Goal: Task Accomplishment & Management: Use online tool/utility

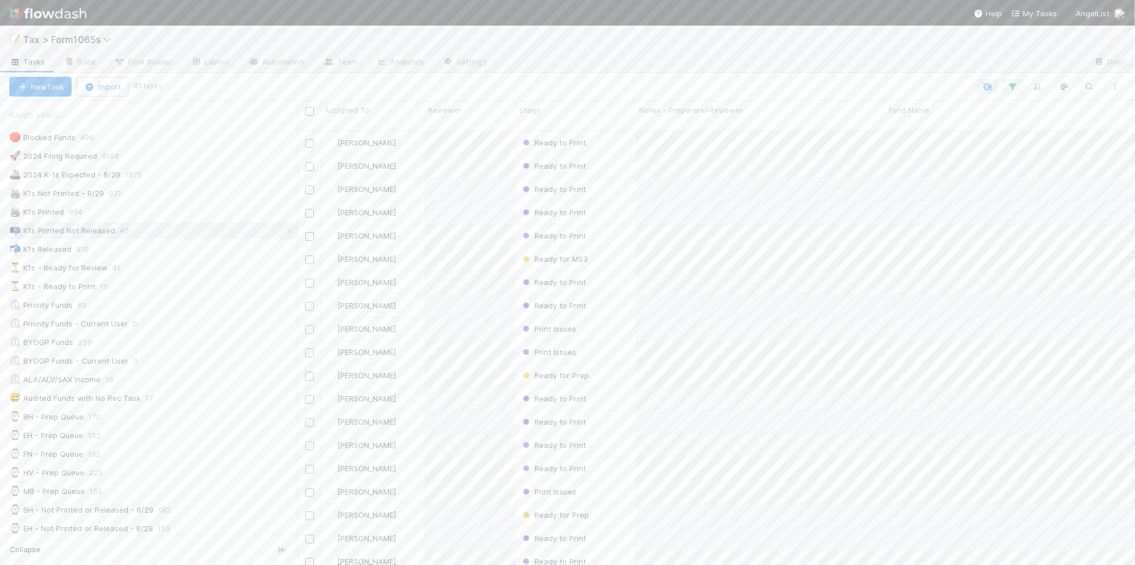
scroll to position [432, 827]
click at [220, 349] on div "⏲️ BYOGP Funds 250" at bounding box center [153, 342] width 288 height 15
click at [237, 392] on div "🟡 Not Printed - No Checklist Items Remain - 8/29 361" at bounding box center [153, 384] width 288 height 15
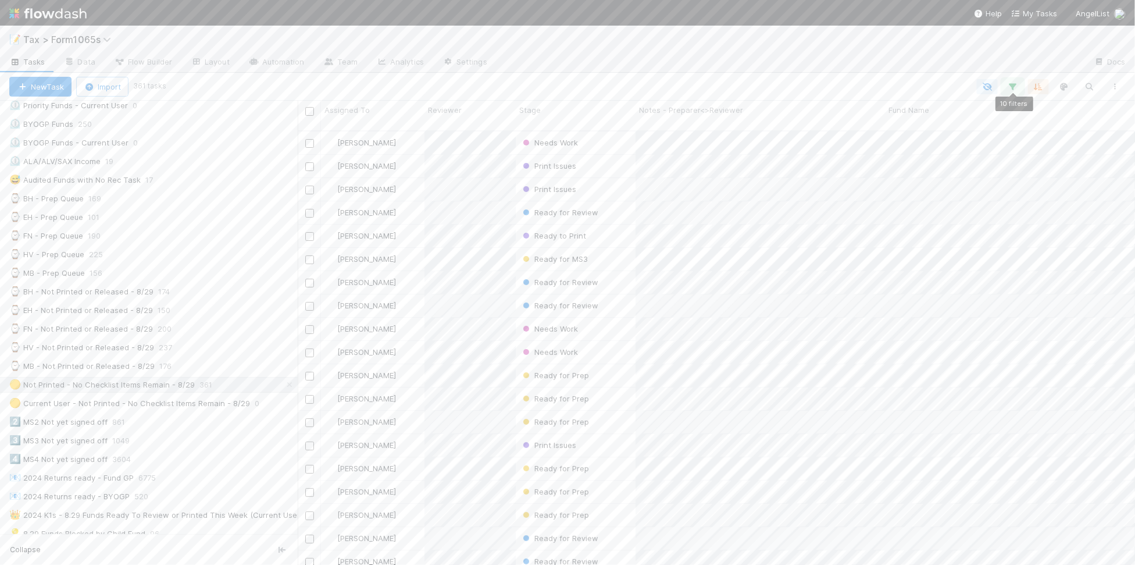
click at [1014, 88] on icon "button" at bounding box center [1013, 86] width 12 height 10
click at [850, 31] on div "10 filters Reset Filters If Filing Required is and Tax Year = 2024 and Expected…" at bounding box center [567, 282] width 1135 height 565
click at [1115, 91] on button "button" at bounding box center [1115, 86] width 21 height 15
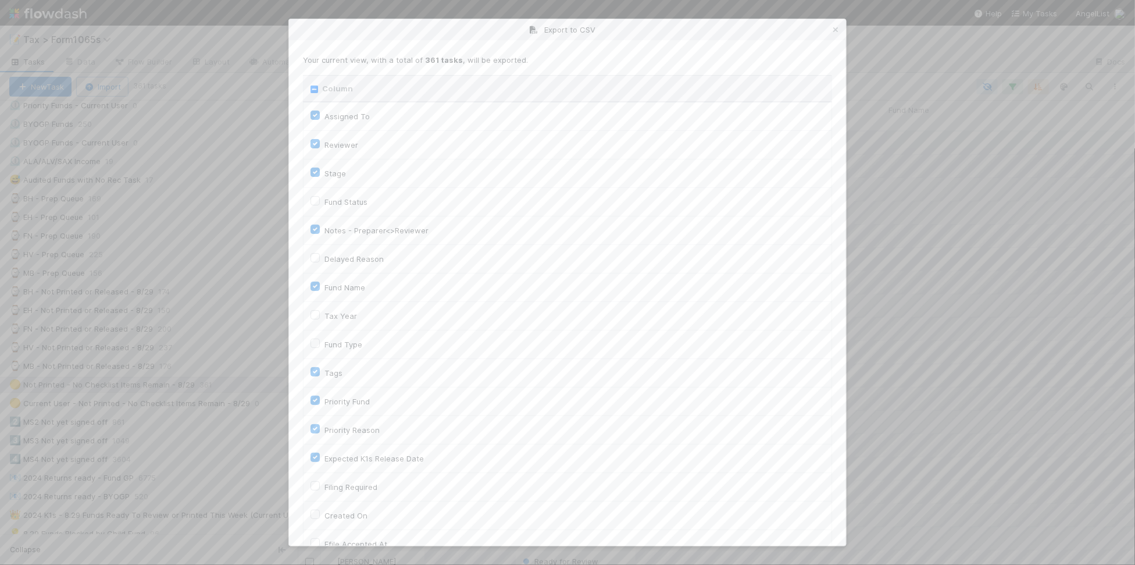
click at [316, 90] on input "Column" at bounding box center [315, 89] width 8 height 8
checkbox input "true"
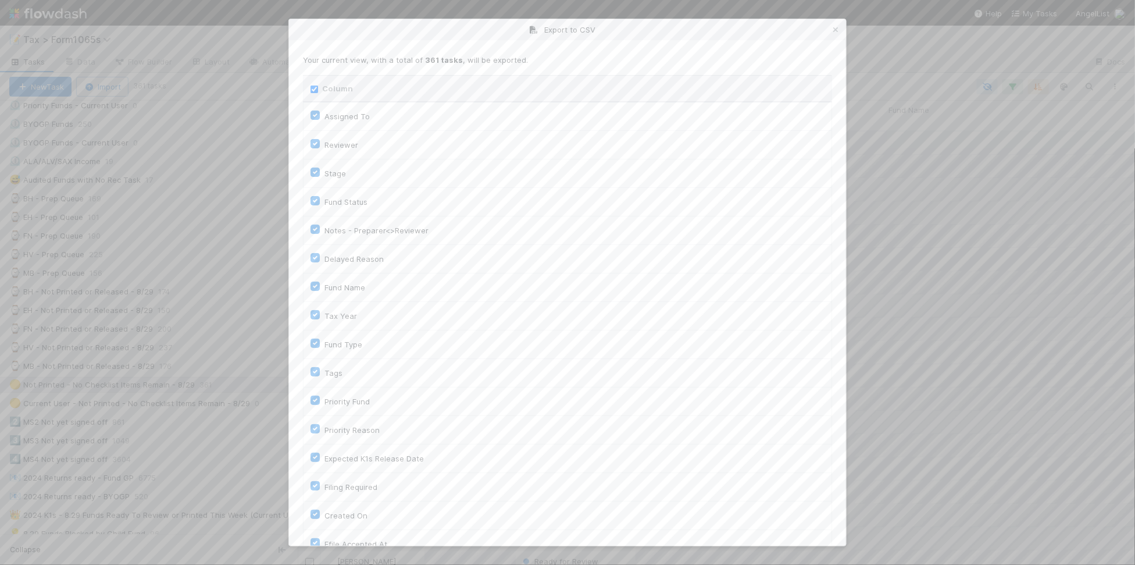
checkbox input "true"
checkbox On "true"
checkbox input "true"
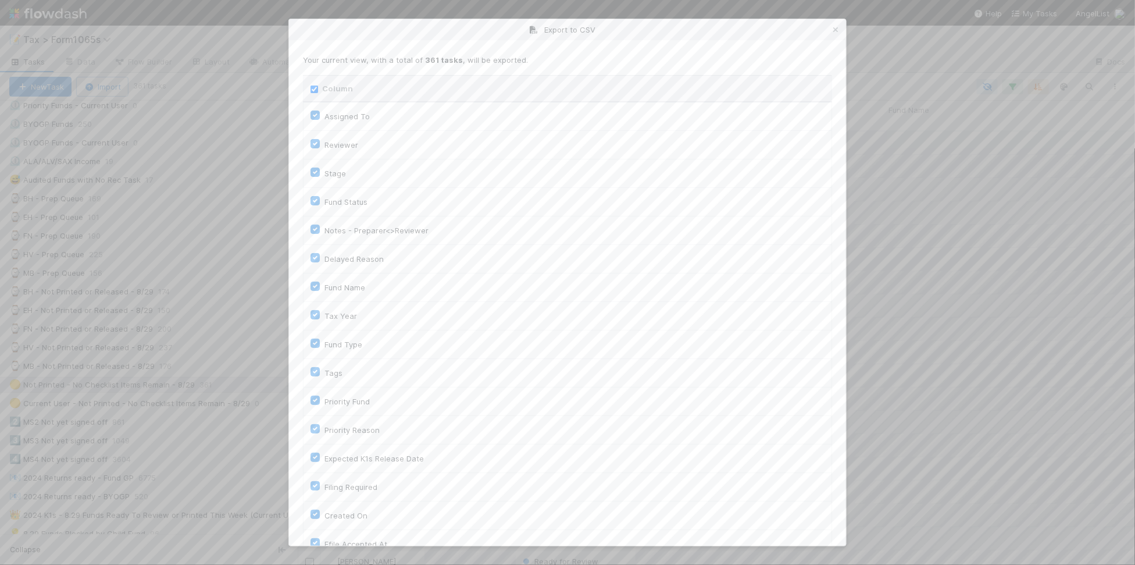
checkbox input "true"
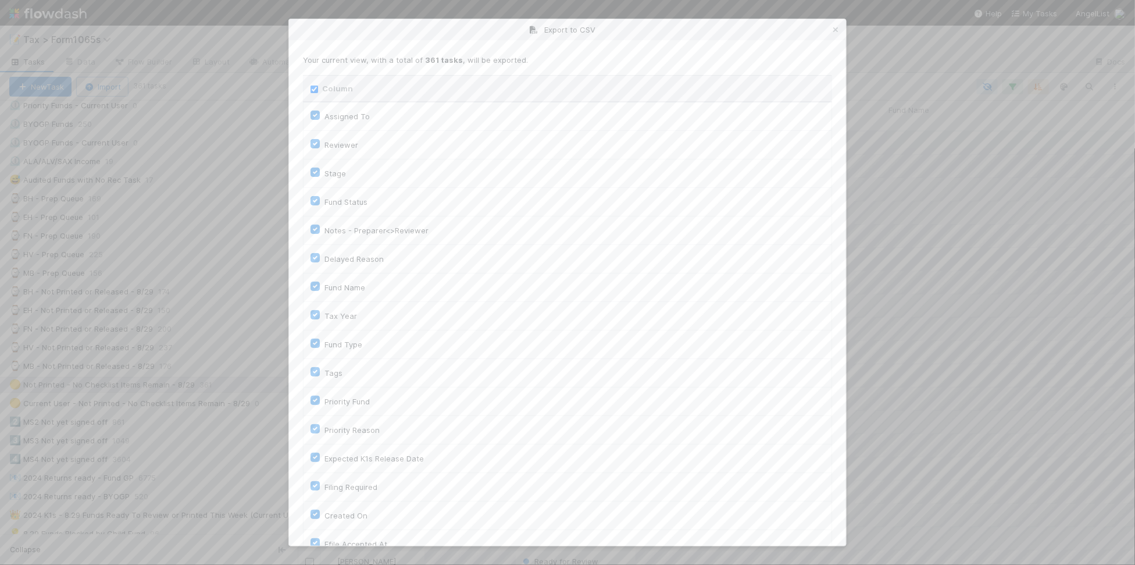
checkbox input "true"
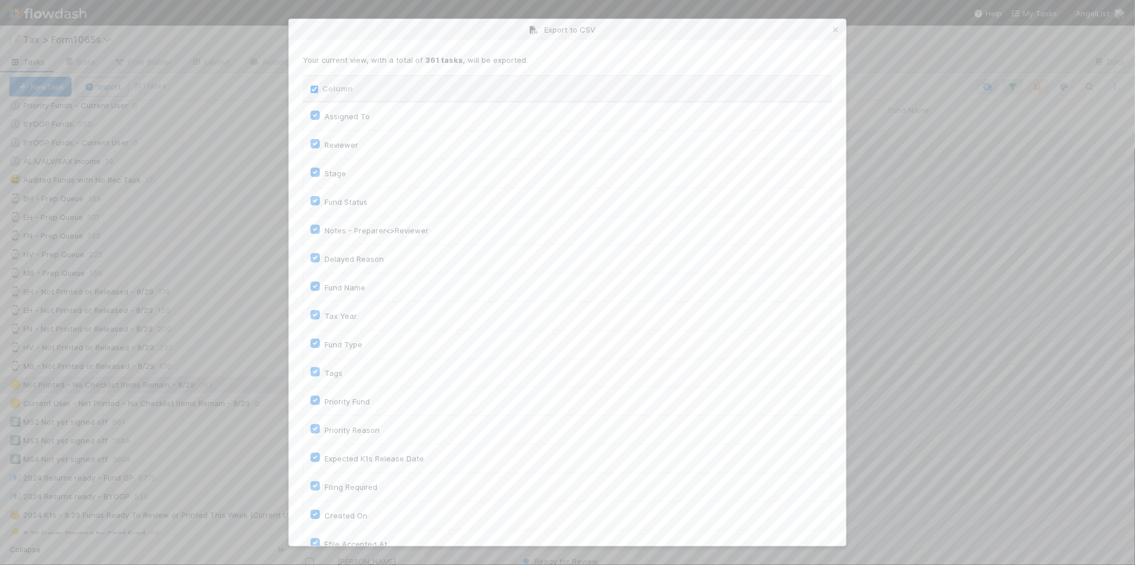
checkbox input "true"
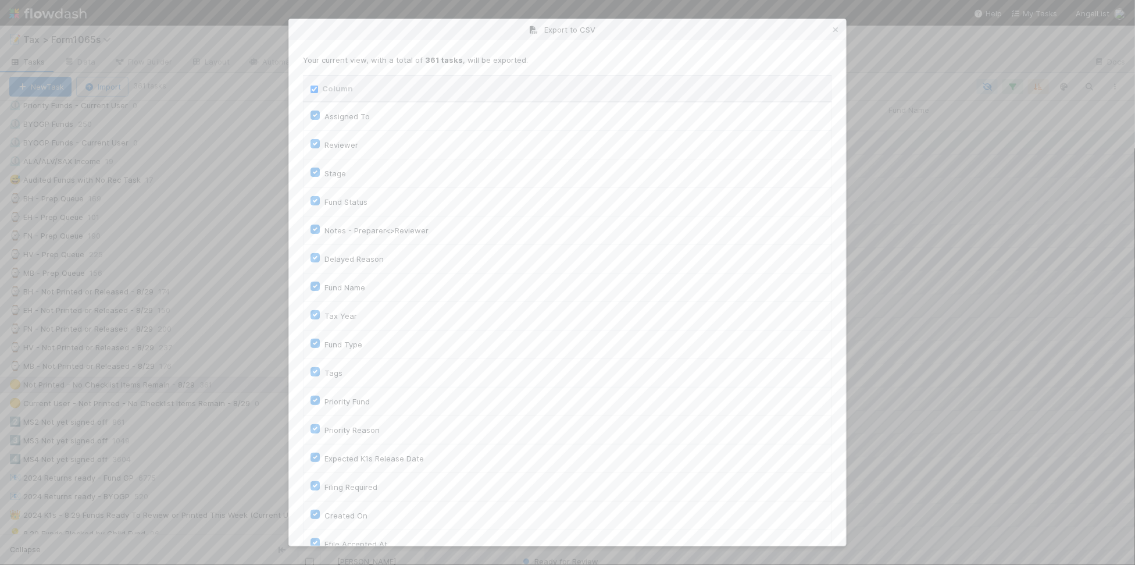
checkbox input "true"
click at [316, 90] on input "Column" at bounding box center [315, 89] width 8 height 8
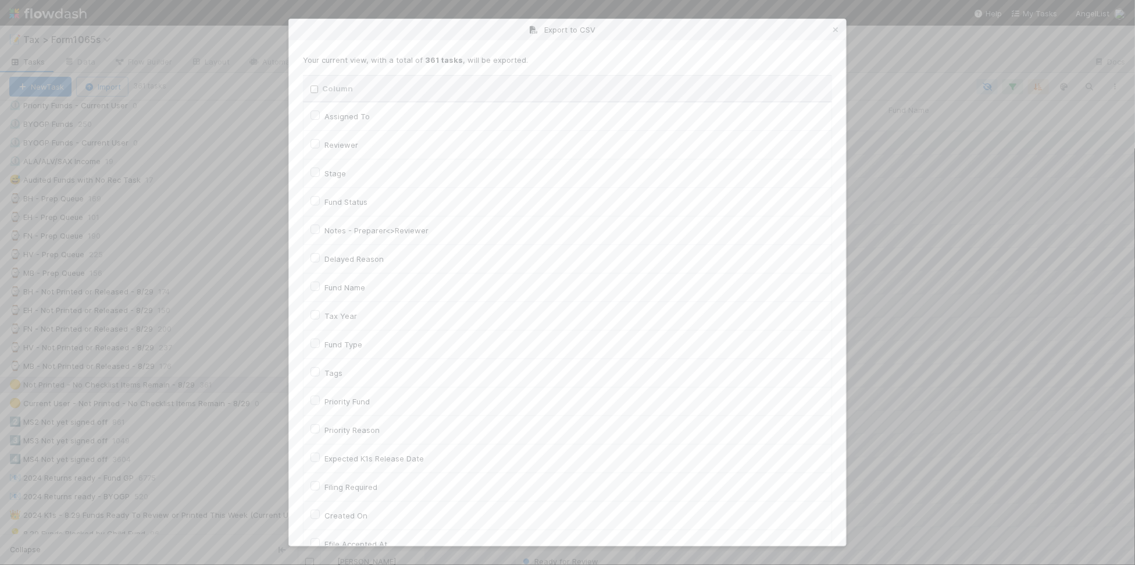
checkbox input "false"
checkbox To "false"
checkbox input "false"
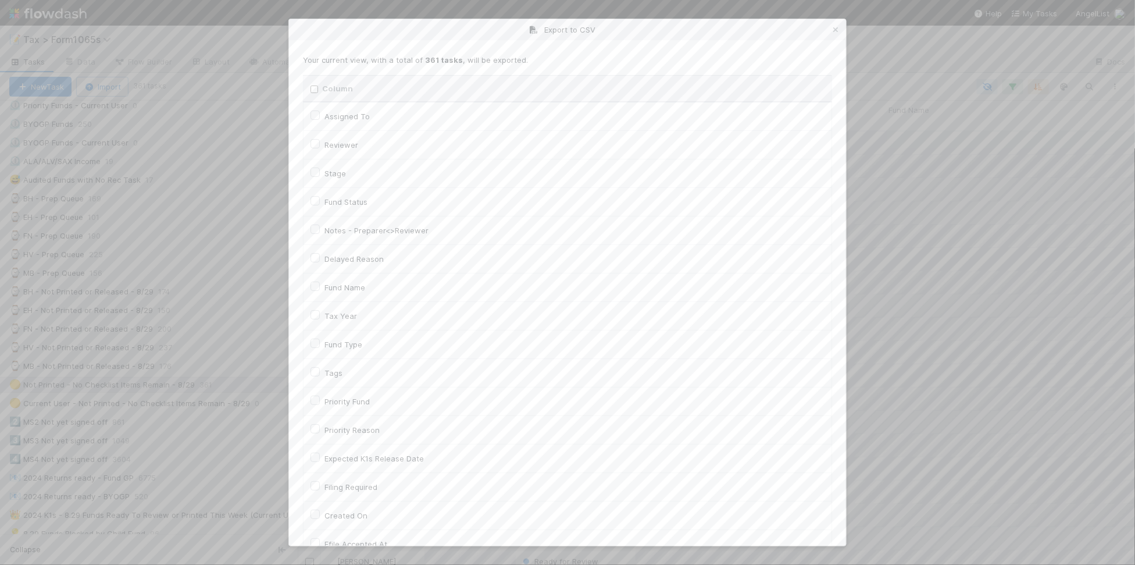
checkbox input "false"
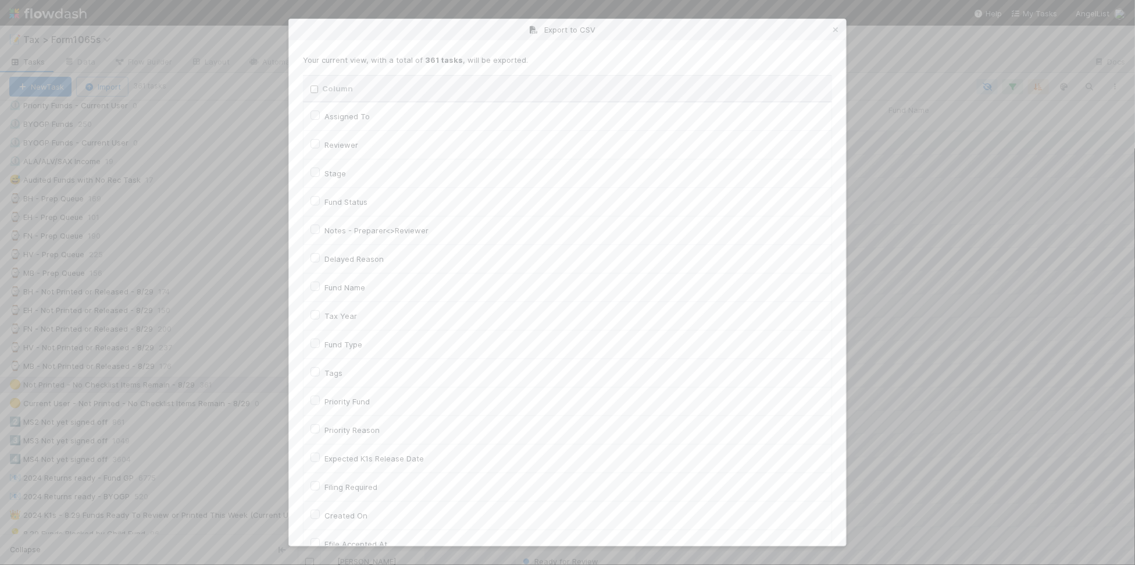
checkbox input "false"
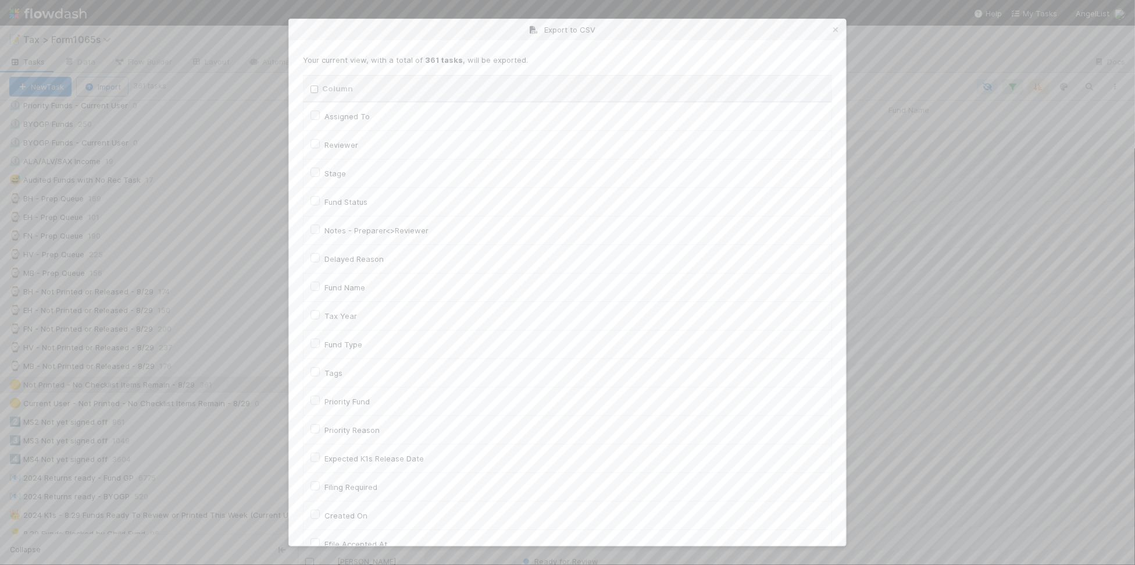
checkbox On "false"
checkbox input "false"
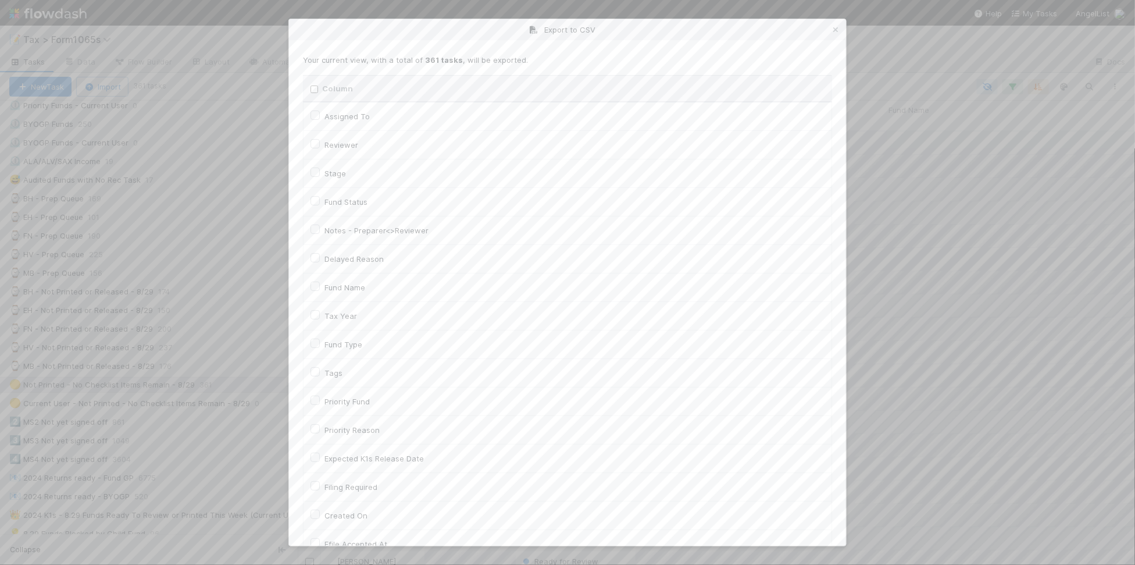
checkbox On "false"
checkbox input "false"
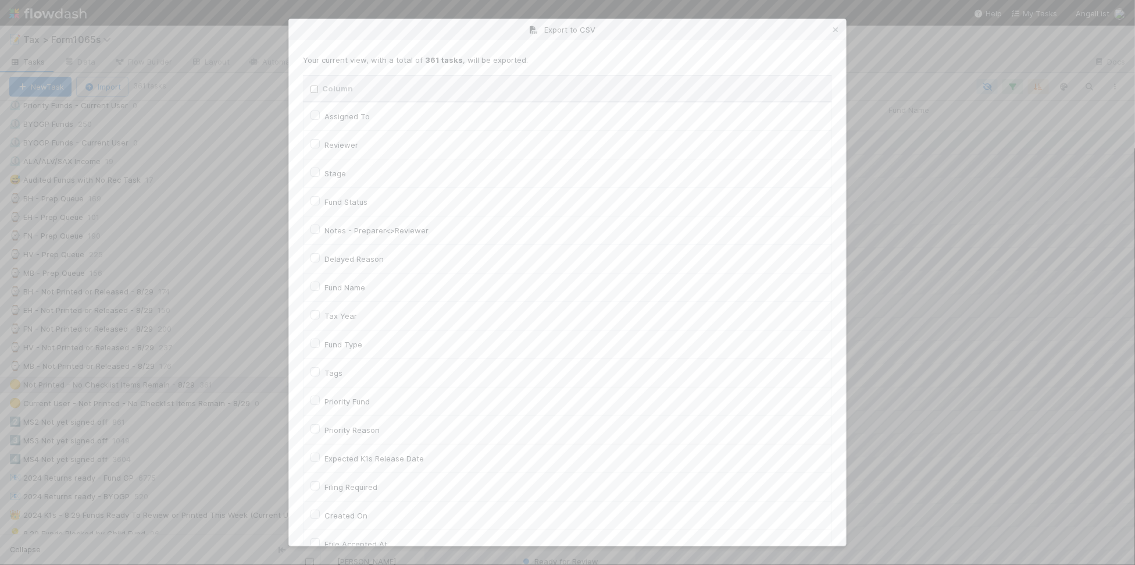
checkbox input "false"
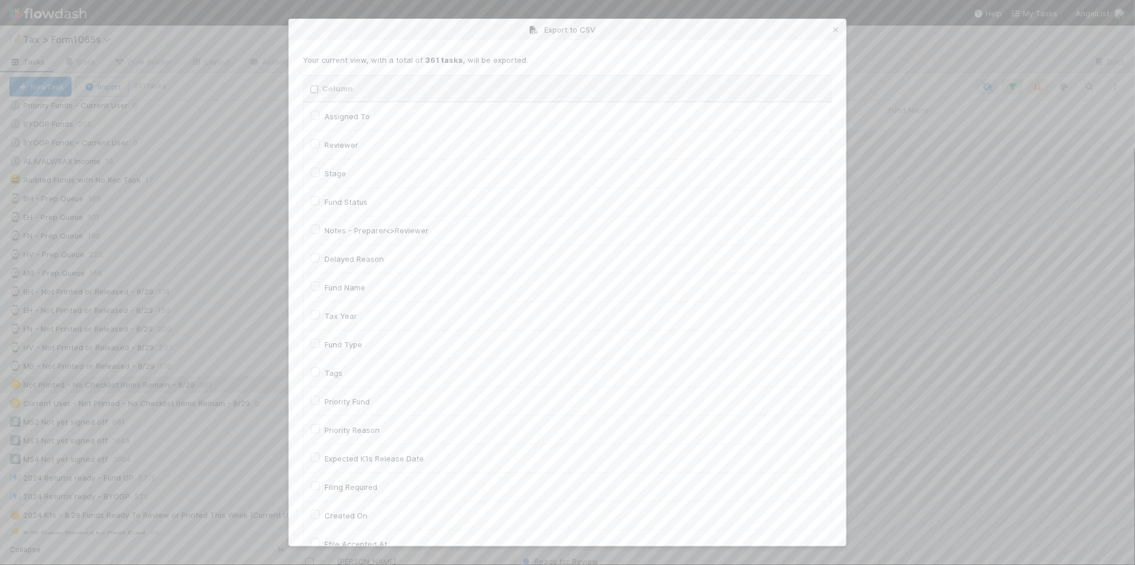
checkbox input "false"
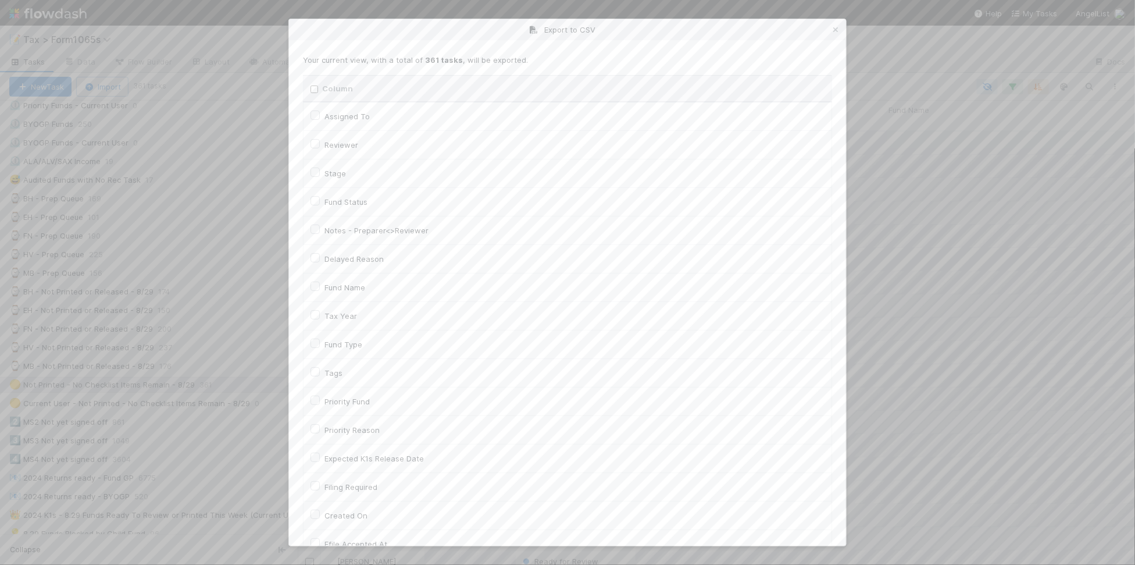
checkbox input "false"
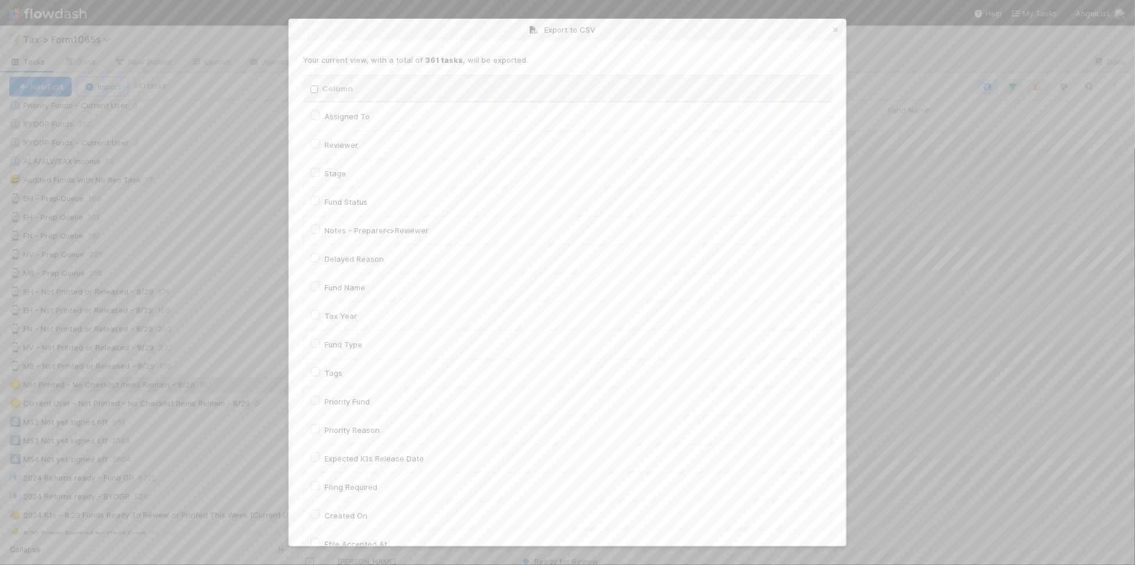
checkbox input "false"
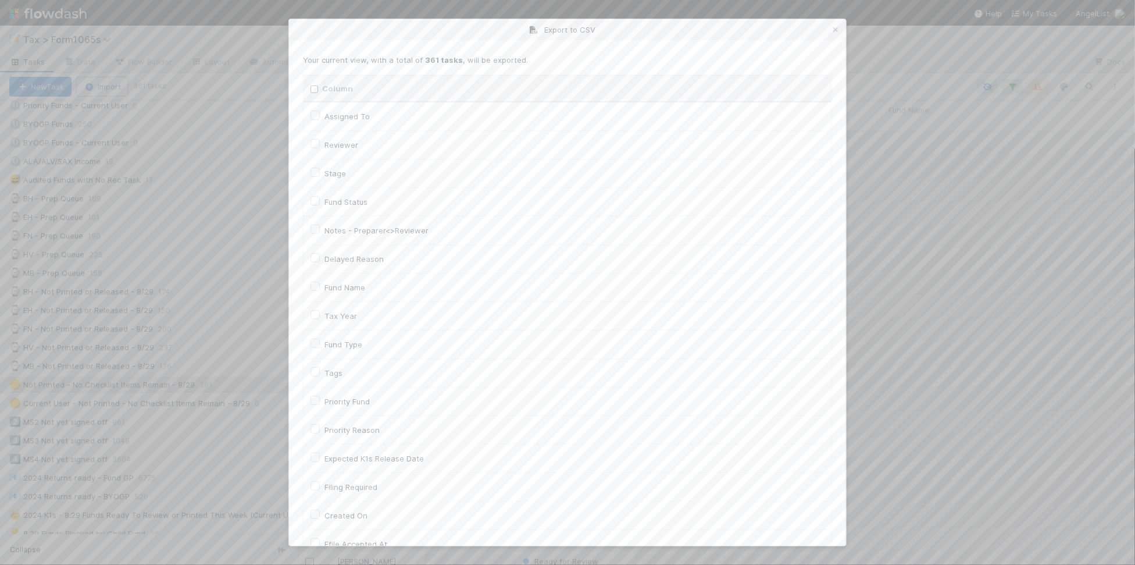
checkbox input "false"
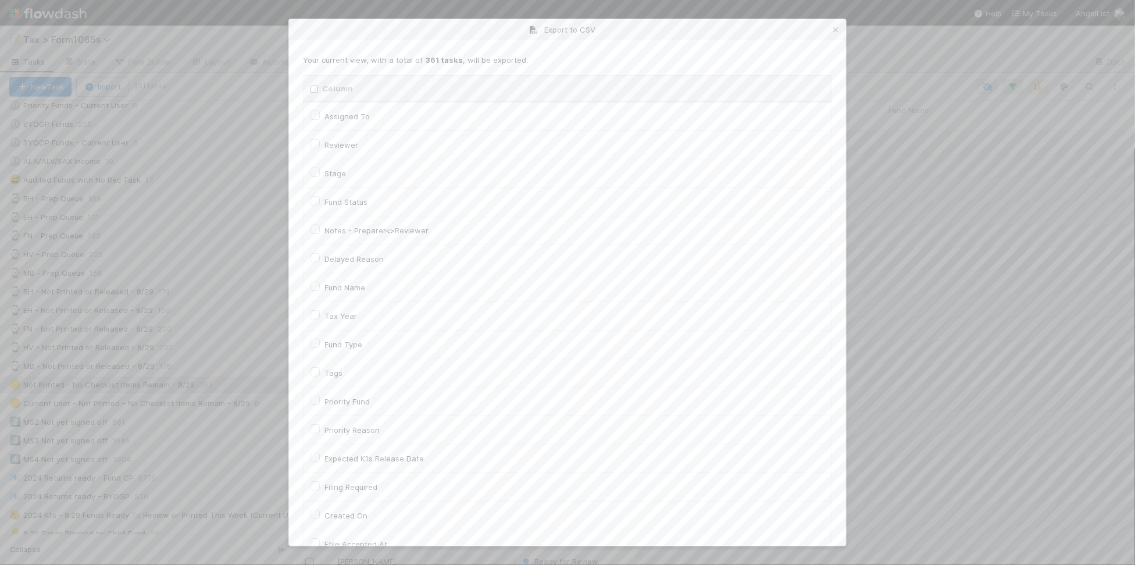
checkbox input "false"
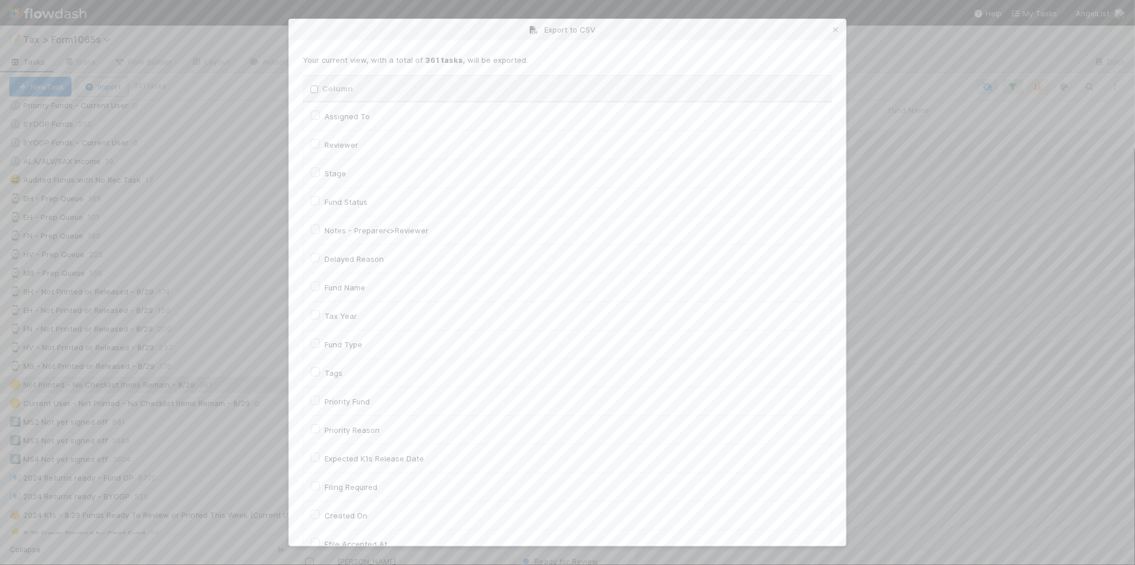
checkbox input "false"
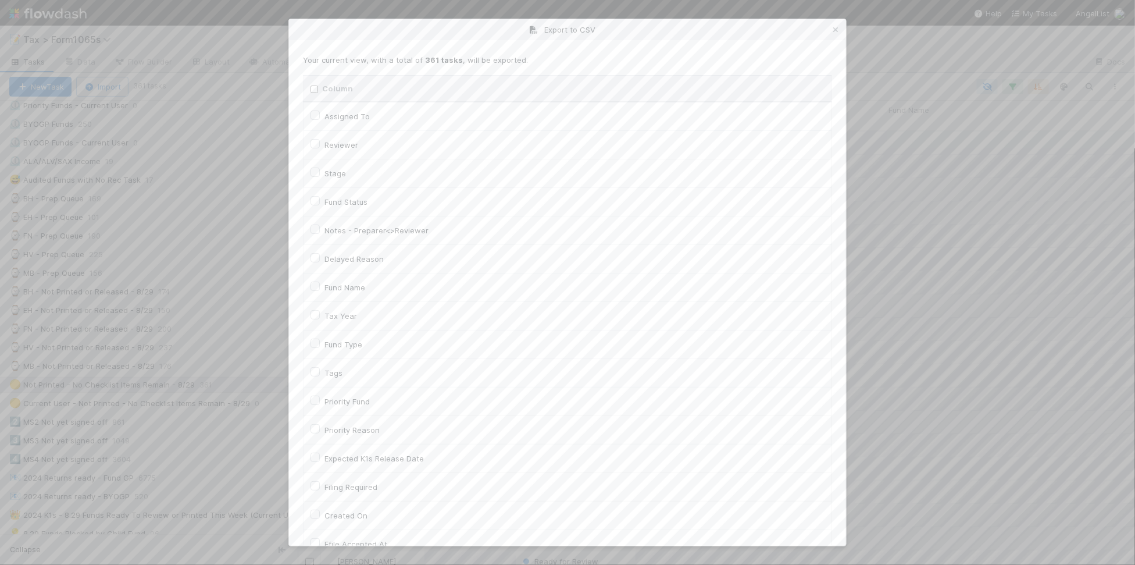
checkbox input "false"
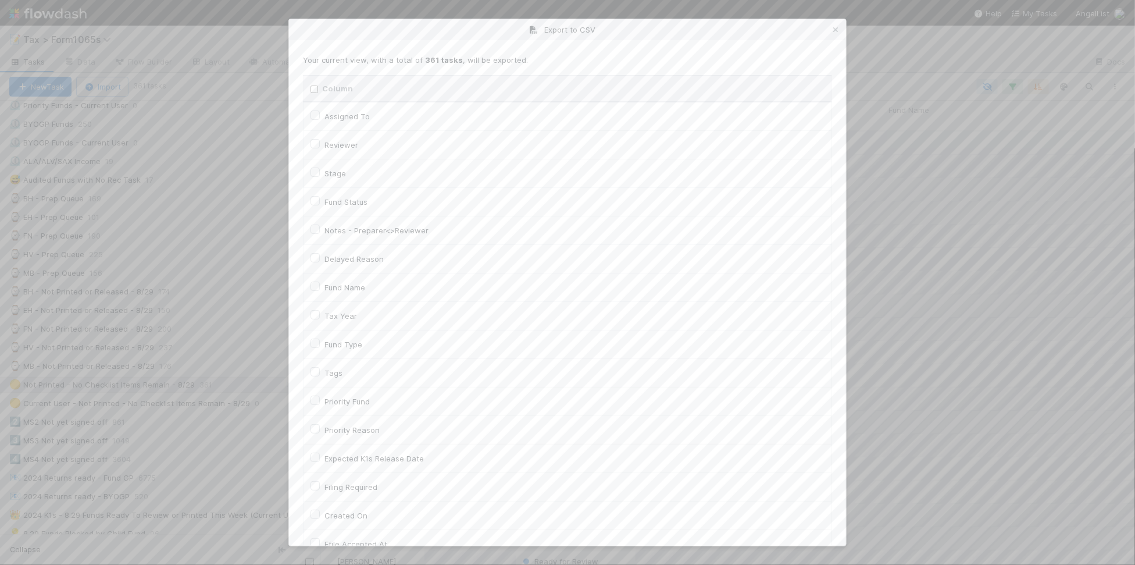
checkbox input "false"
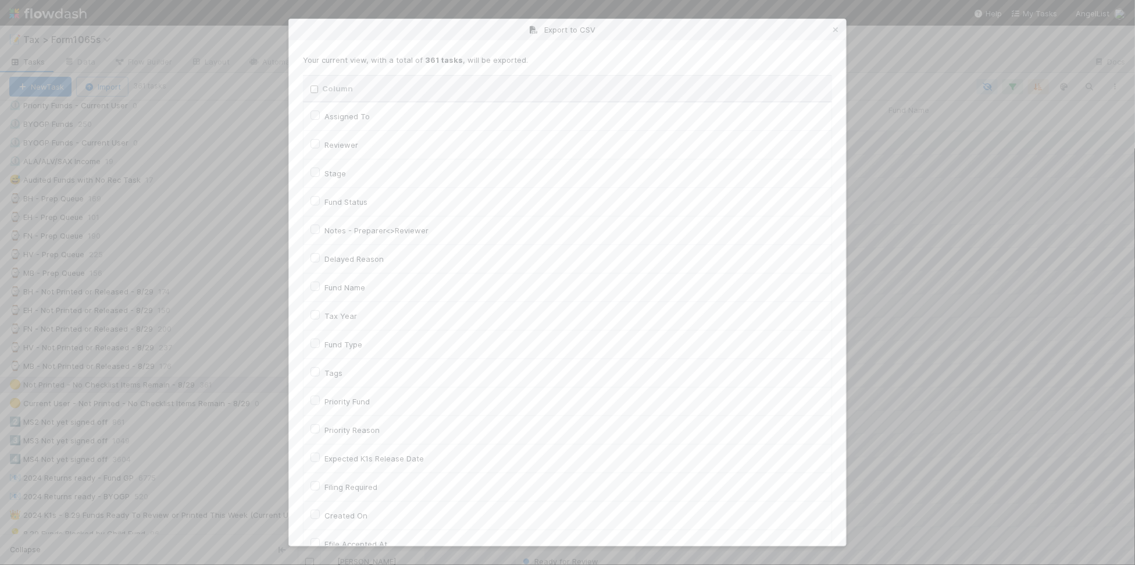
checkbox URL "false"
click at [342, 316] on label "Tax Year" at bounding box center [341, 316] width 33 height 14
click at [320, 316] on input "Tax Year" at bounding box center [315, 314] width 9 height 10
checkbox input "true"
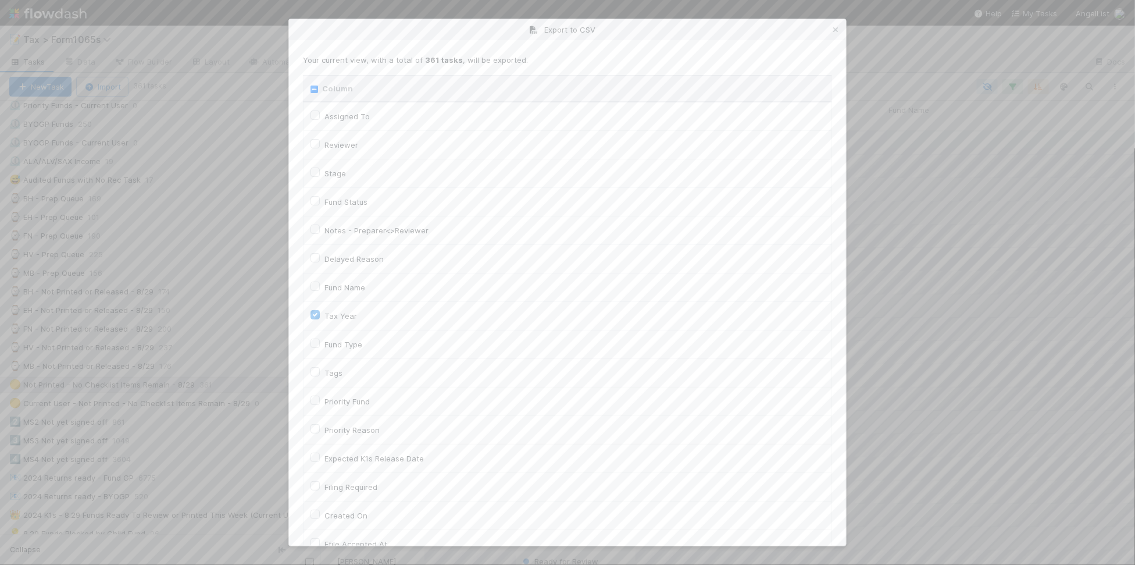
click at [309, 85] on th "Column" at bounding box center [568, 89] width 529 height 27
click at [315, 86] on input "Column" at bounding box center [315, 89] width 8 height 8
checkbox input "true"
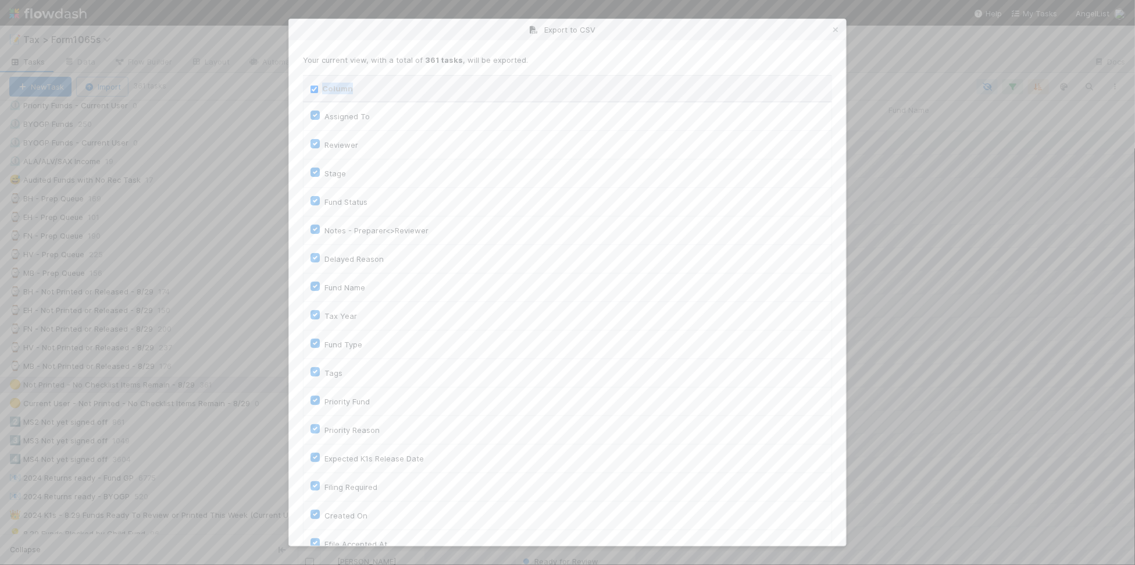
checkbox To "true"
checkbox input "true"
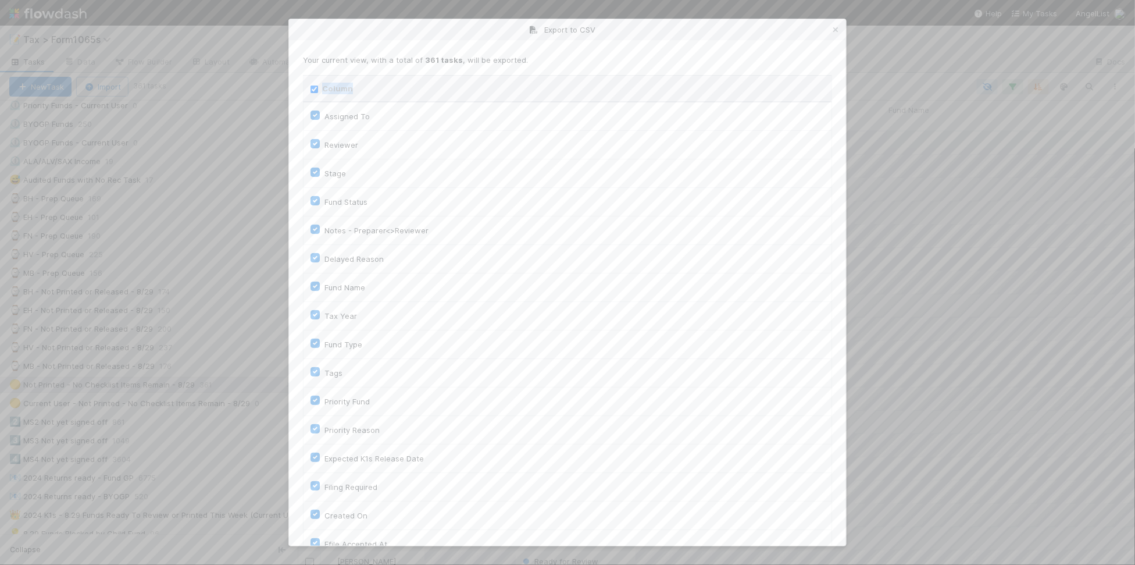
checkbox input "true"
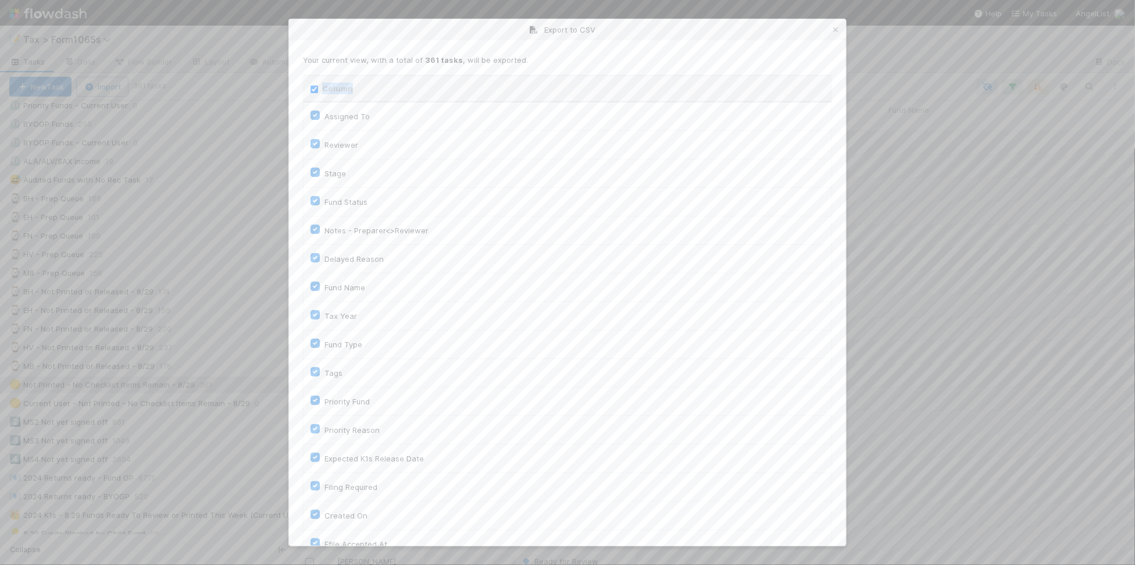
checkbox input "true"
checkbox On "true"
checkbox input "true"
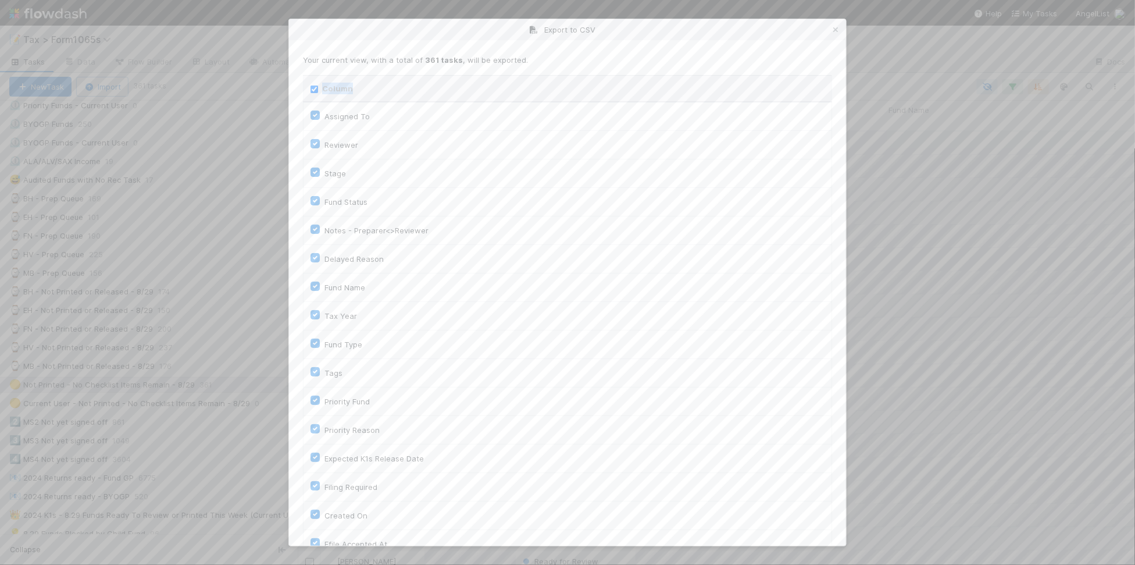
checkbox input "true"
checkbox On "true"
checkbox input "true"
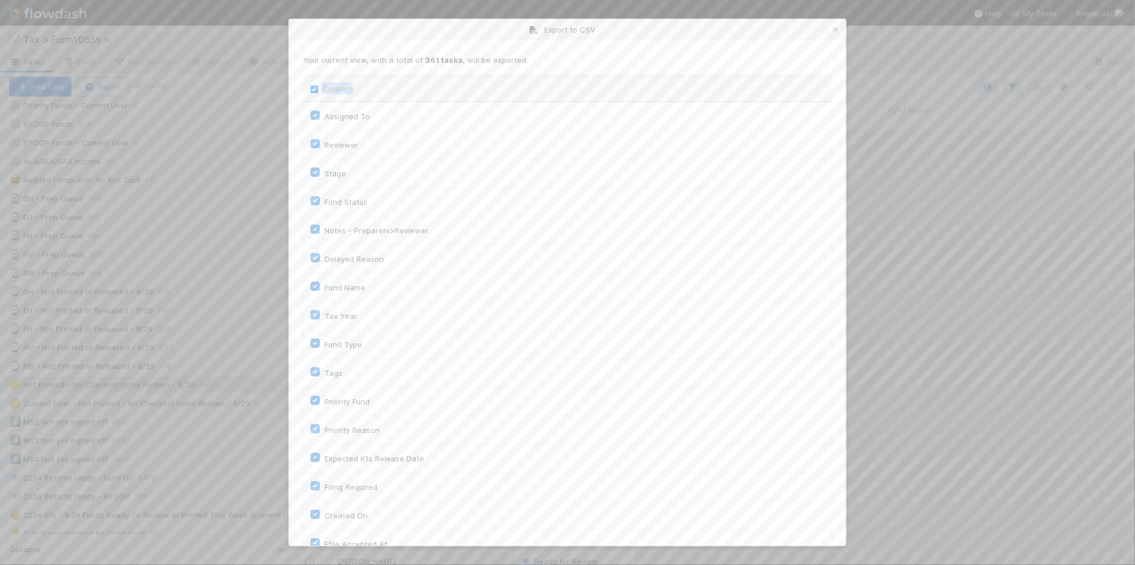
checkbox input "true"
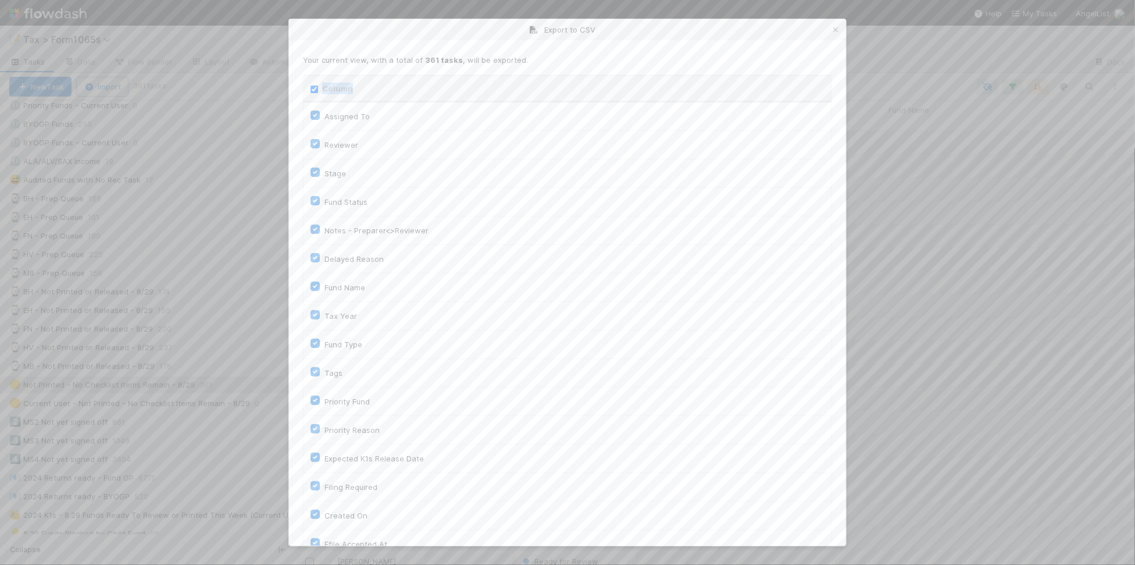
checkbox input "true"
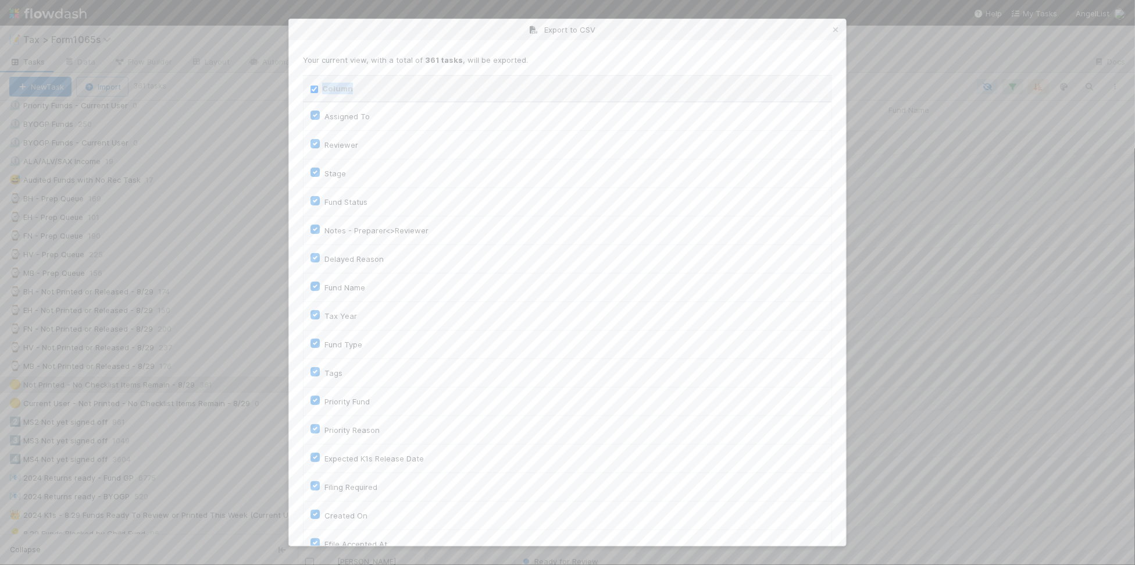
checkbox input "true"
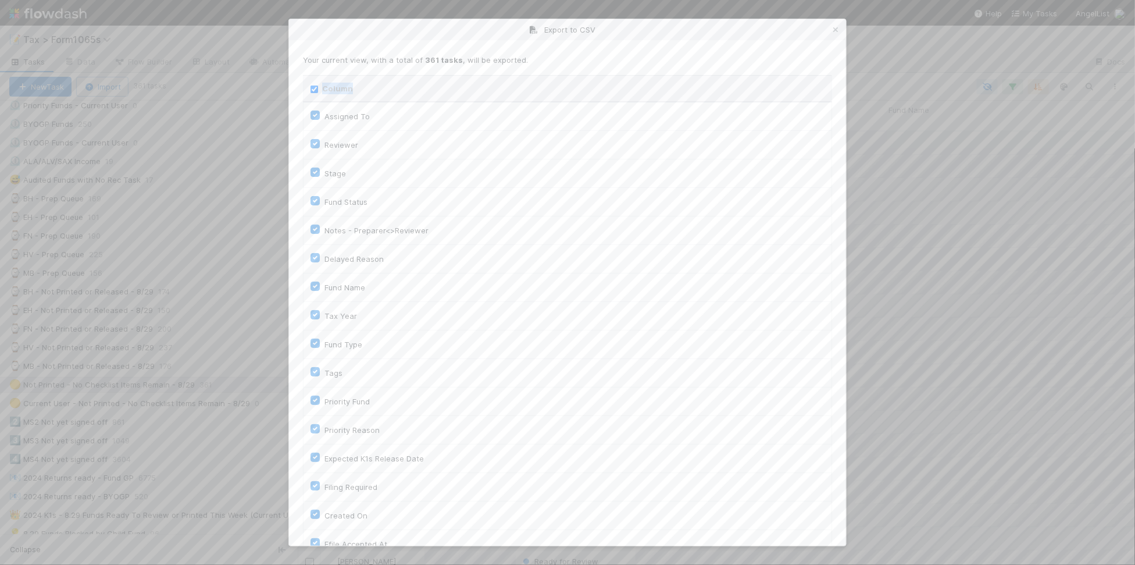
checkbox input "true"
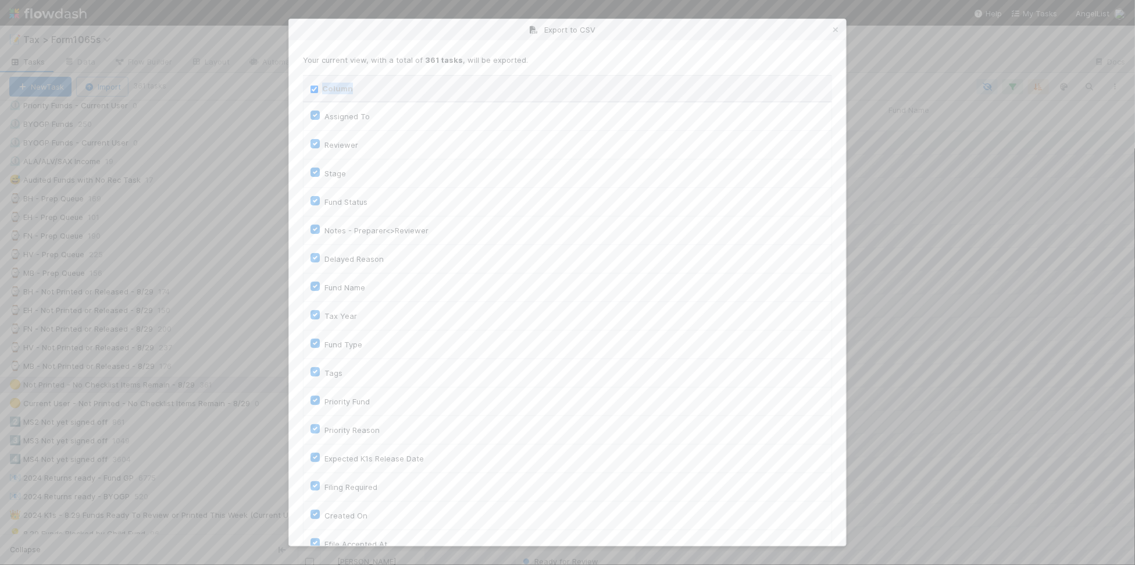
checkbox input "true"
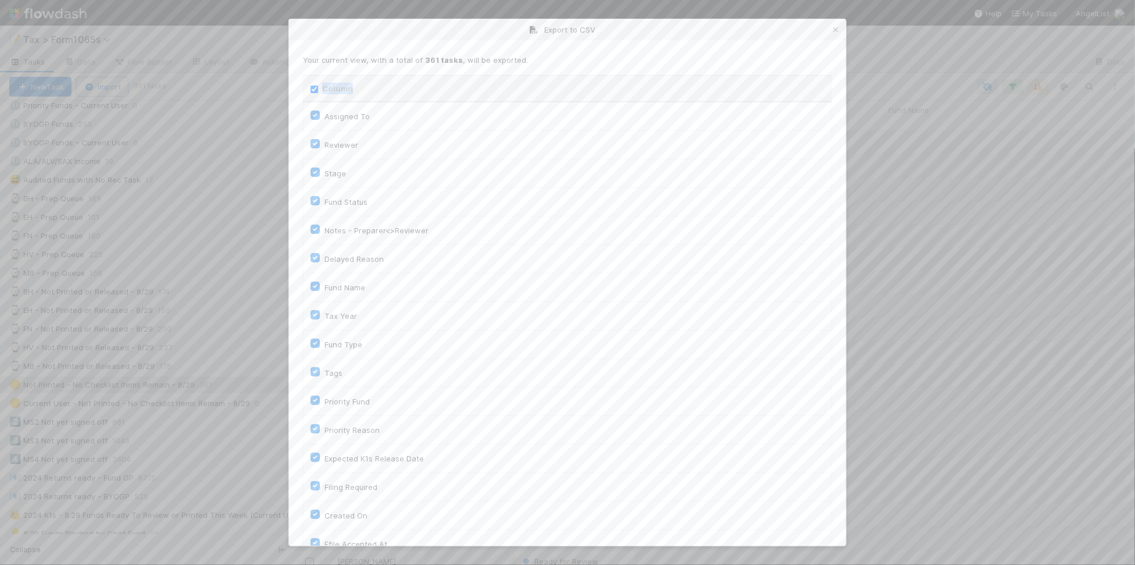
checkbox input "true"
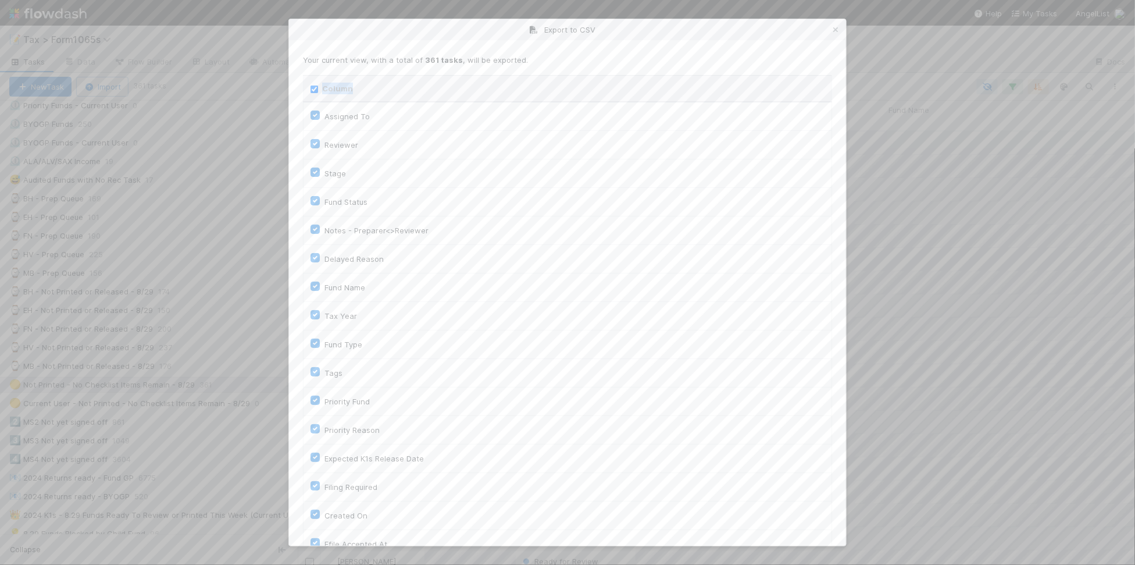
checkbox input "true"
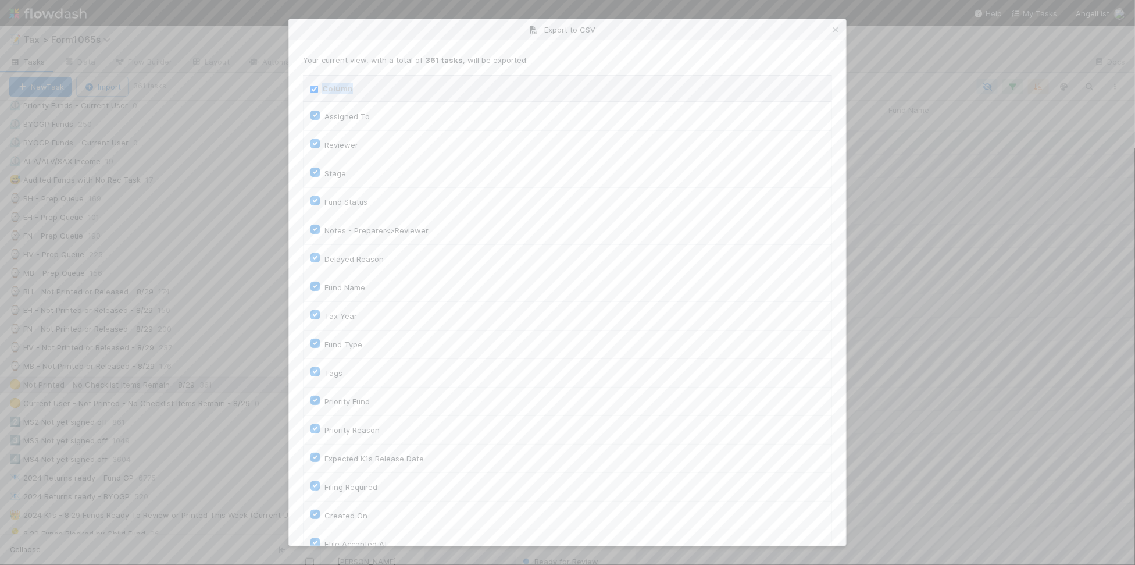
checkbox input "true"
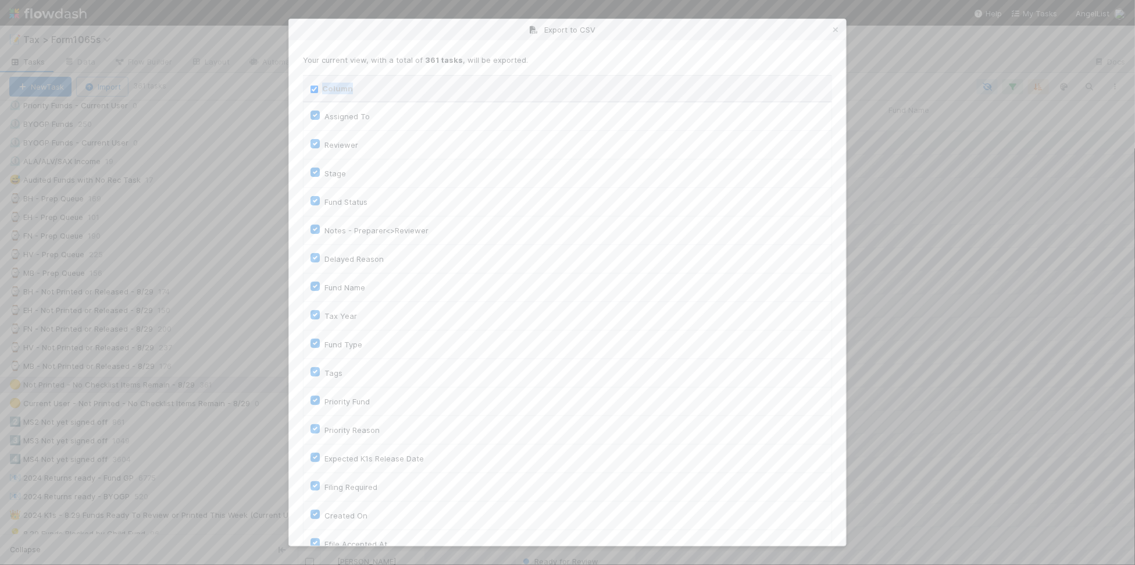
checkbox input "true"
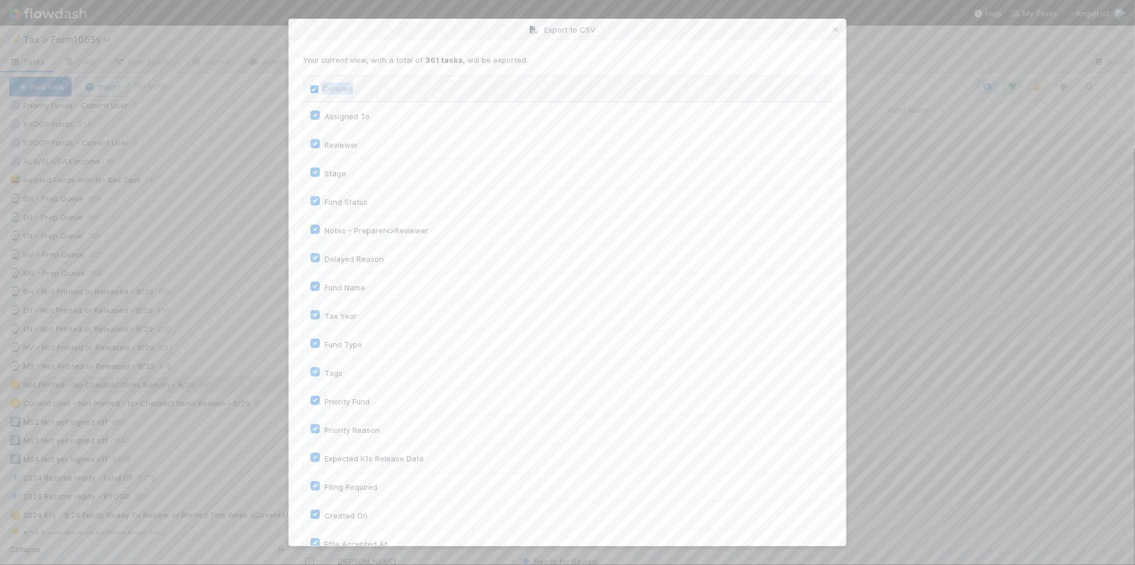
checkbox input "true"
checkbox URL "true"
click at [315, 86] on input "Column" at bounding box center [315, 89] width 8 height 8
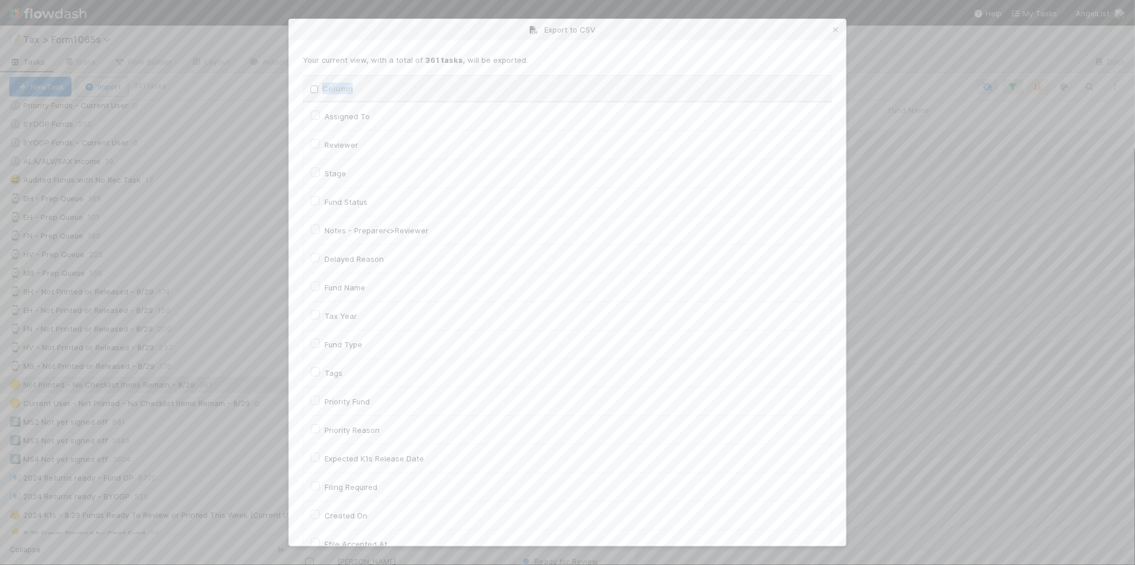
checkbox input "false"
checkbox To "false"
checkbox input "false"
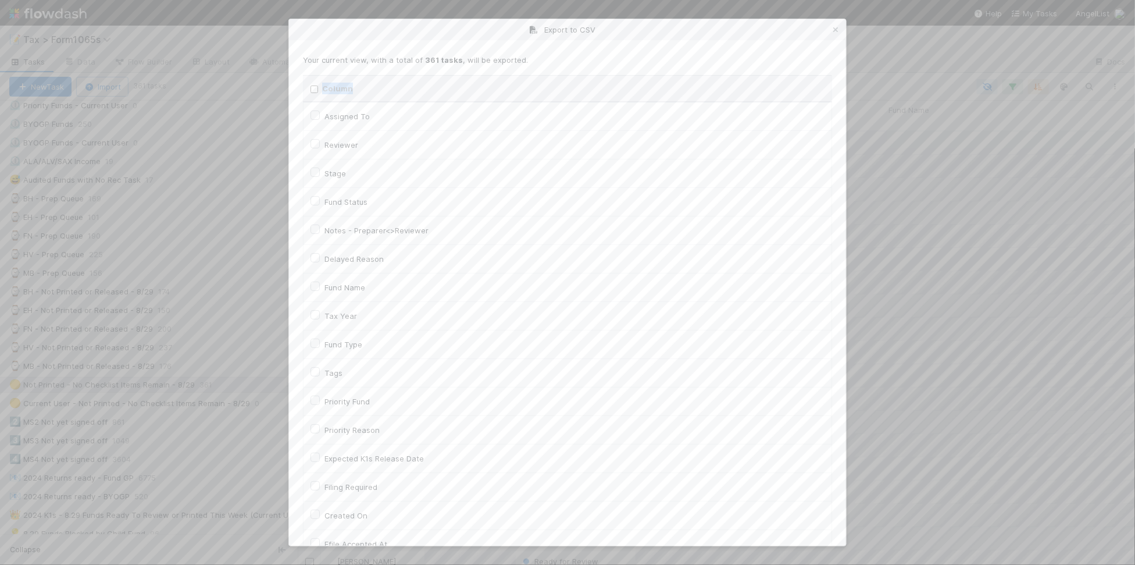
checkbox input "false"
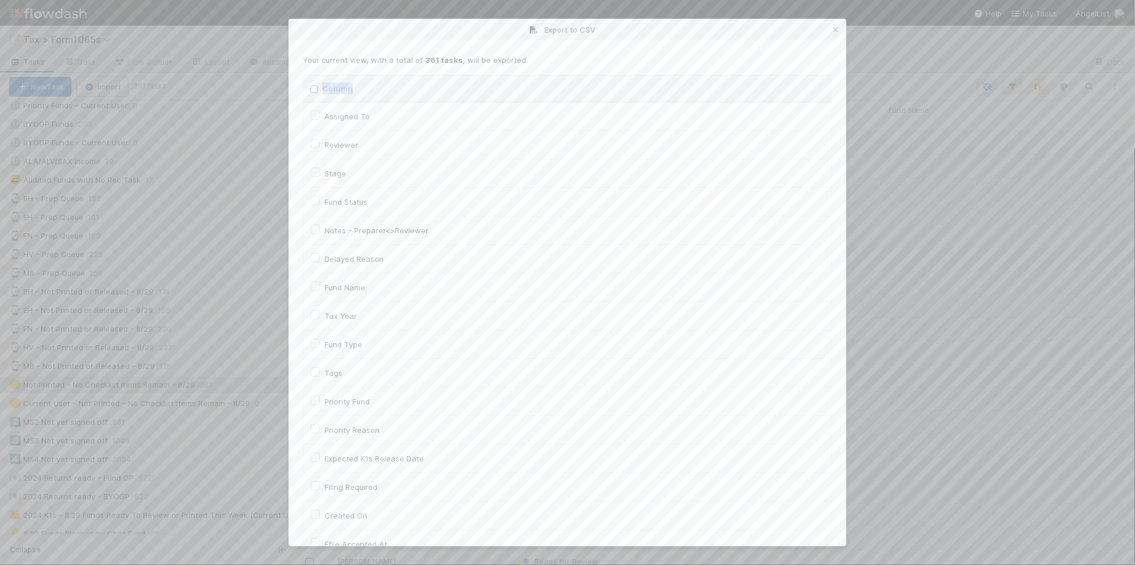
checkbox input "false"
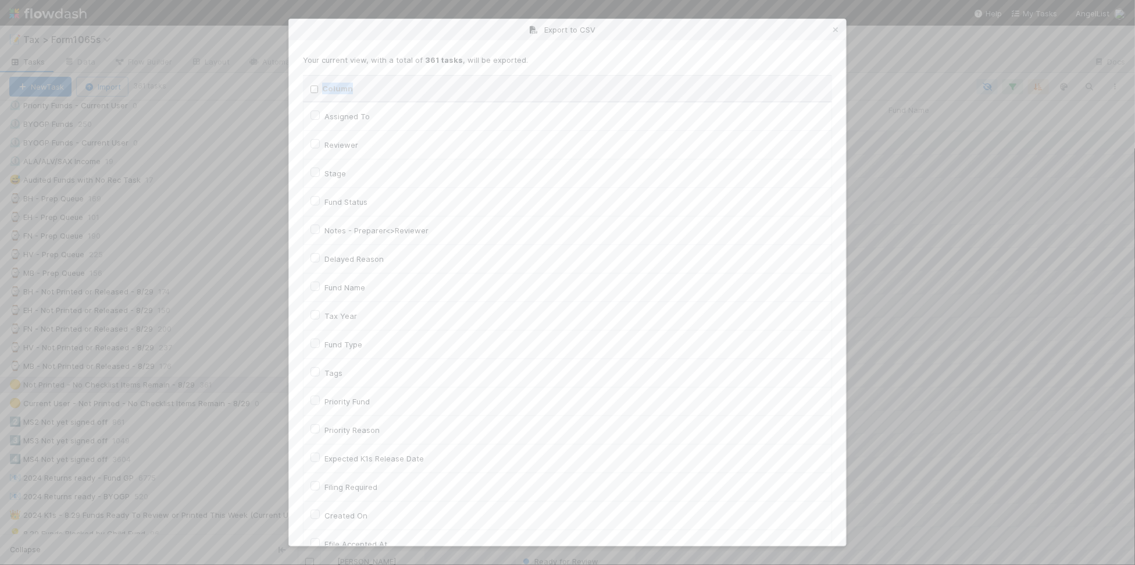
checkbox On "false"
checkbox input "false"
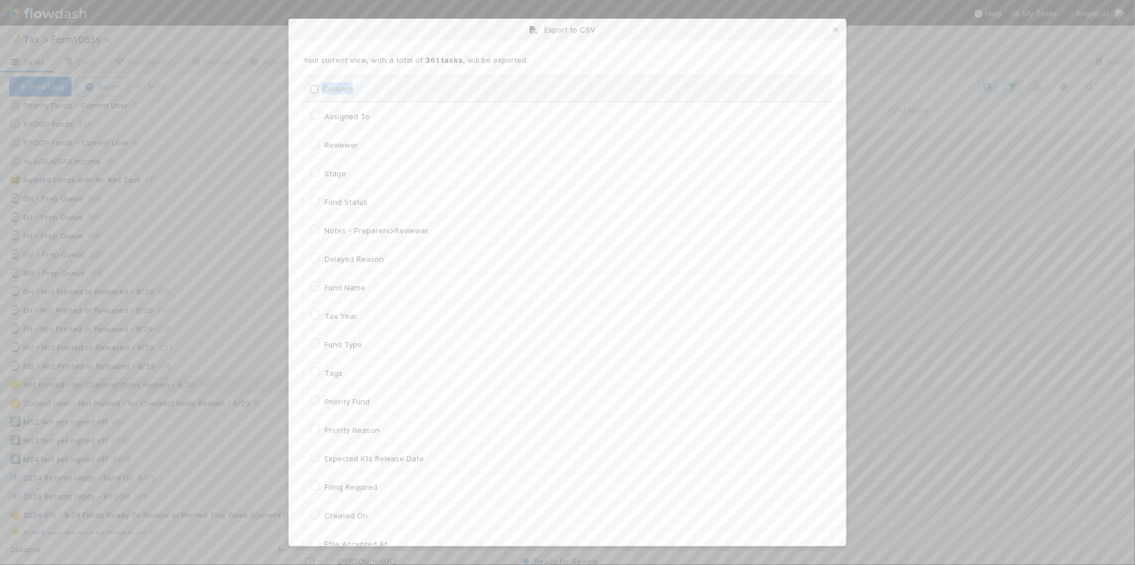
checkbox On "false"
checkbox input "false"
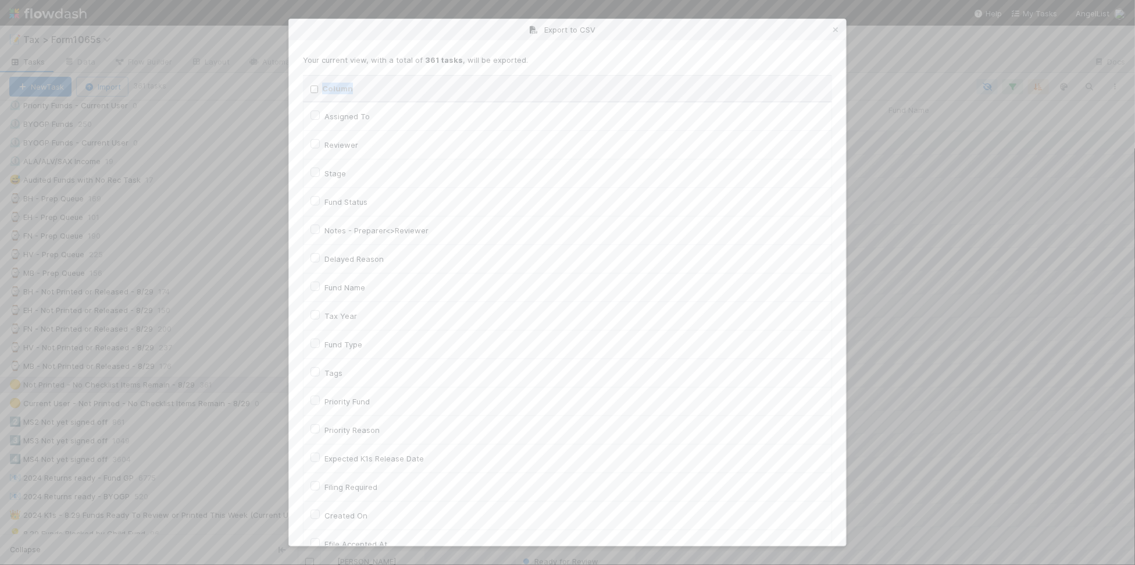
checkbox input "false"
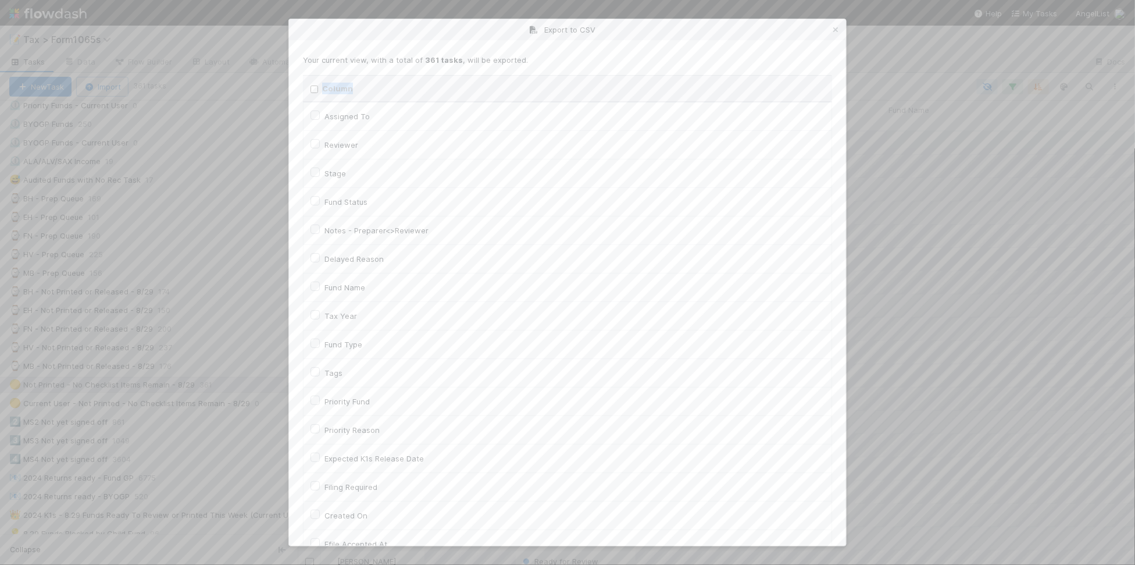
drag, startPoint x: 836, startPoint y: 29, endPoint x: 846, endPoint y: 30, distance: 9.9
click at [836, 29] on icon at bounding box center [836, 30] width 12 height 8
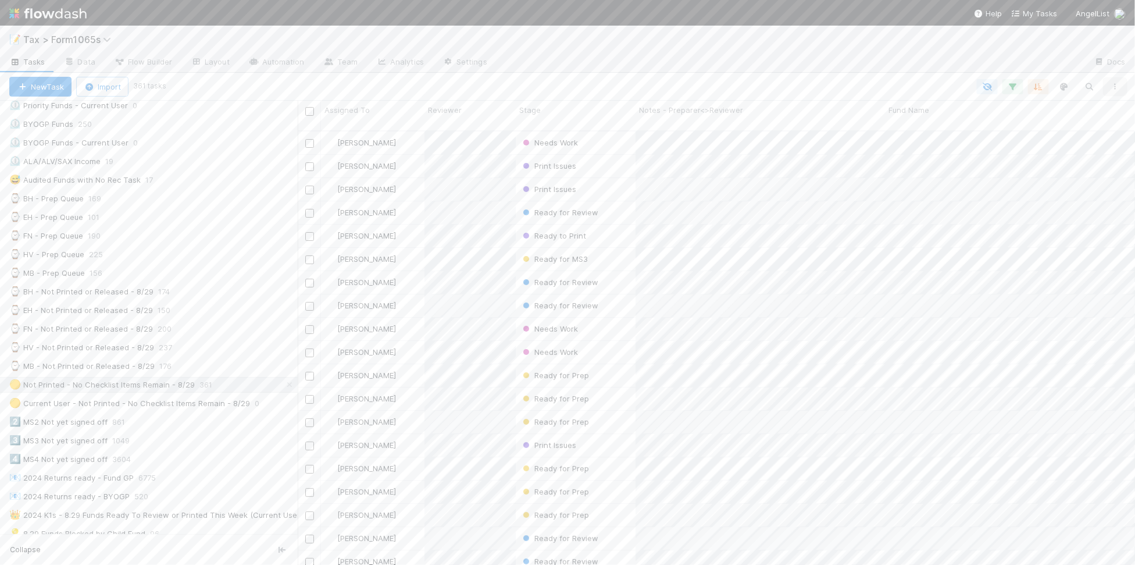
click at [1118, 86] on icon "button" at bounding box center [1116, 86] width 12 height 7
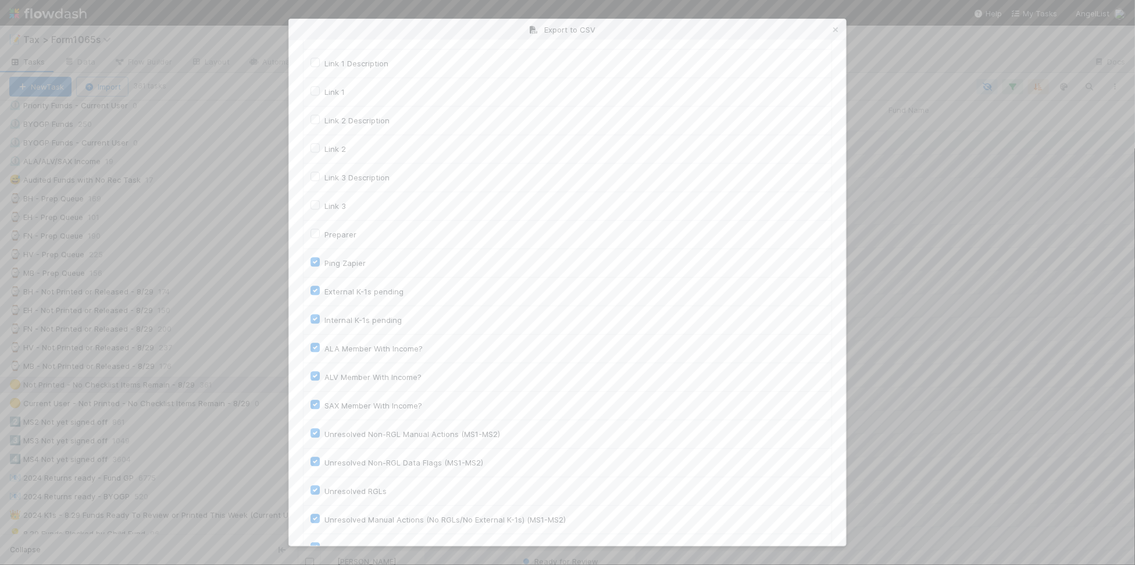
scroll to position [1604, 0]
click at [352, 519] on button "Generate CSV" at bounding box center [337, 522] width 68 height 20
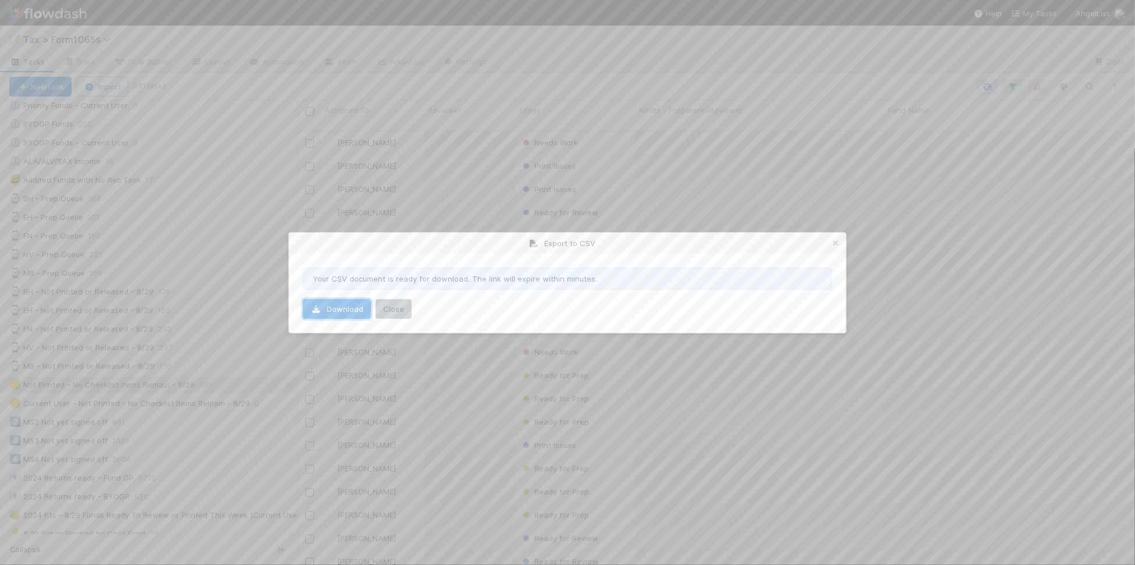
click at [329, 312] on link "Download" at bounding box center [337, 309] width 68 height 20
click at [839, 240] on icon at bounding box center [836, 244] width 12 height 8
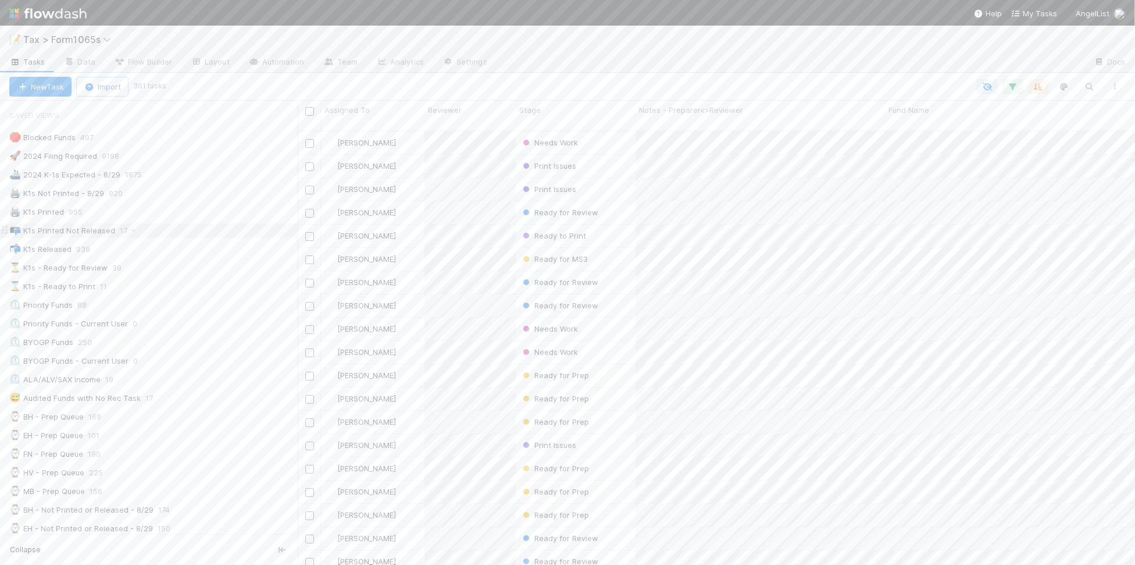
click at [185, 229] on div "📭 K1s Printed Not Released 17" at bounding box center [153, 230] width 288 height 15
click at [1117, 85] on icon "button" at bounding box center [1116, 86] width 12 height 7
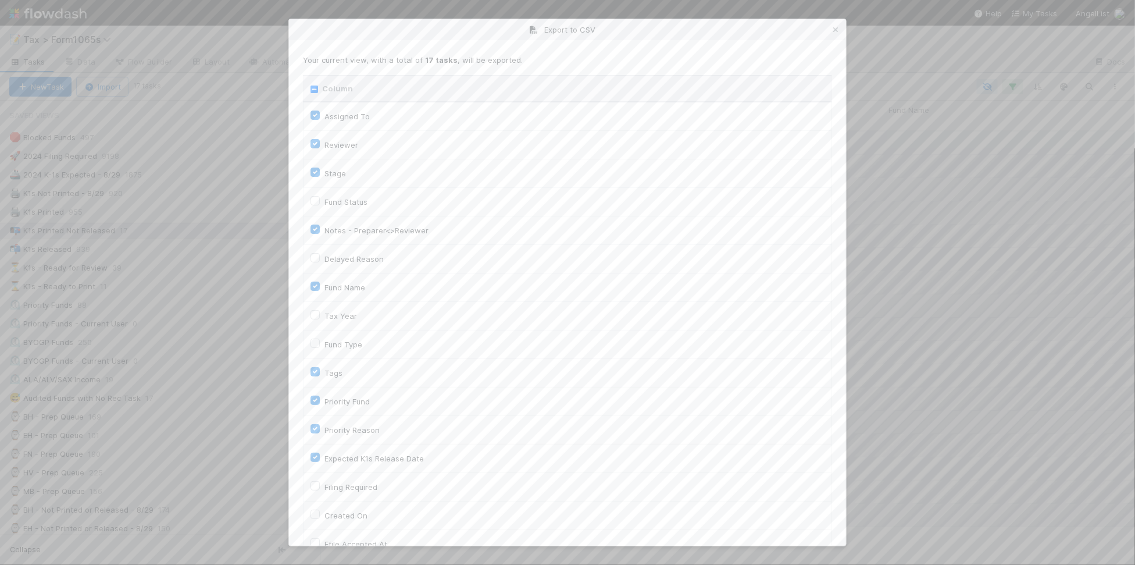
click at [315, 91] on input "Column" at bounding box center [315, 89] width 8 height 8
click at [832, 30] on icon at bounding box center [836, 30] width 12 height 8
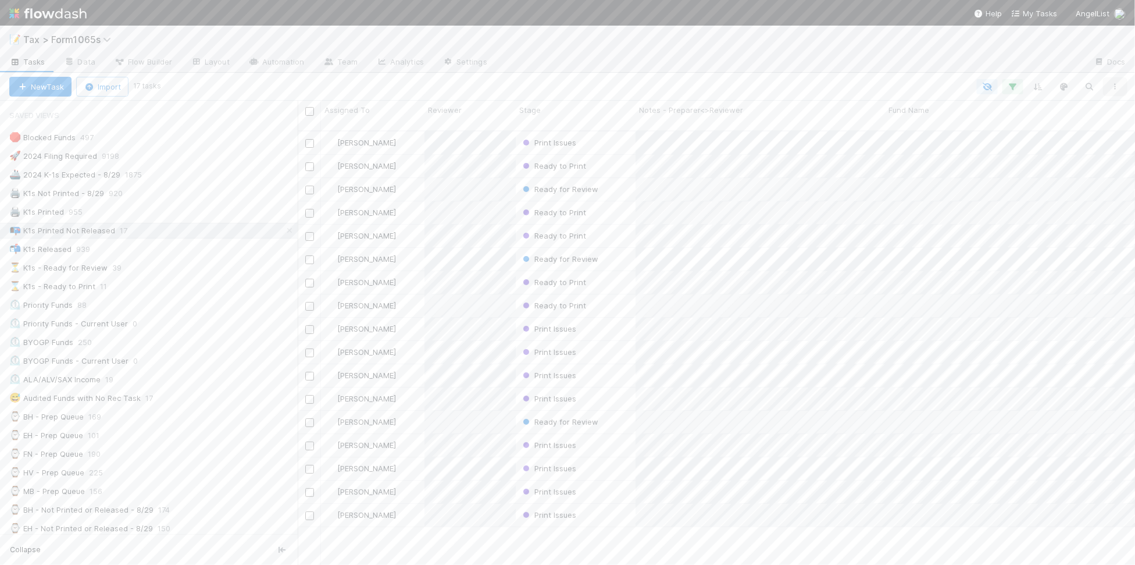
click at [1118, 84] on icon "button" at bounding box center [1116, 86] width 12 height 7
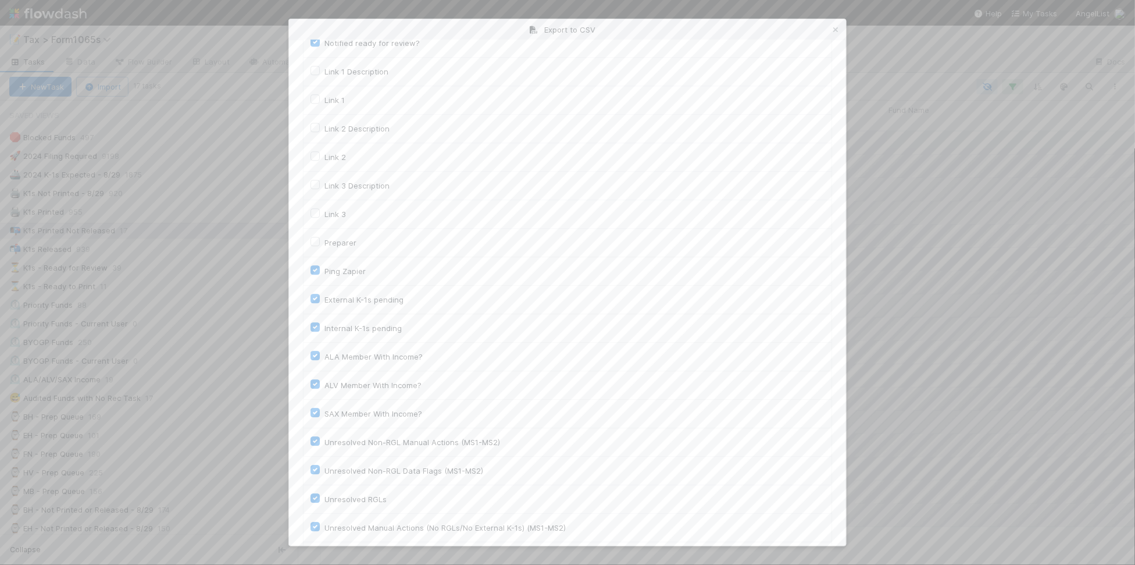
scroll to position [1604, 0]
drag, startPoint x: 359, startPoint y: 516, endPoint x: 361, endPoint y: 511, distance: 6.1
click at [359, 516] on button "Generate CSV" at bounding box center [337, 522] width 68 height 20
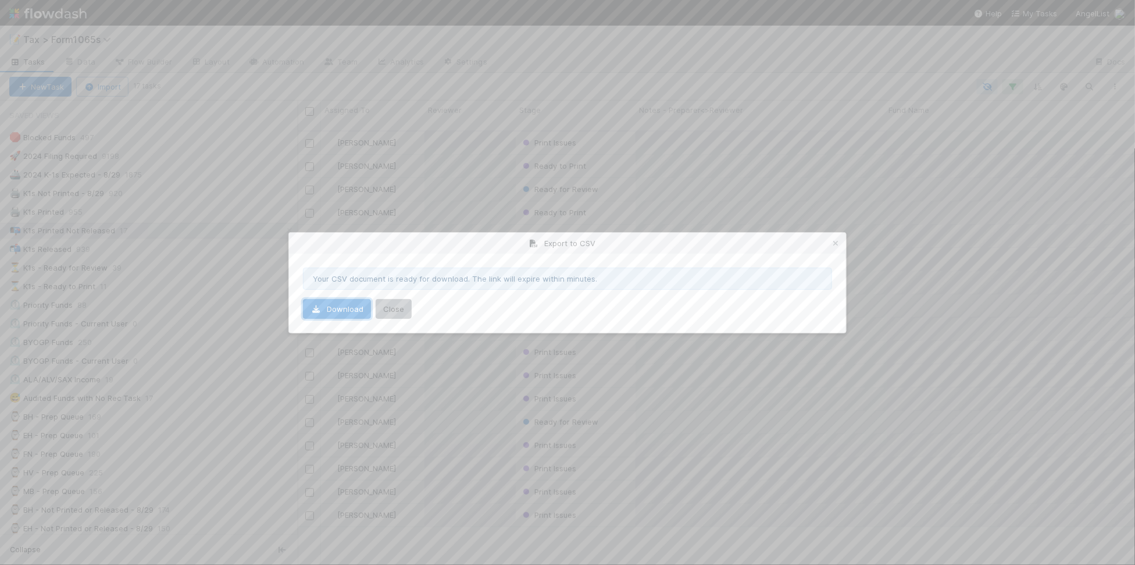
click at [343, 313] on link "Download" at bounding box center [337, 309] width 68 height 20
click at [835, 240] on icon at bounding box center [836, 244] width 12 height 8
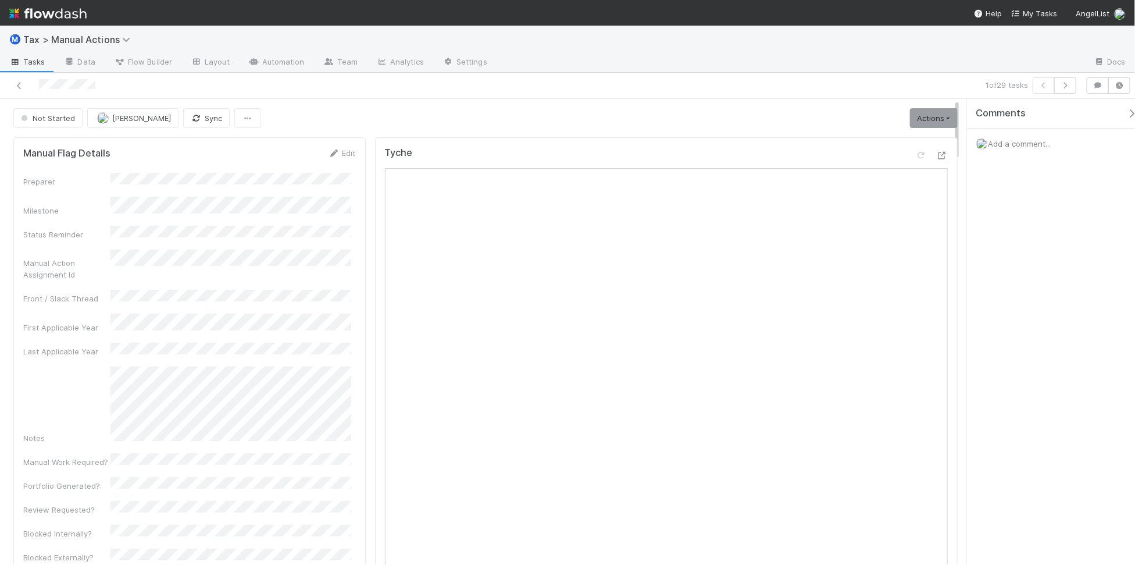
click at [12, 85] on div at bounding box center [275, 85] width 540 height 16
click at [16, 85] on icon at bounding box center [19, 86] width 12 height 8
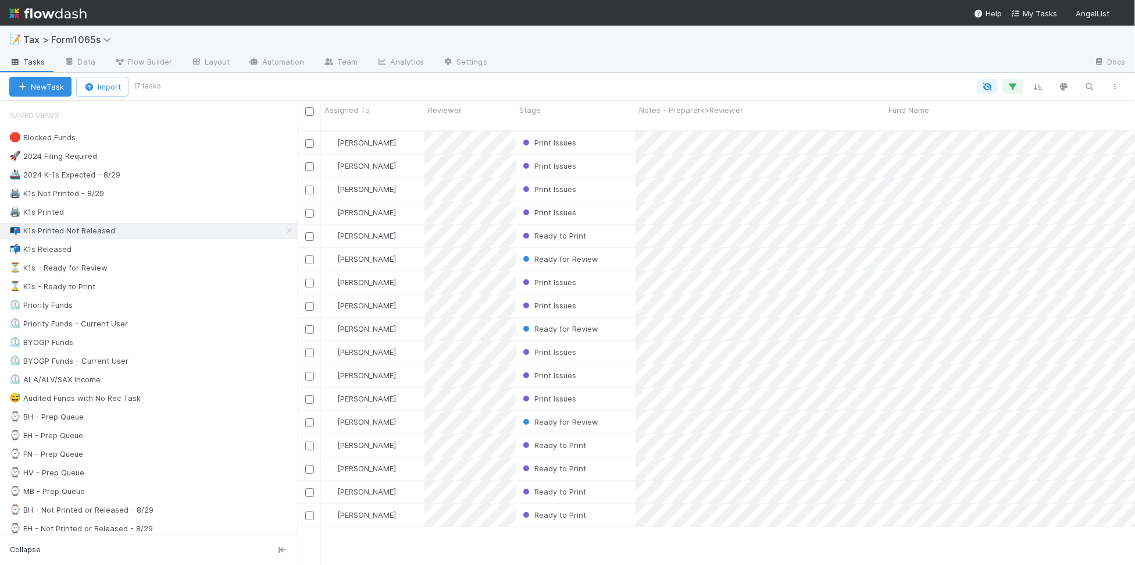
scroll to position [432, 827]
click at [725, 545] on div at bounding box center [567, 282] width 1135 height 565
click at [309, 112] on input "checkbox" at bounding box center [309, 111] width 9 height 9
checkbox input "true"
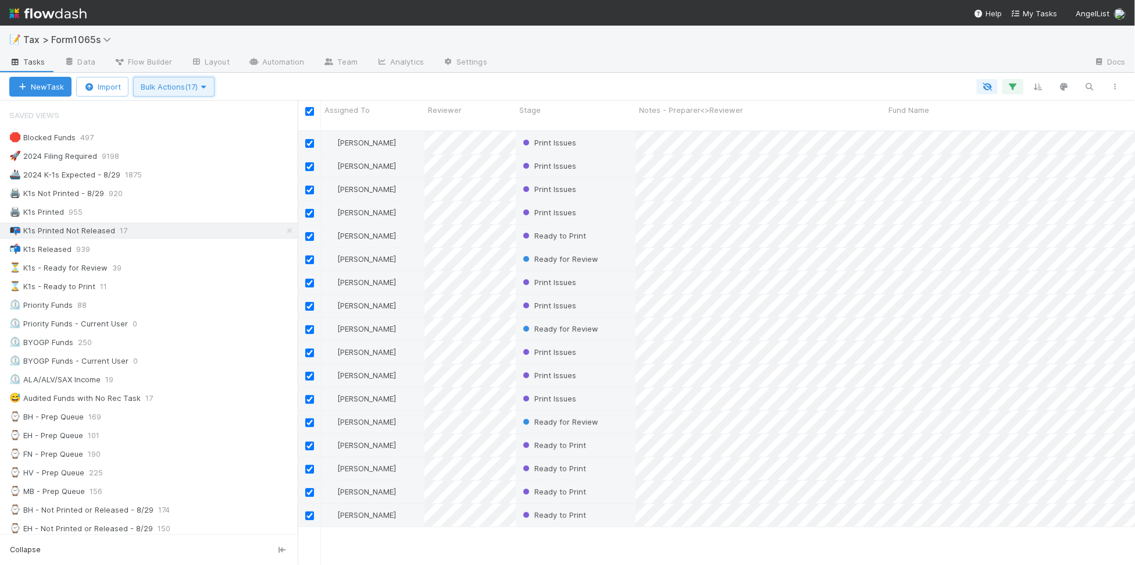
click at [214, 91] on button "Bulk Actions (17)" at bounding box center [173, 87] width 81 height 20
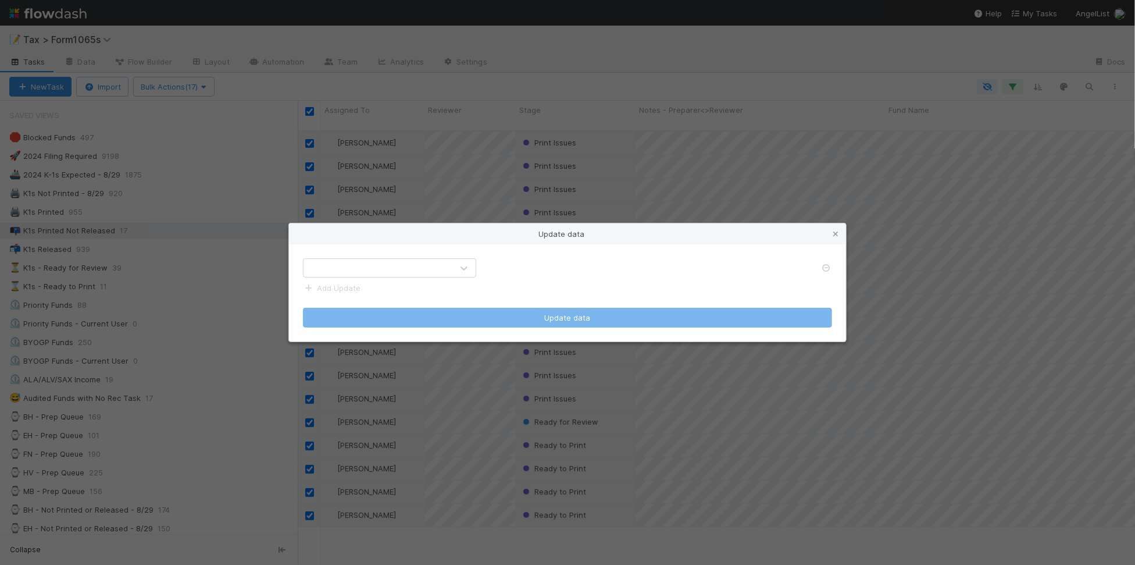
click at [429, 272] on div at bounding box center [378, 268] width 149 height 19
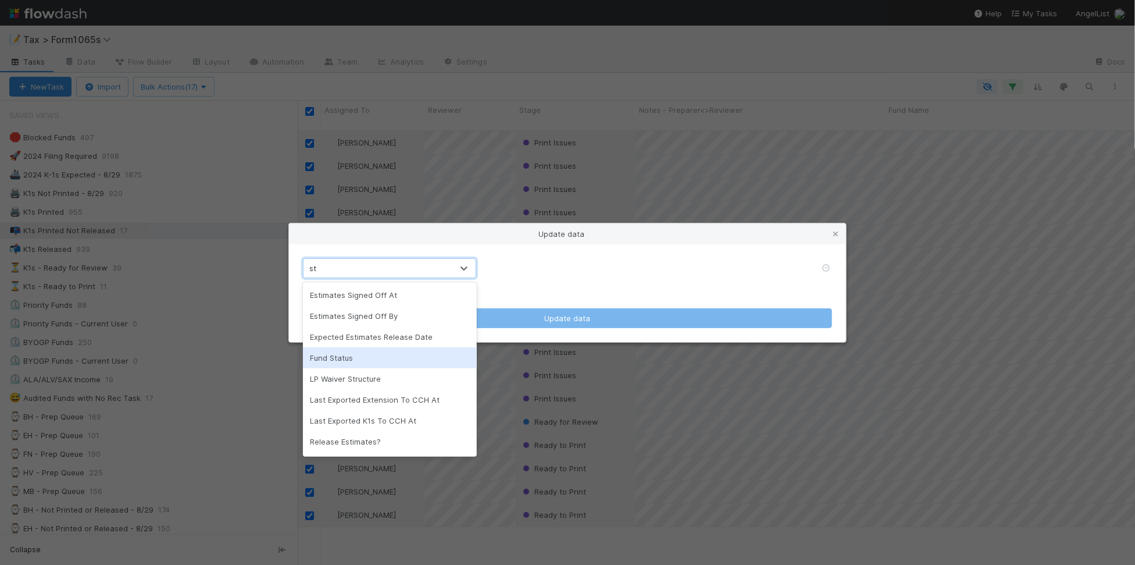
type input "s"
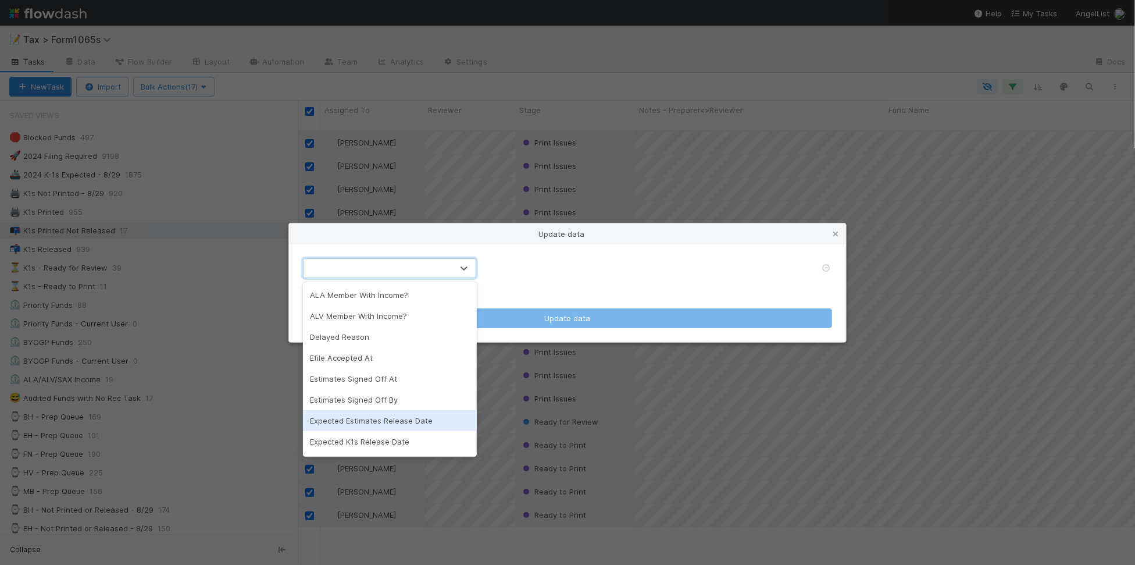
click at [433, 542] on div "Update data option Expected Estimates Release Date focused, 7 of 64. 64 results…" at bounding box center [567, 282] width 1135 height 565
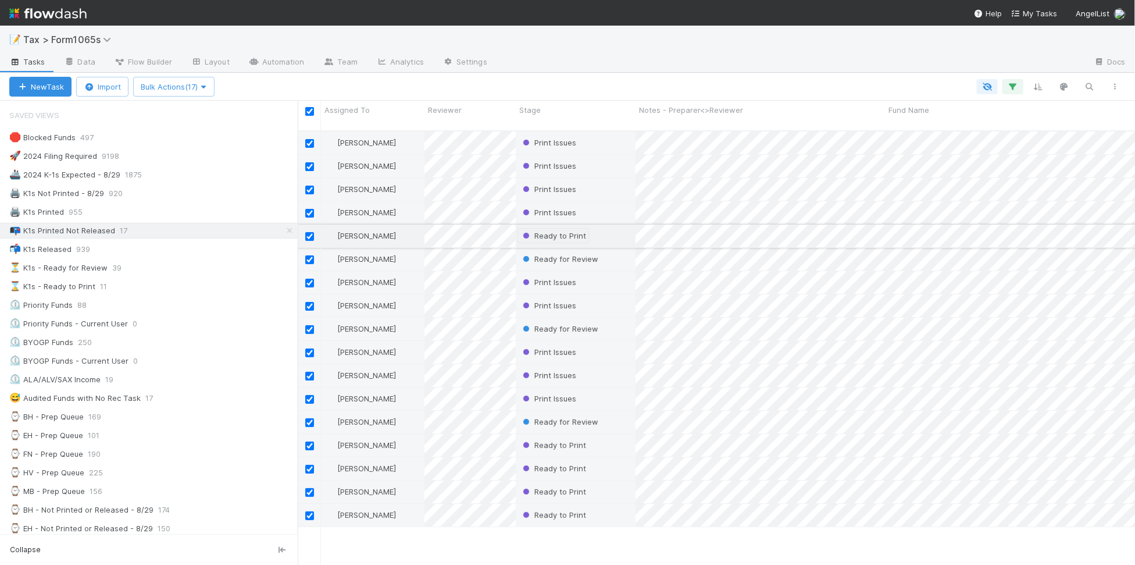
click at [552, 231] on span "Ready to Print" at bounding box center [554, 235] width 66 height 9
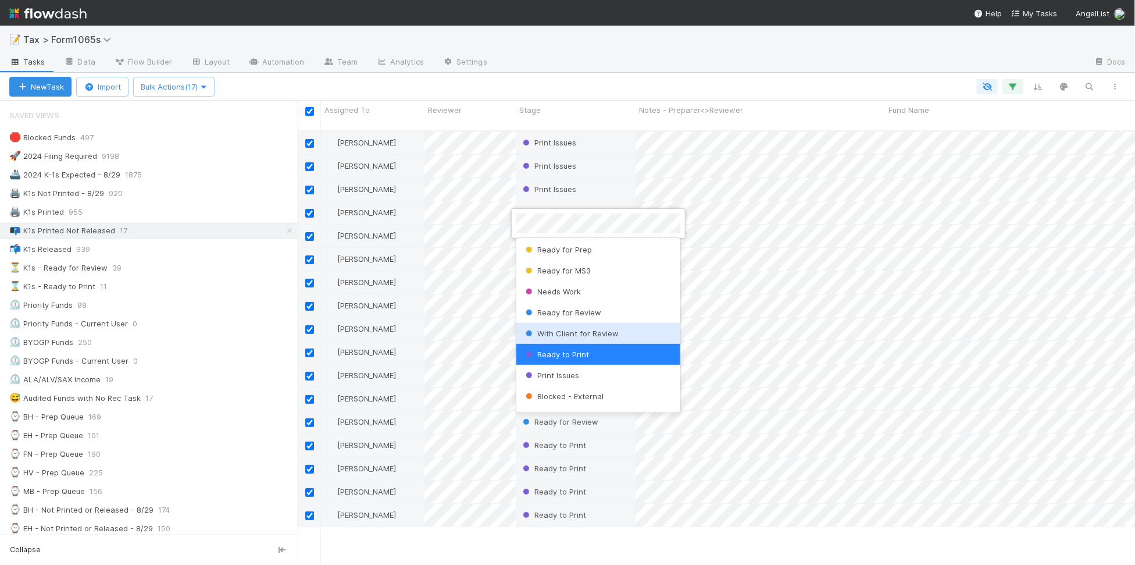
scroll to position [117, 0]
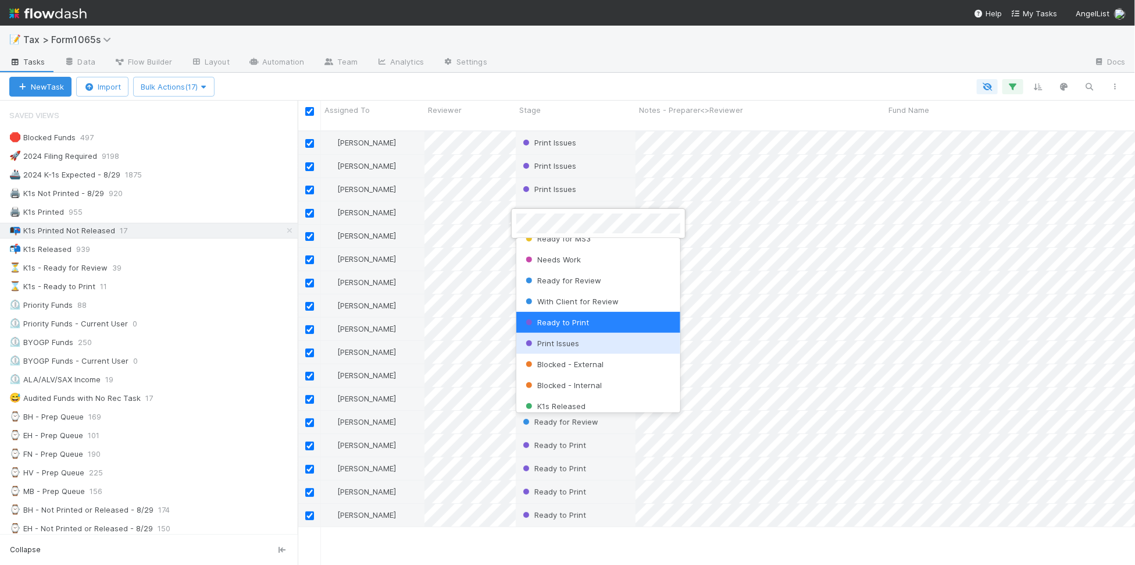
click at [593, 343] on div "Print Issues" at bounding box center [598, 343] width 164 height 21
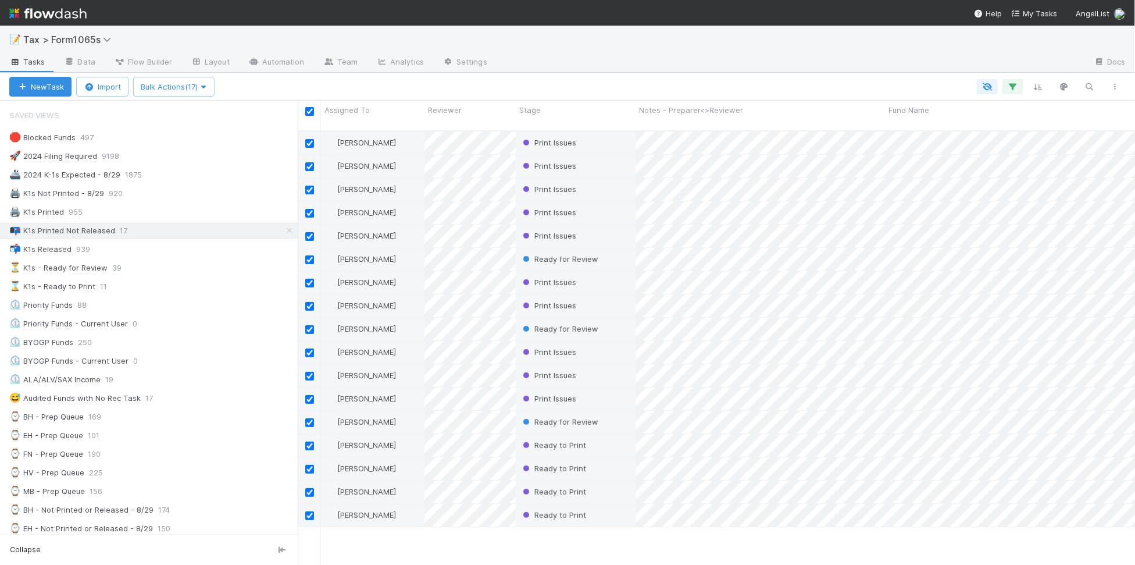
click at [580, 254] on span "Ready for Review" at bounding box center [560, 258] width 78 height 9
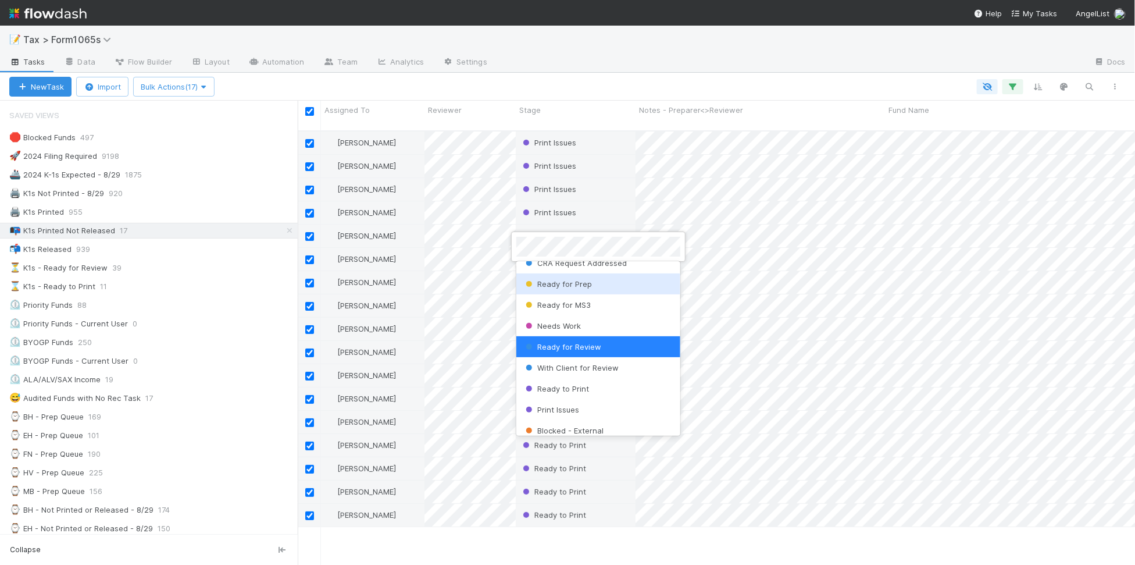
scroll to position [74, 0]
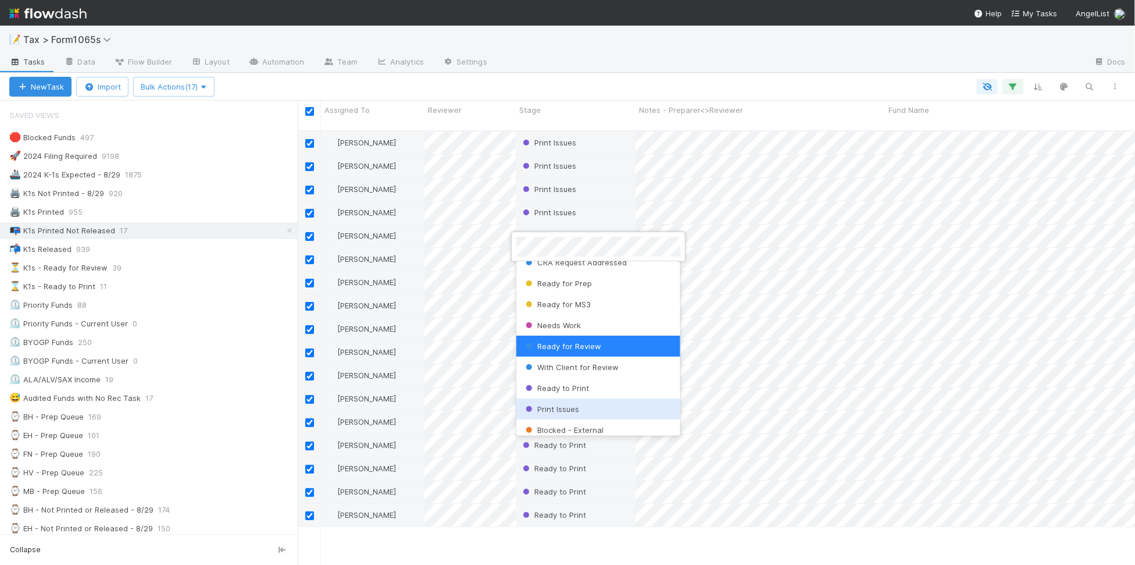
click at [597, 401] on div "Print Issues" at bounding box center [598, 408] width 164 height 21
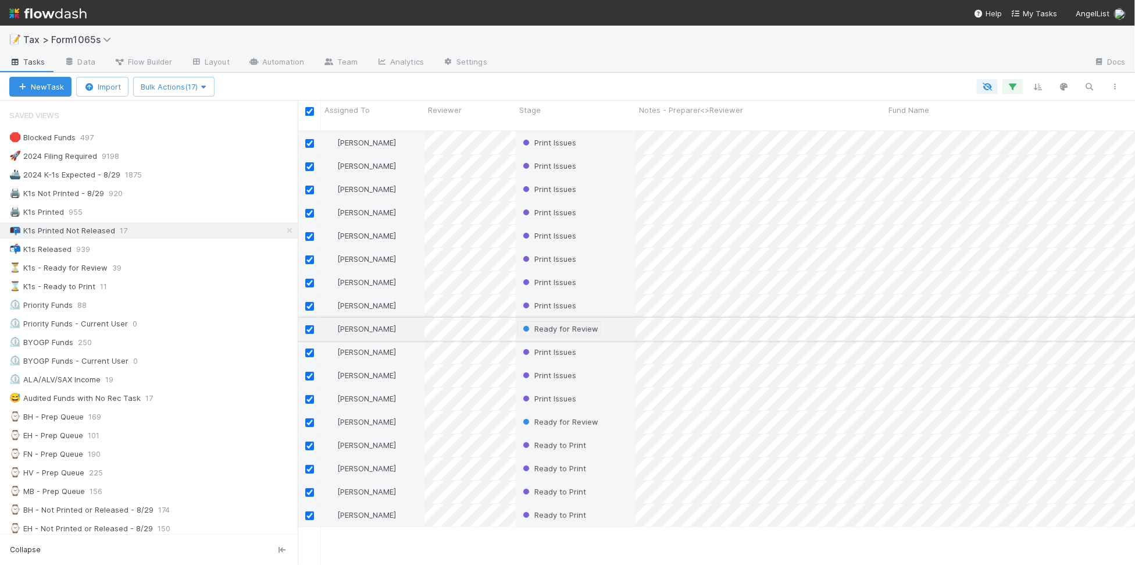
click at [580, 324] on span "Ready for Review" at bounding box center [560, 328] width 78 height 9
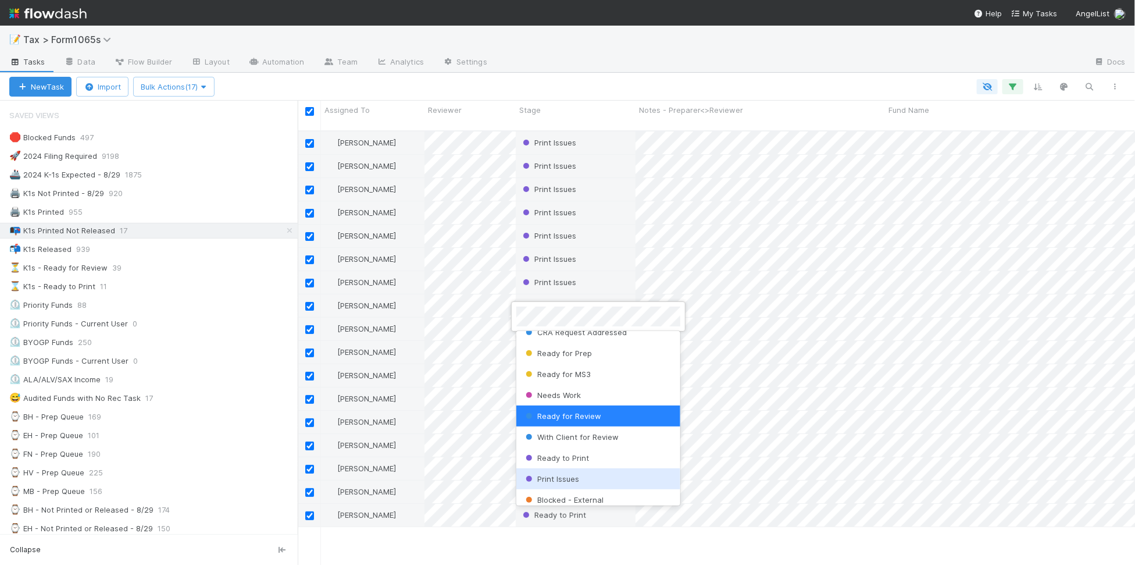
click at [600, 476] on div "Print Issues" at bounding box center [598, 478] width 164 height 21
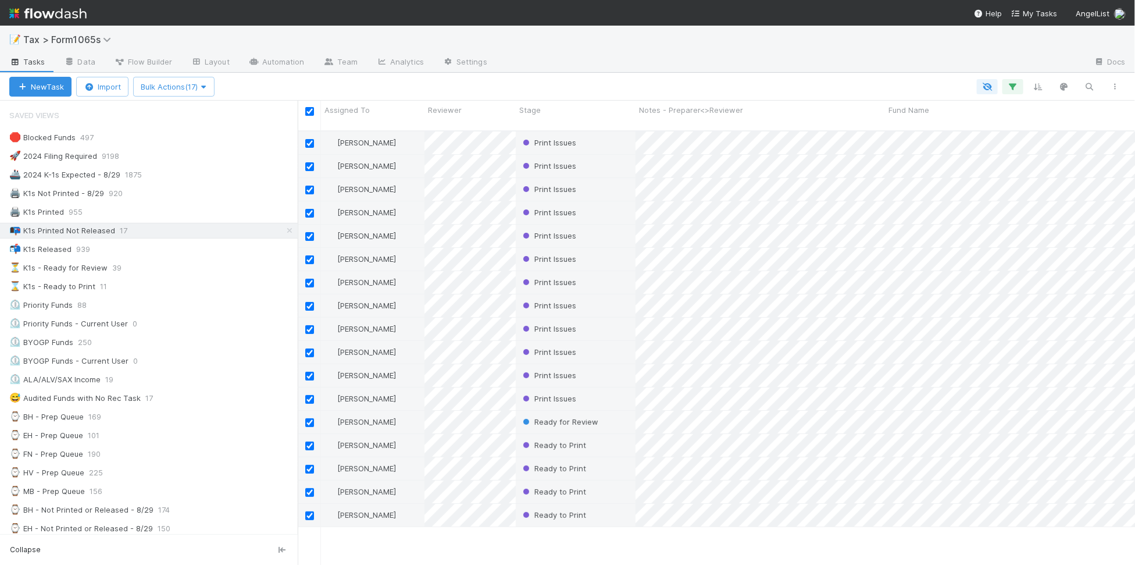
click at [582, 417] on span "Ready for Review" at bounding box center [560, 421] width 78 height 9
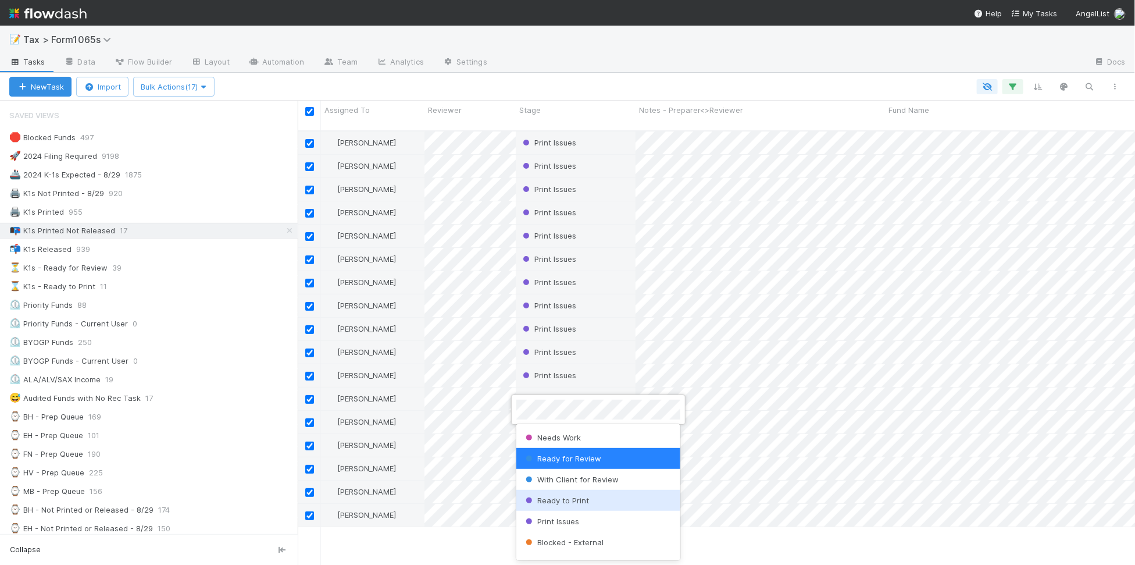
scroll to position [182, 0]
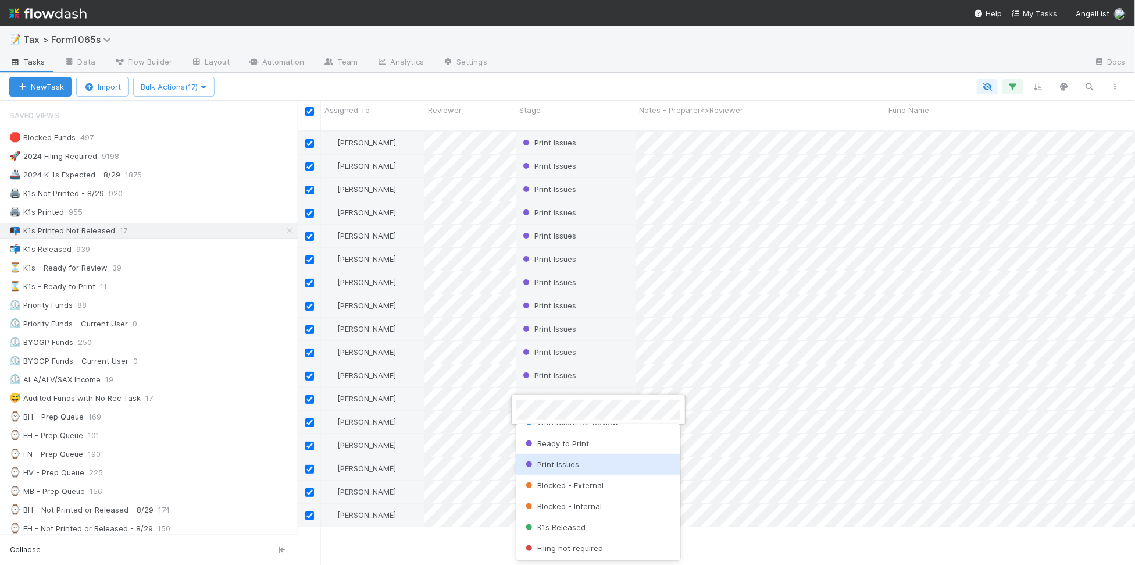
click at [603, 466] on div "Print Issues" at bounding box center [598, 464] width 164 height 21
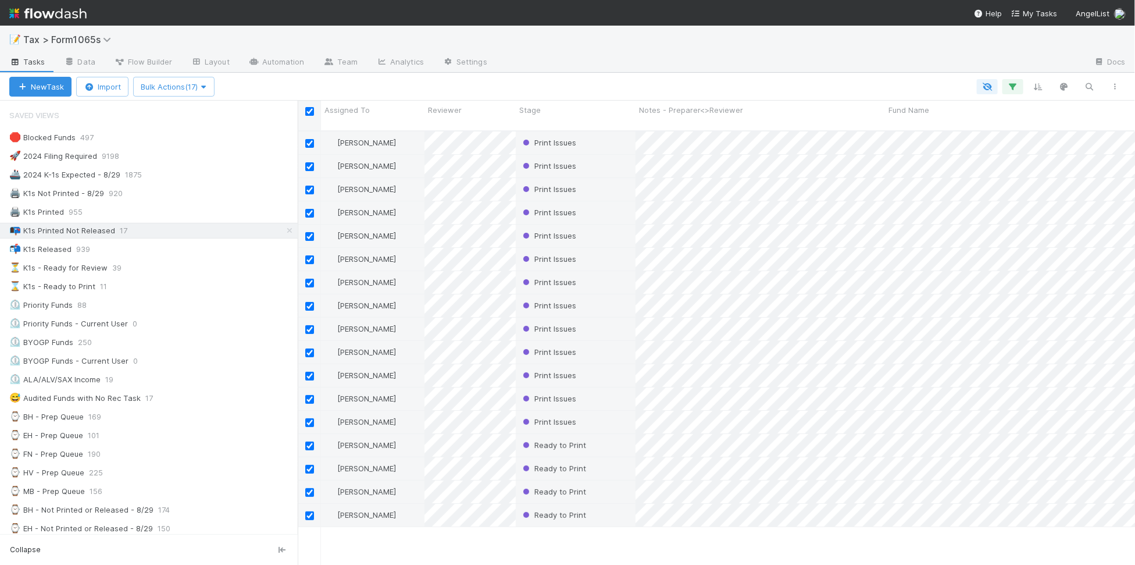
click at [306, 114] on input "checkbox" at bounding box center [309, 111] width 9 height 9
checkbox input "false"
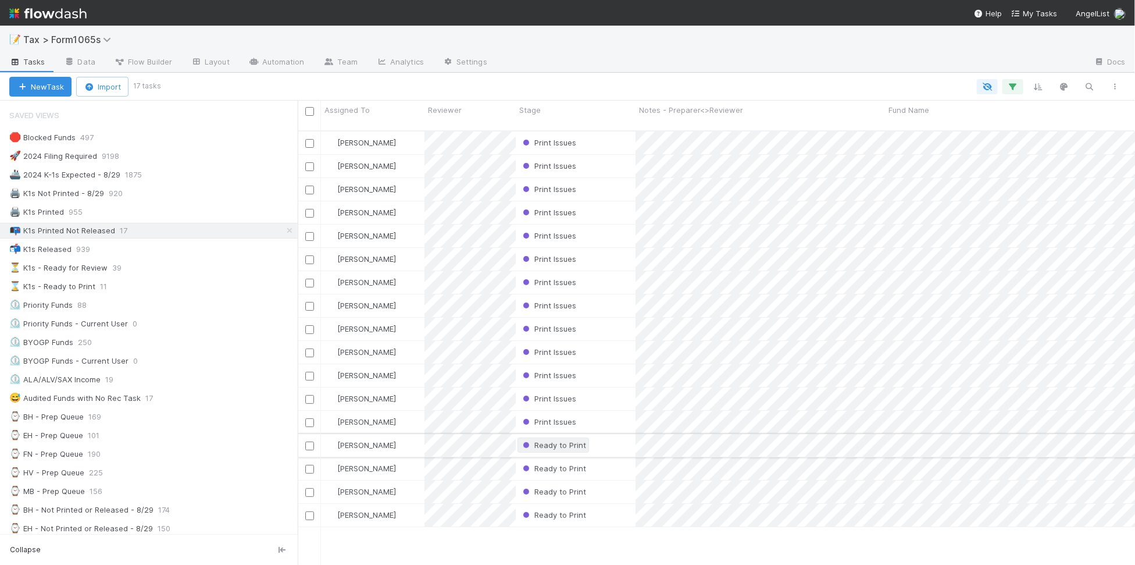
click at [569, 440] on span "Ready to Print" at bounding box center [554, 444] width 66 height 9
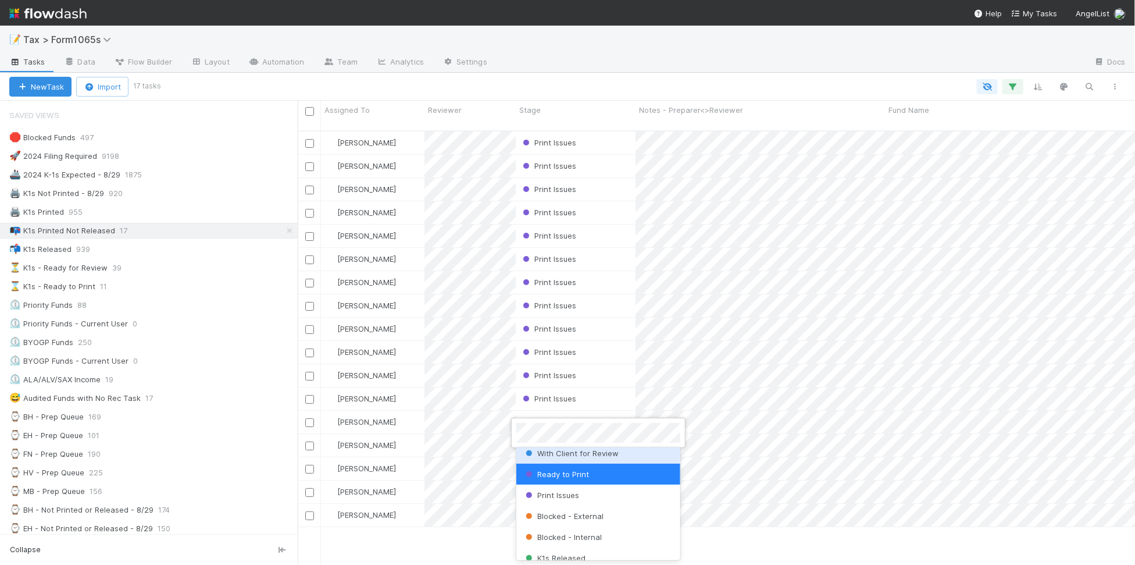
scroll to position [190, 0]
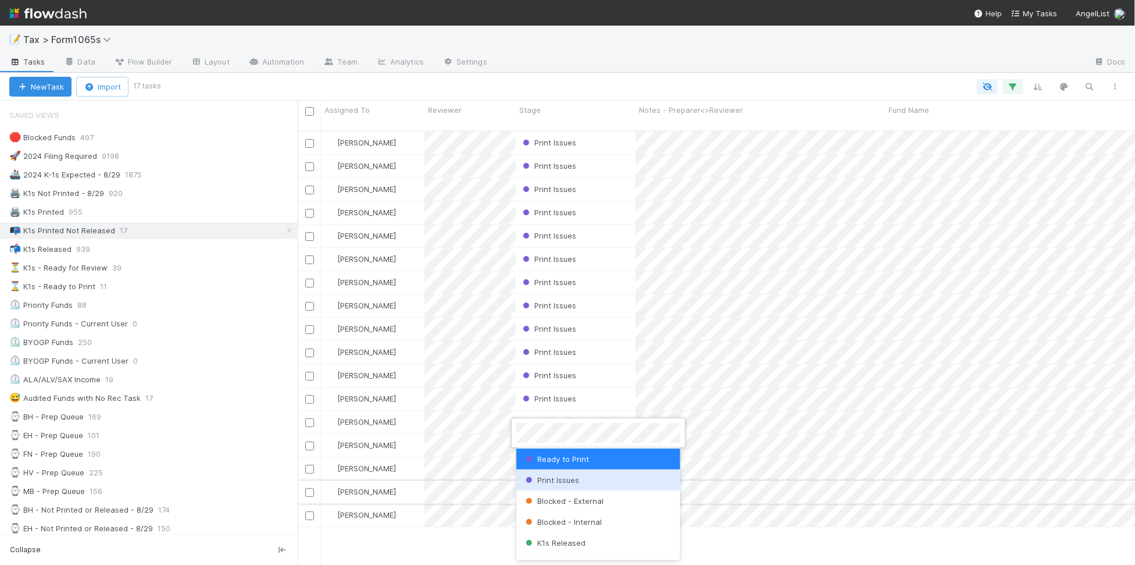
click at [593, 484] on div "Print Issues" at bounding box center [598, 479] width 164 height 21
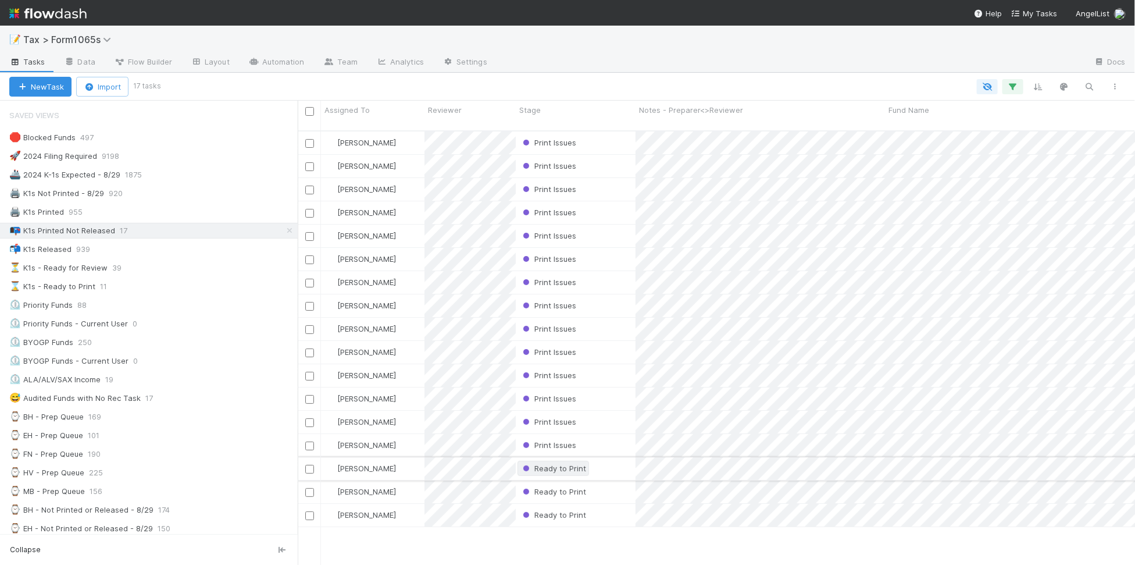
click at [539, 464] on span "Ready to Print" at bounding box center [554, 468] width 66 height 9
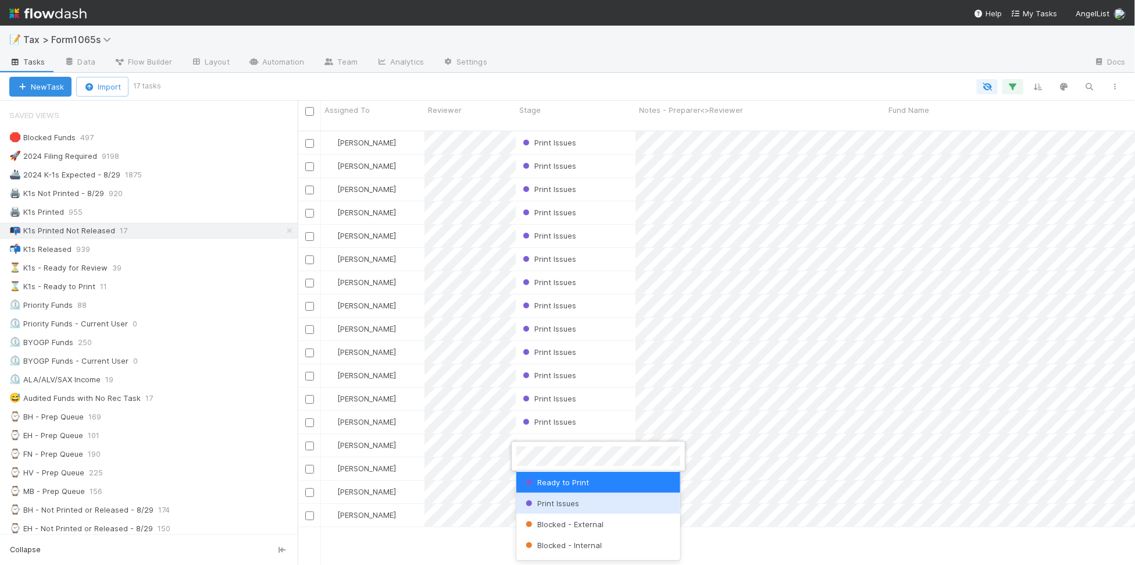
click at [602, 505] on div "Print Issues" at bounding box center [598, 503] width 164 height 21
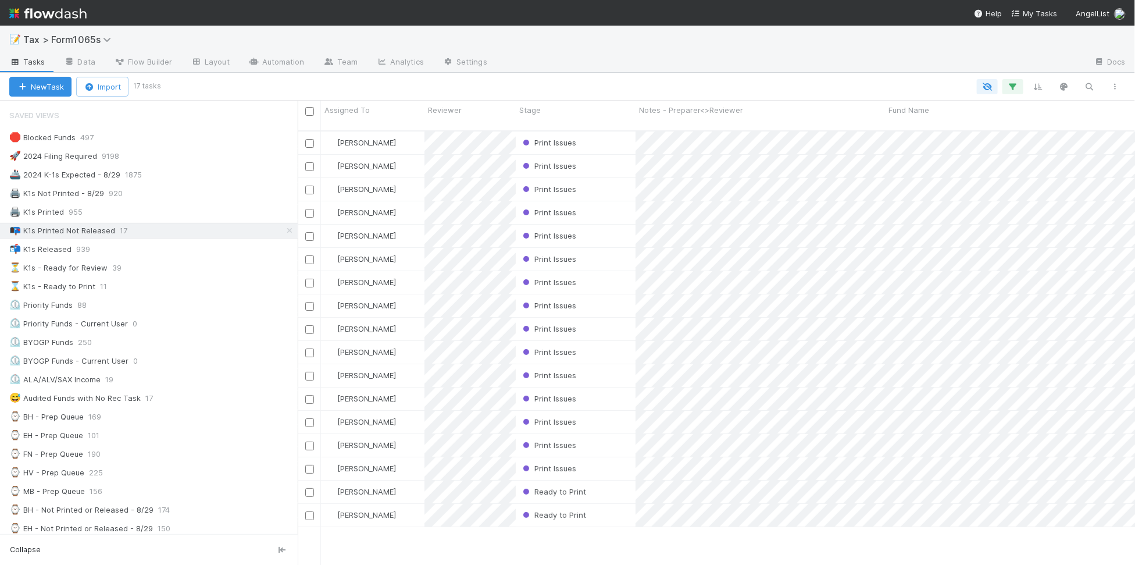
click at [553, 487] on span "Ready to Print" at bounding box center [554, 491] width 66 height 9
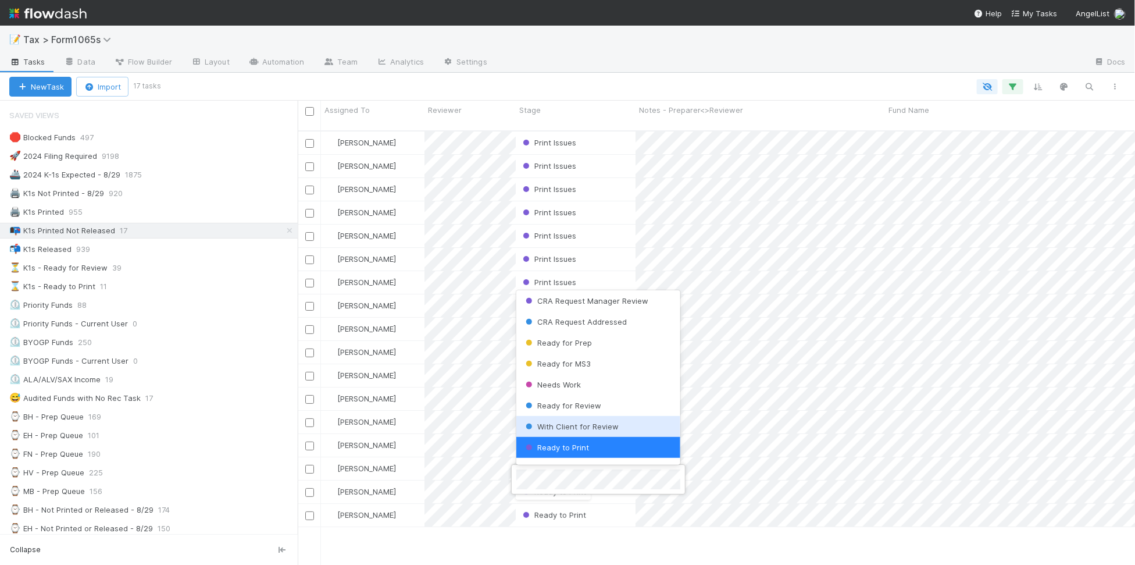
scroll to position [117, 0]
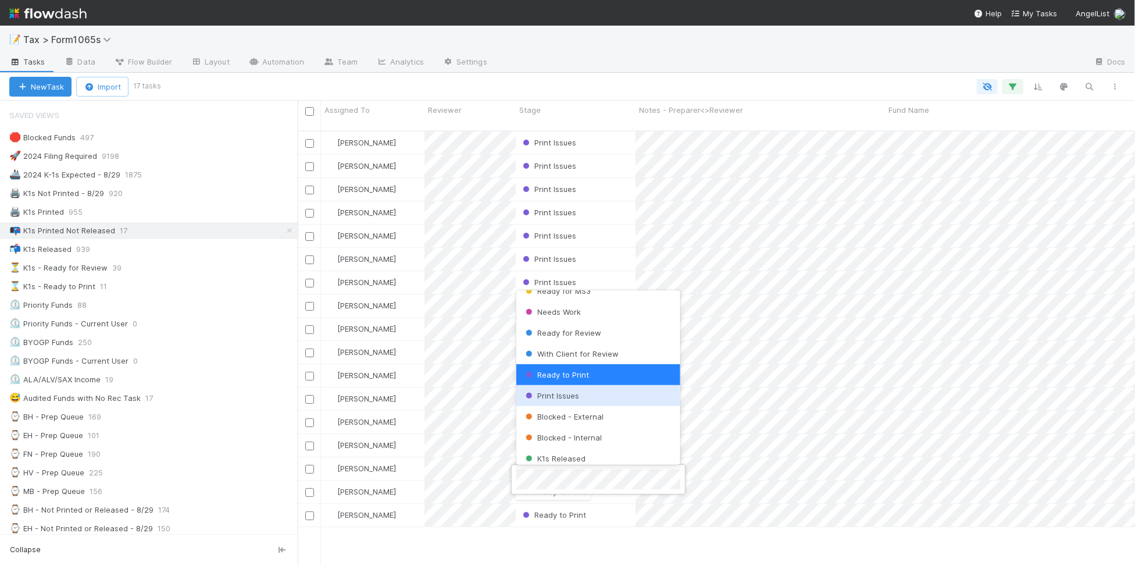
click at [584, 399] on div "Print Issues" at bounding box center [598, 395] width 164 height 21
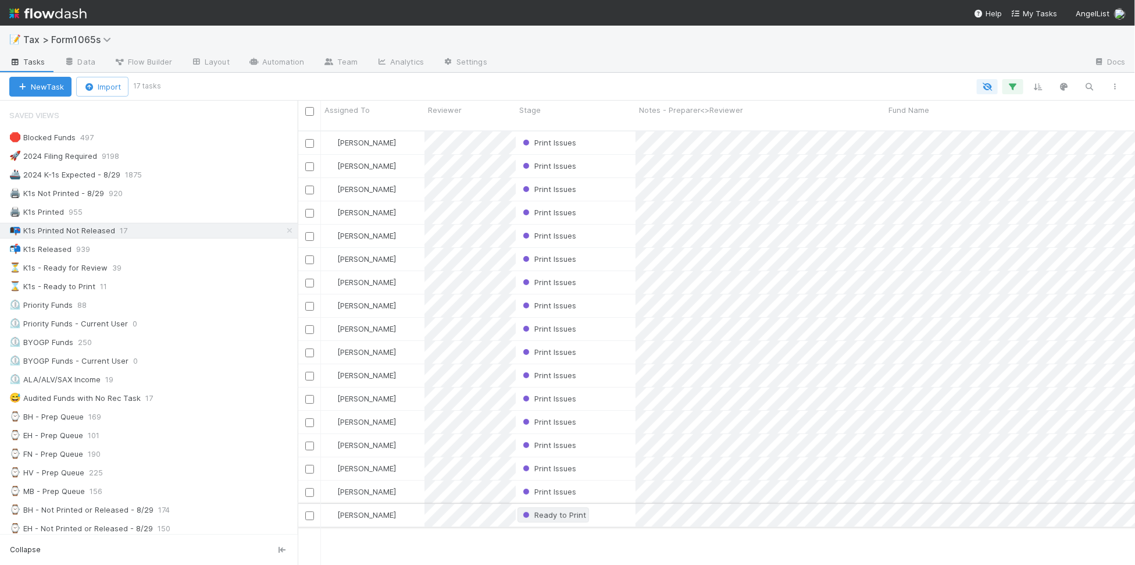
click at [582, 510] on span "Ready to Print" at bounding box center [554, 514] width 66 height 9
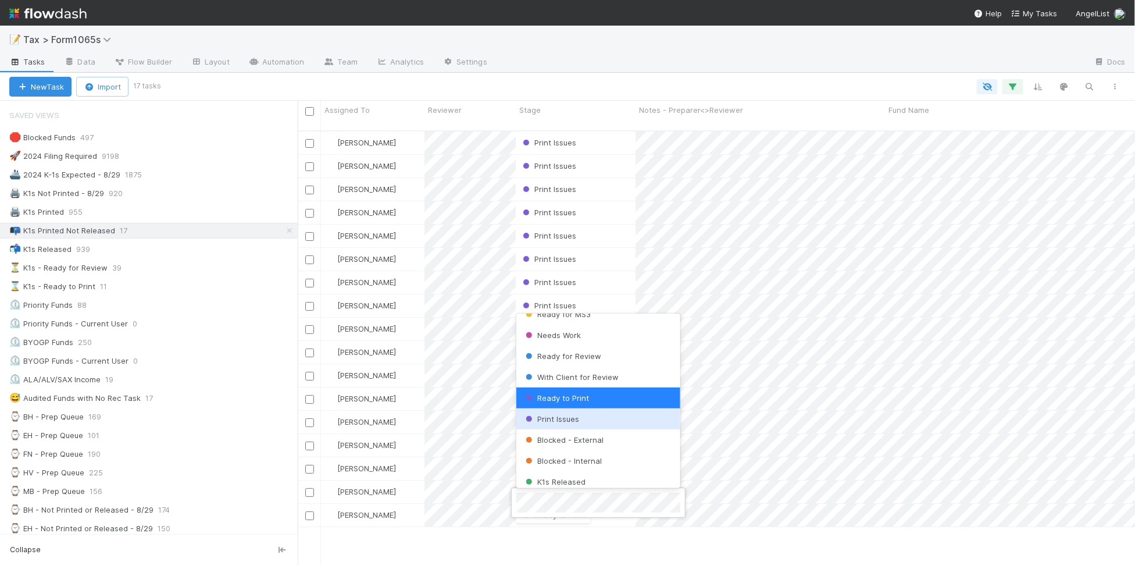
click at [583, 423] on div "Print Issues" at bounding box center [598, 418] width 164 height 21
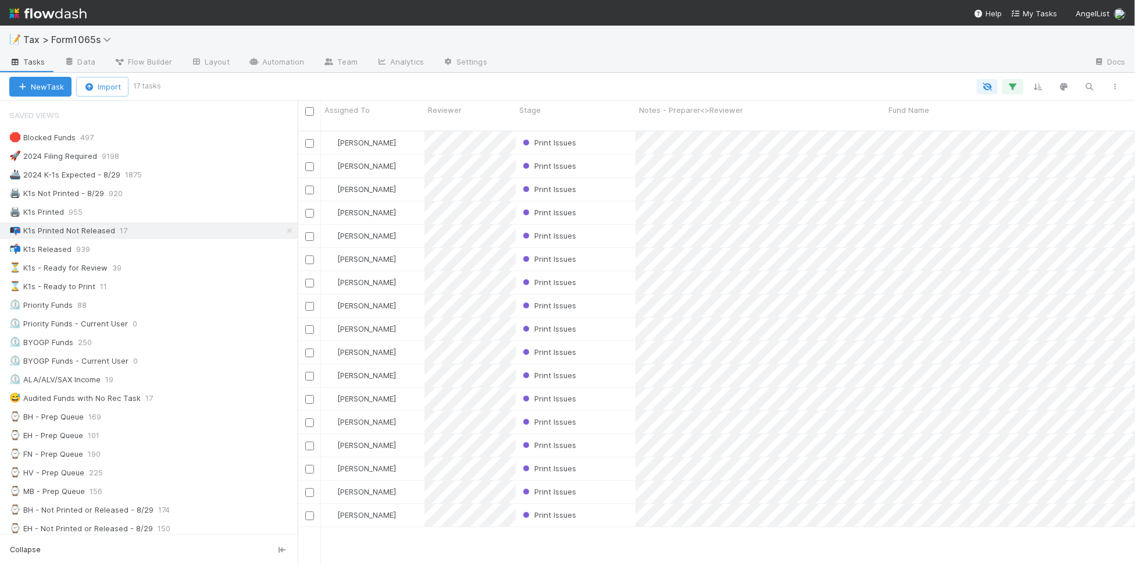
click at [647, 533] on div "Enrique Hernandez Print Issues 7/31/25, 3:46:09 AM 13 12 0 4 1 0 4 Fareeha Naim…" at bounding box center [717, 352] width 838 height 443
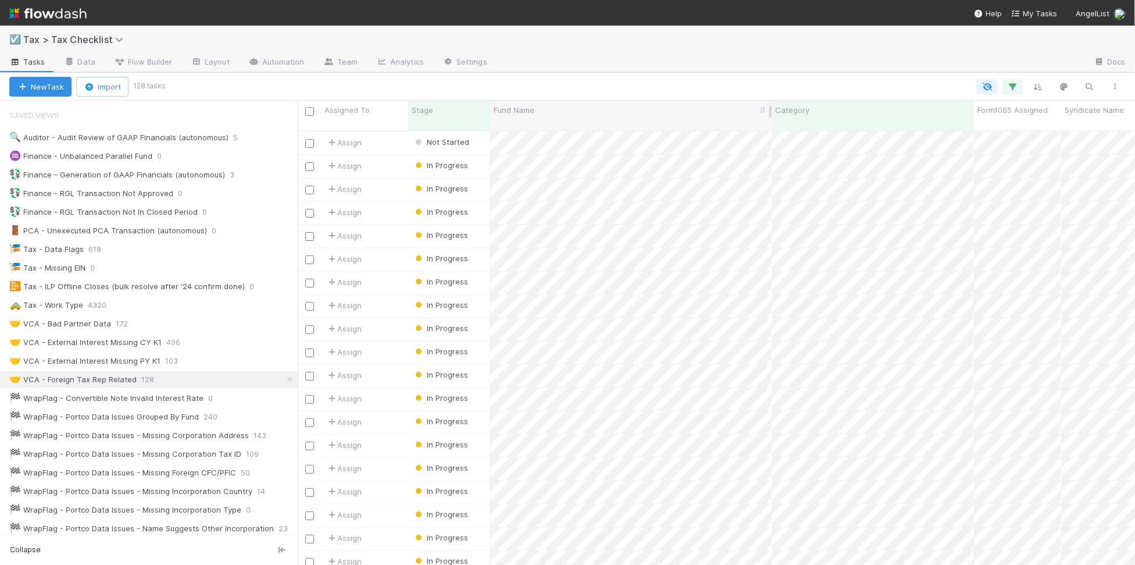
scroll to position [73, 0]
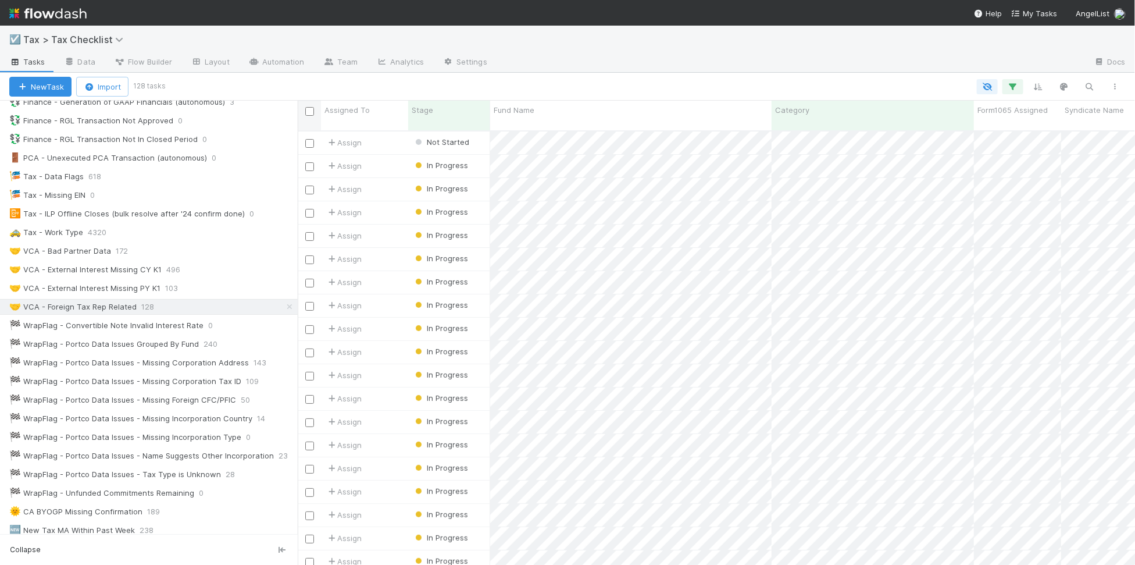
click at [306, 114] on input "checkbox" at bounding box center [309, 111] width 9 height 9
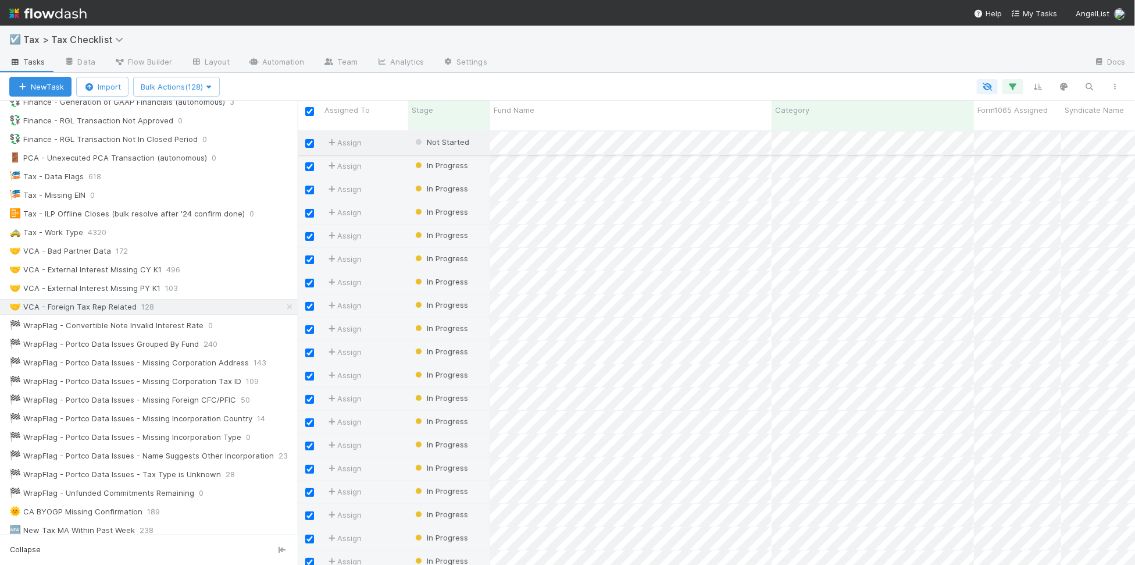
click at [308, 139] on input "checkbox" at bounding box center [309, 143] width 9 height 9
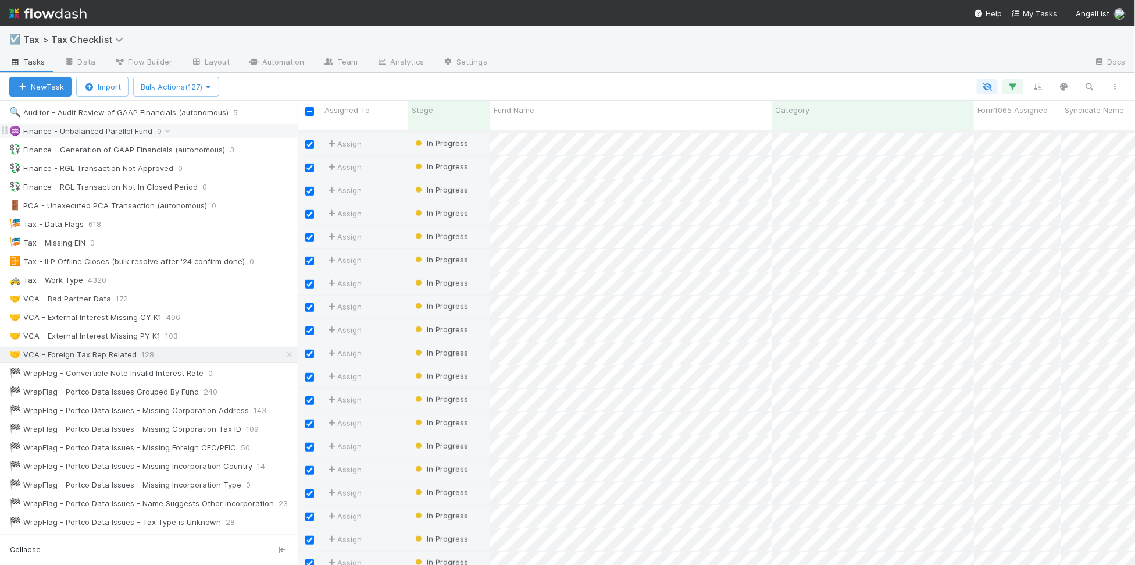
scroll to position [0, 0]
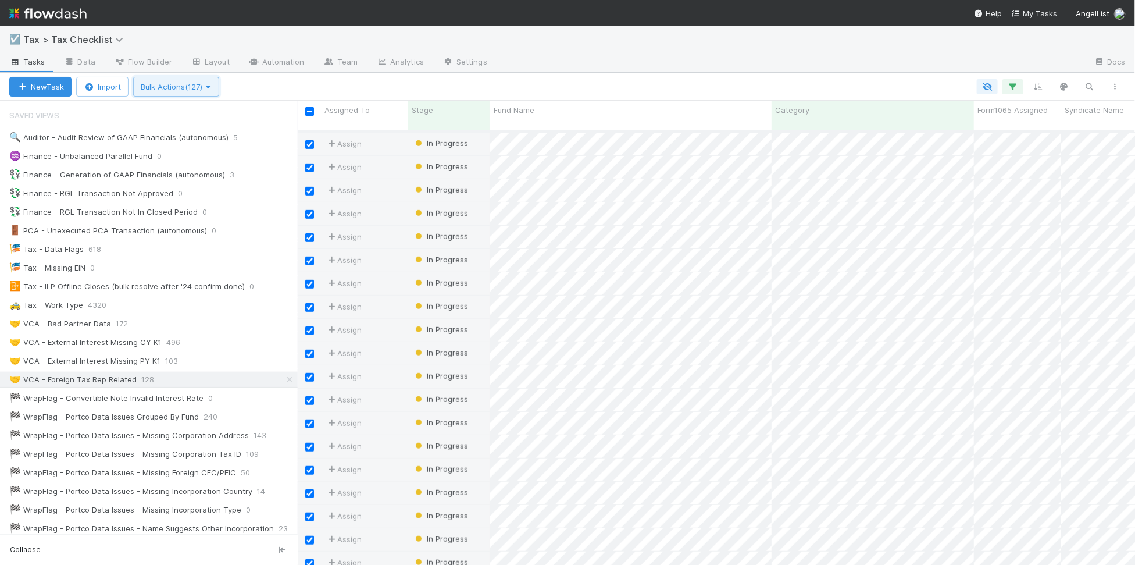
click at [211, 90] on icon "button" at bounding box center [208, 87] width 12 height 8
click at [282, 85] on div "Assign to Update data Mark Not Started Data Updated Needs Work (Unresolves) Tax…" at bounding box center [567, 282] width 1135 height 565
click at [310, 112] on input "checkbox" at bounding box center [309, 111] width 9 height 9
checkbox input "false"
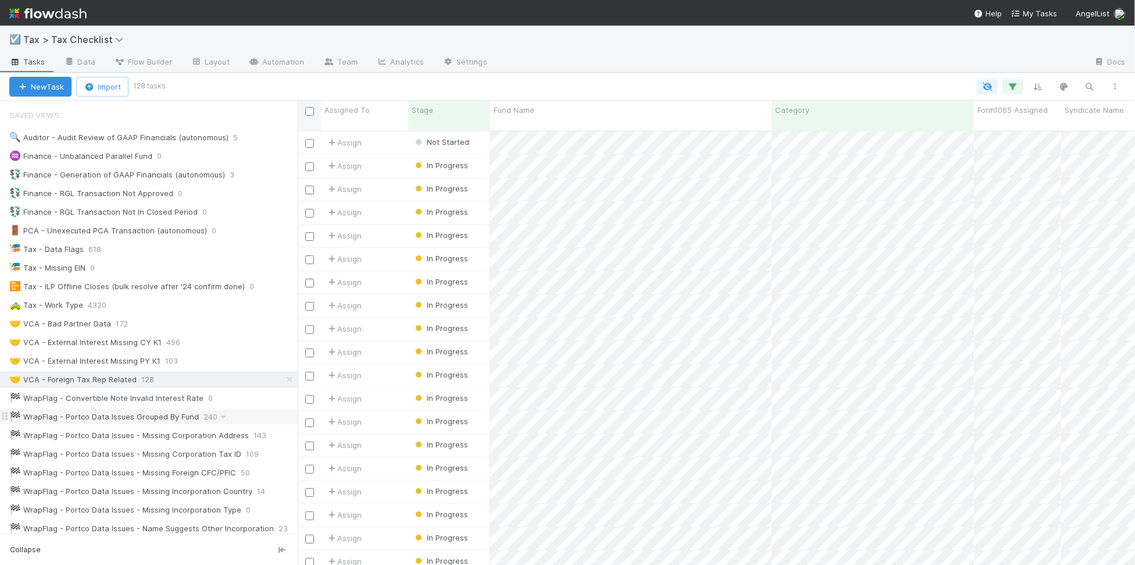
scroll to position [73, 0]
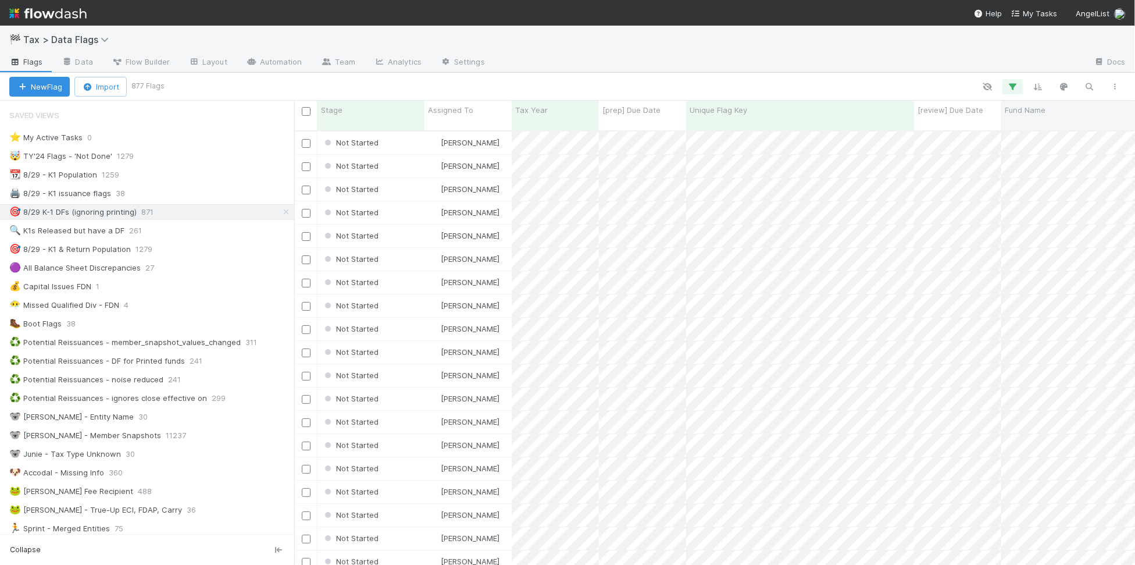
scroll to position [432, 830]
click at [1114, 88] on icon "button" at bounding box center [1116, 86] width 12 height 7
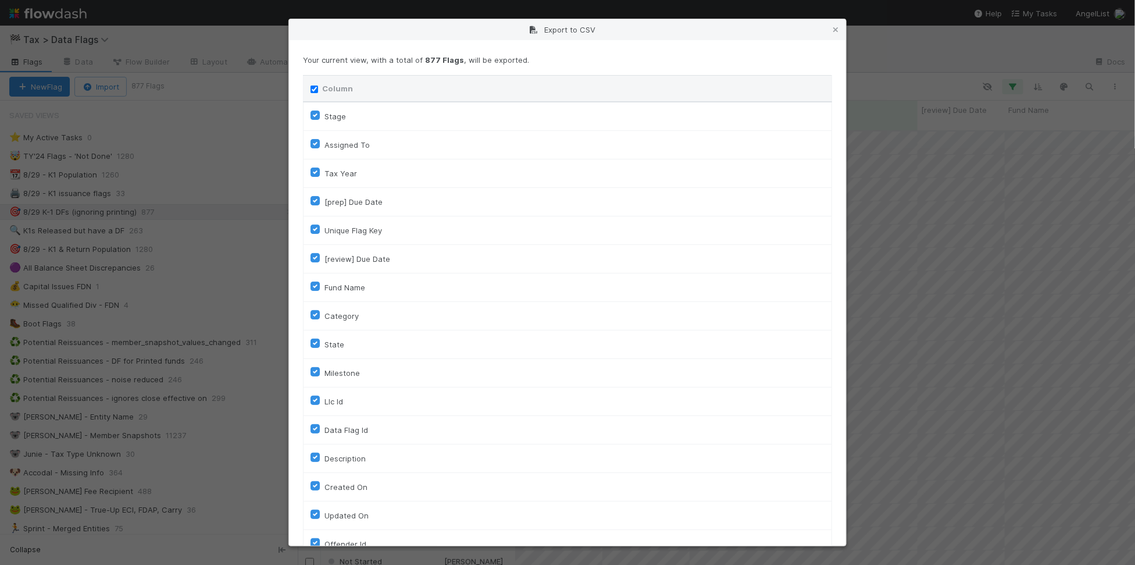
click at [309, 89] on th "Column" at bounding box center [568, 89] width 529 height 27
click at [312, 89] on input "Column" at bounding box center [315, 89] width 8 height 8
checkbox input "false"
checkbox To "false"
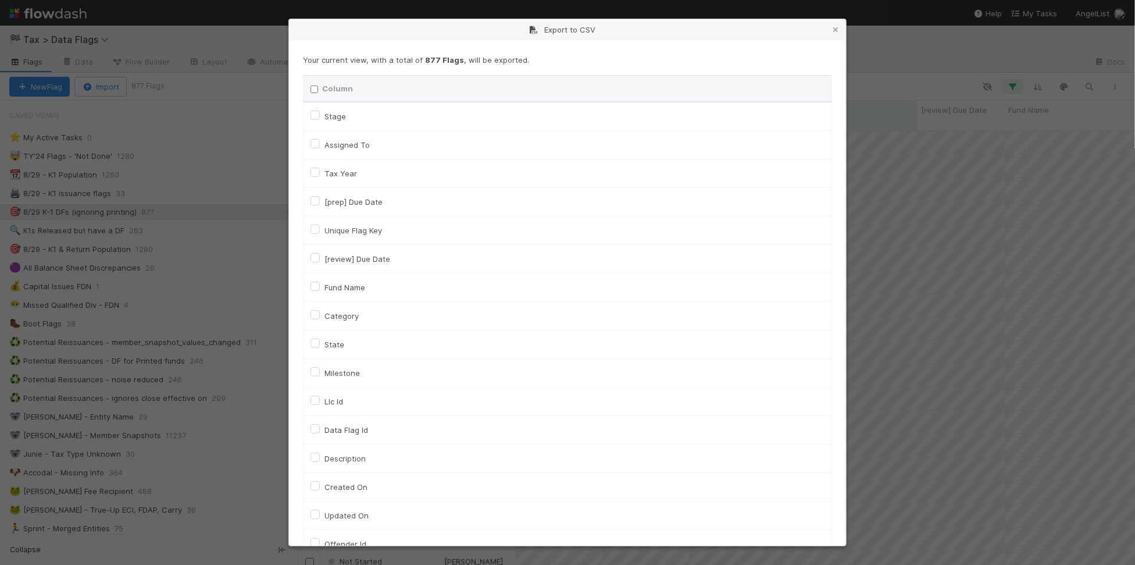
checkbox input "false"
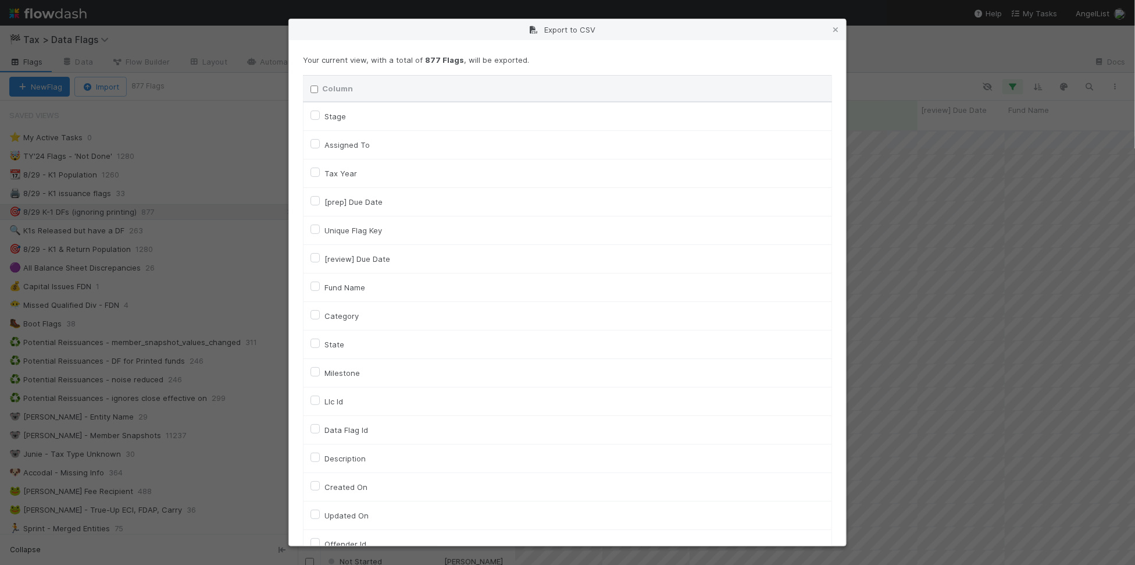
checkbox input "false"
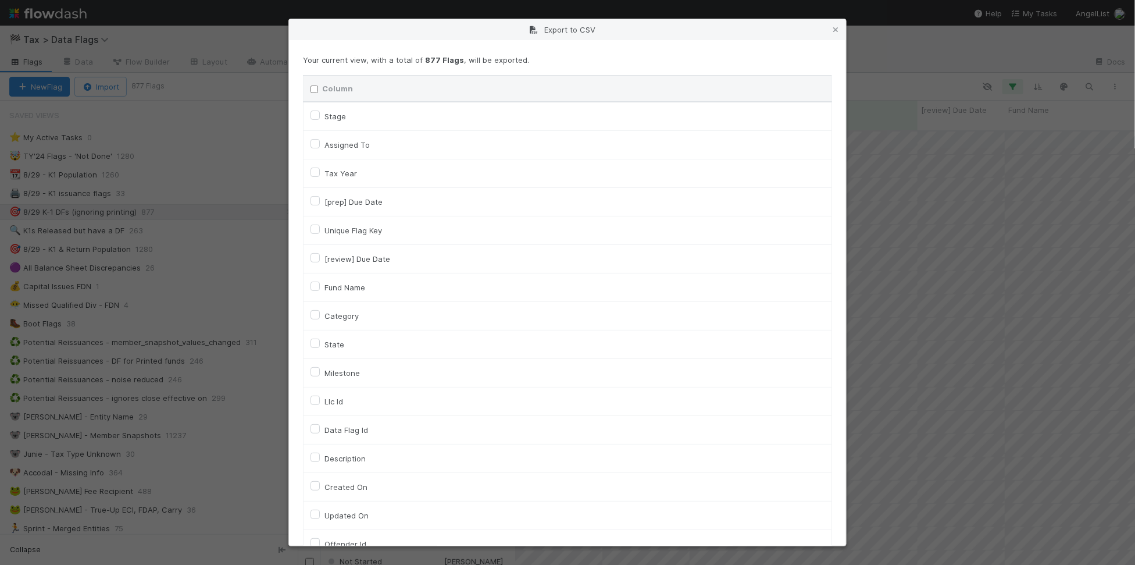
checkbox input "false"
checkbox On "false"
checkbox input "false"
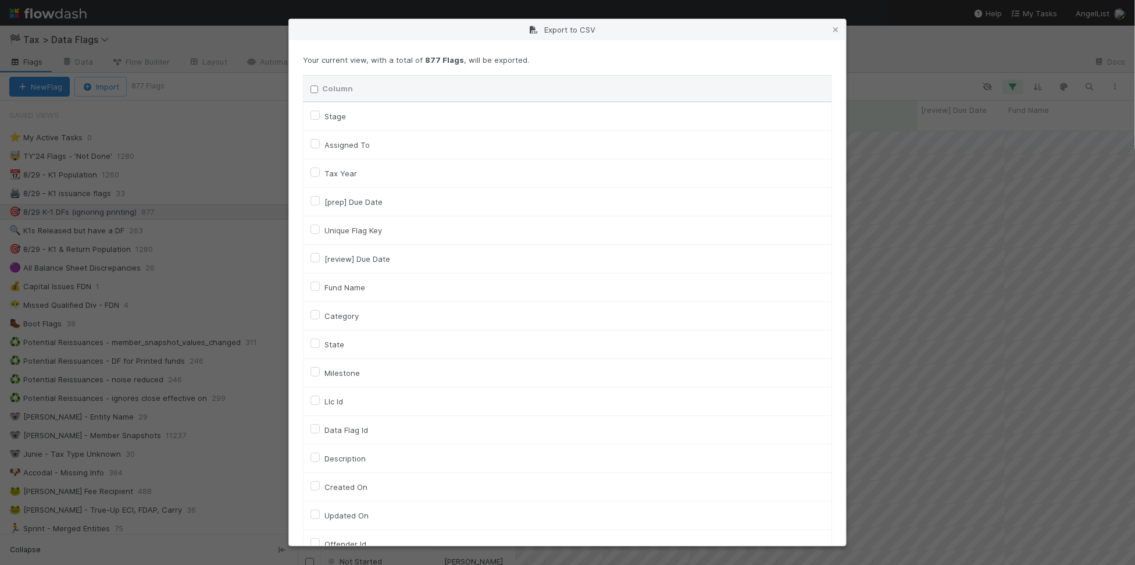
checkbox input "false"
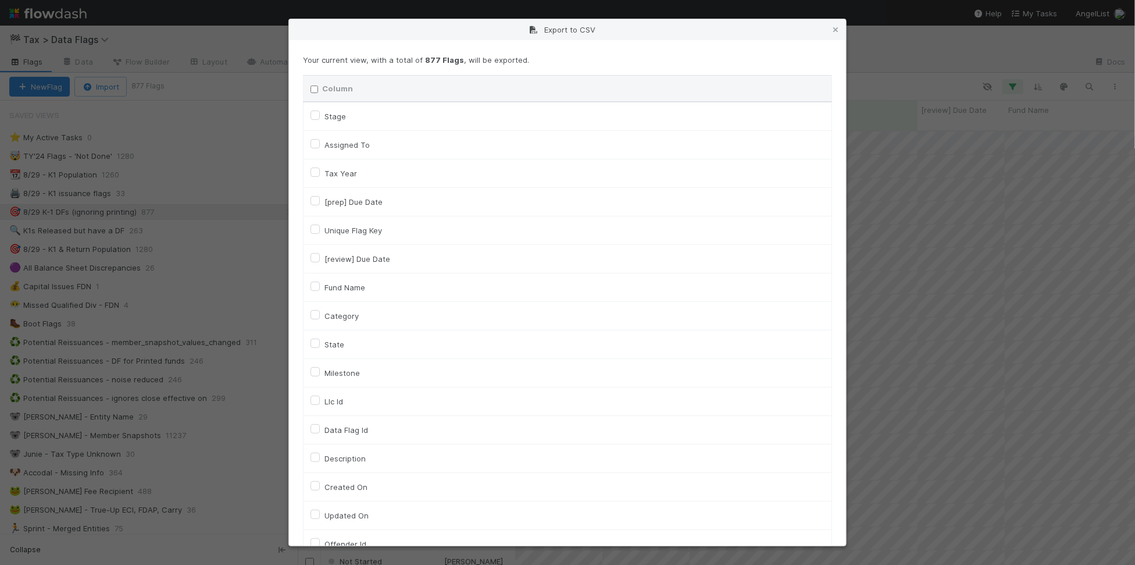
checkbox input "false"
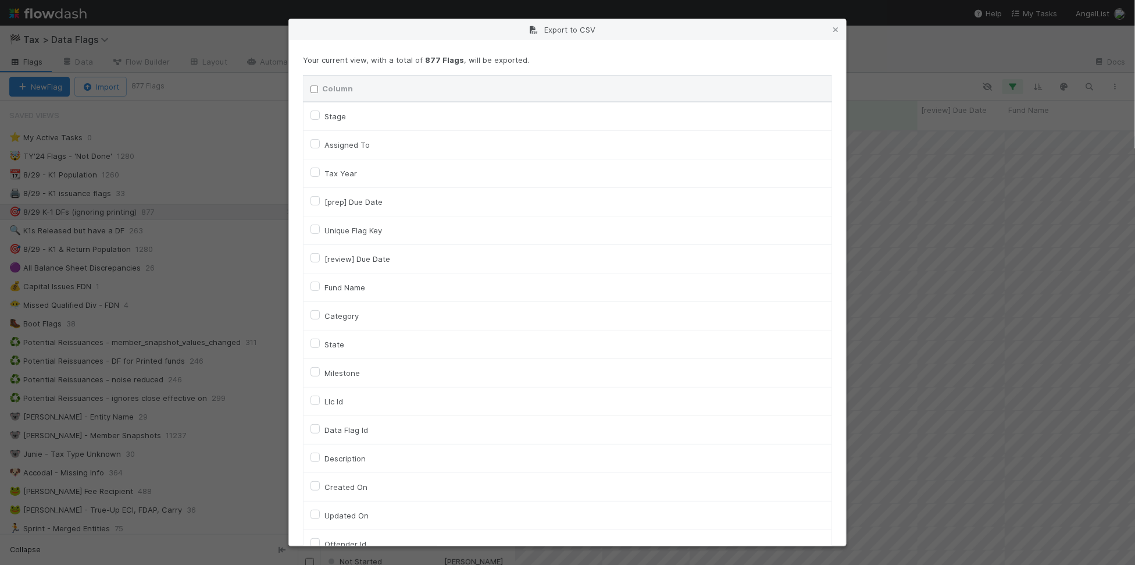
checkbox input "false"
checkbox URL "false"
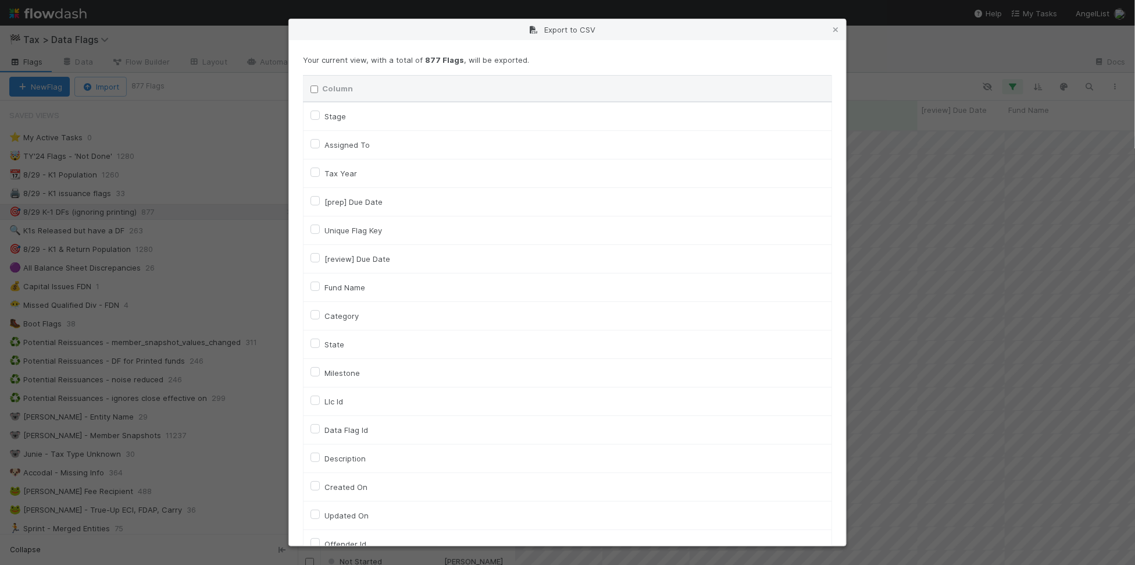
click at [341, 176] on label "Tax Year" at bounding box center [341, 173] width 33 height 14
click at [320, 176] on input "Tax Year" at bounding box center [315, 171] width 9 height 10
checkbox input "true"
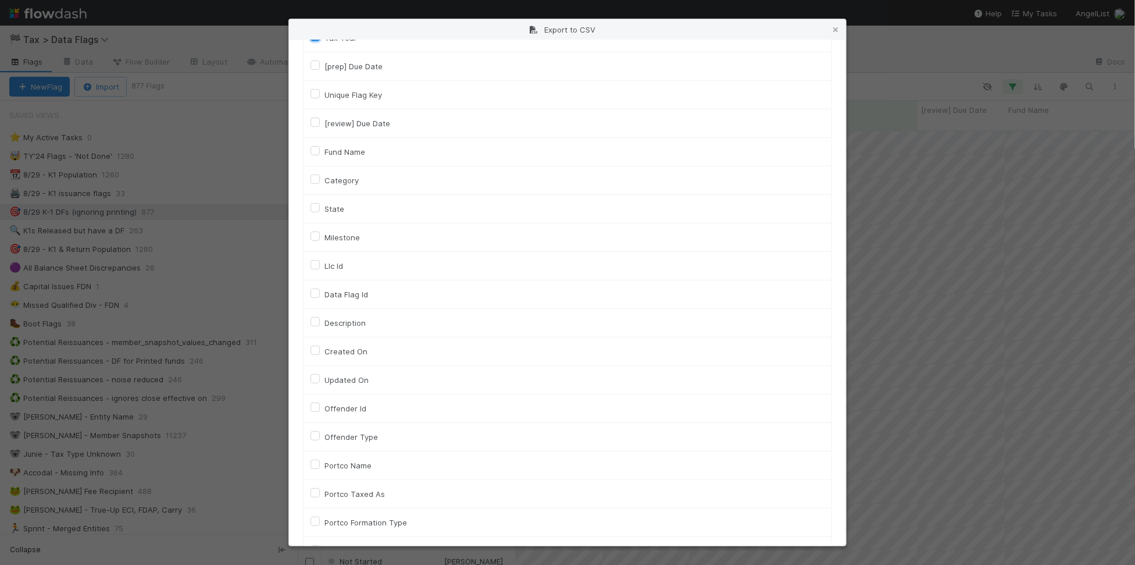
scroll to position [145, 0]
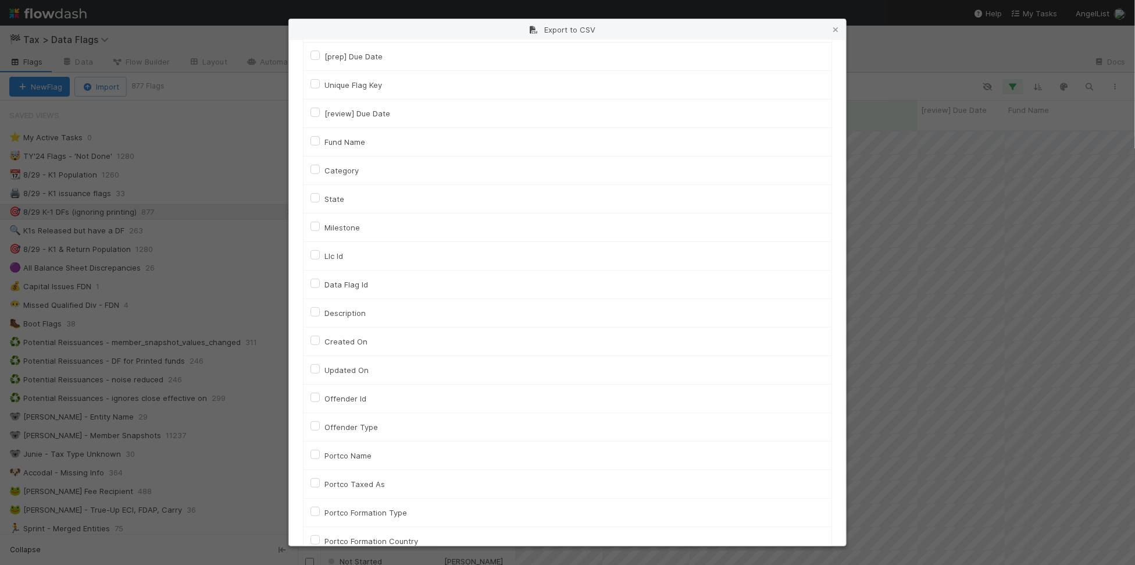
click at [341, 256] on label "Llc Id" at bounding box center [334, 256] width 19 height 14
click at [320, 256] on input "Llc Id" at bounding box center [315, 254] width 9 height 10
checkbox input "true"
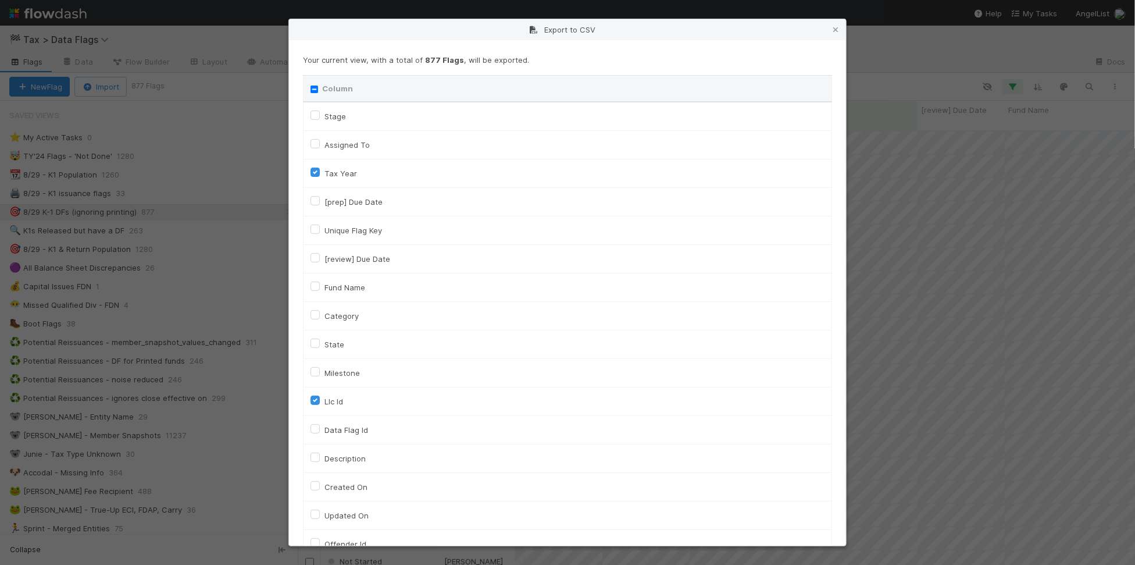
click at [339, 148] on label "Assigned To" at bounding box center [347, 145] width 45 height 14
click at [320, 148] on To "Assigned To" at bounding box center [315, 143] width 9 height 10
checkbox To "true"
click at [350, 313] on label "Category" at bounding box center [342, 316] width 34 height 14
click at [320, 313] on input "Category" at bounding box center [315, 314] width 9 height 10
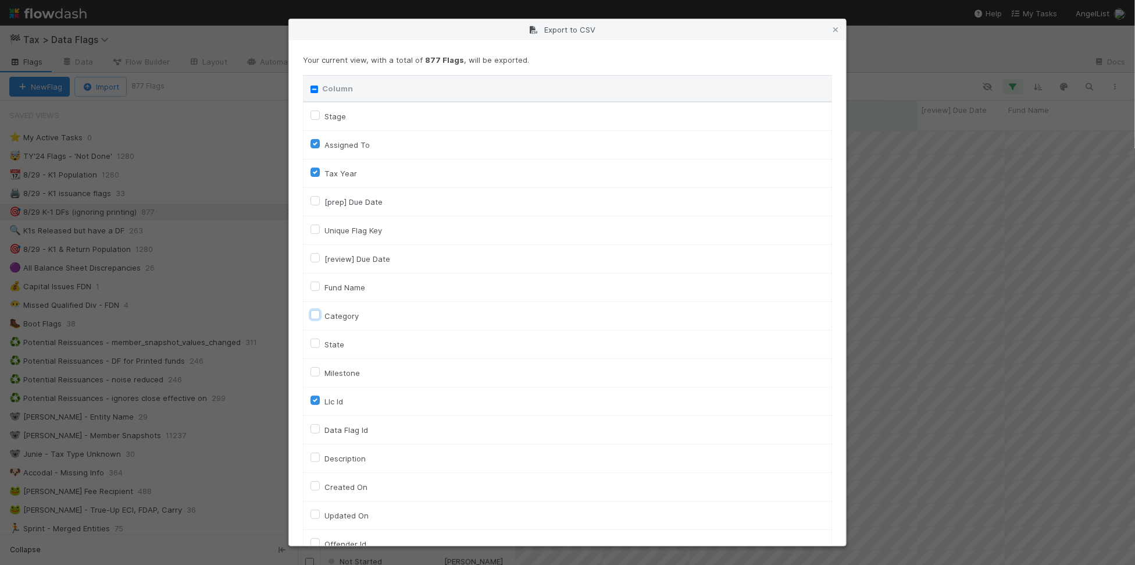
checkbox input "true"
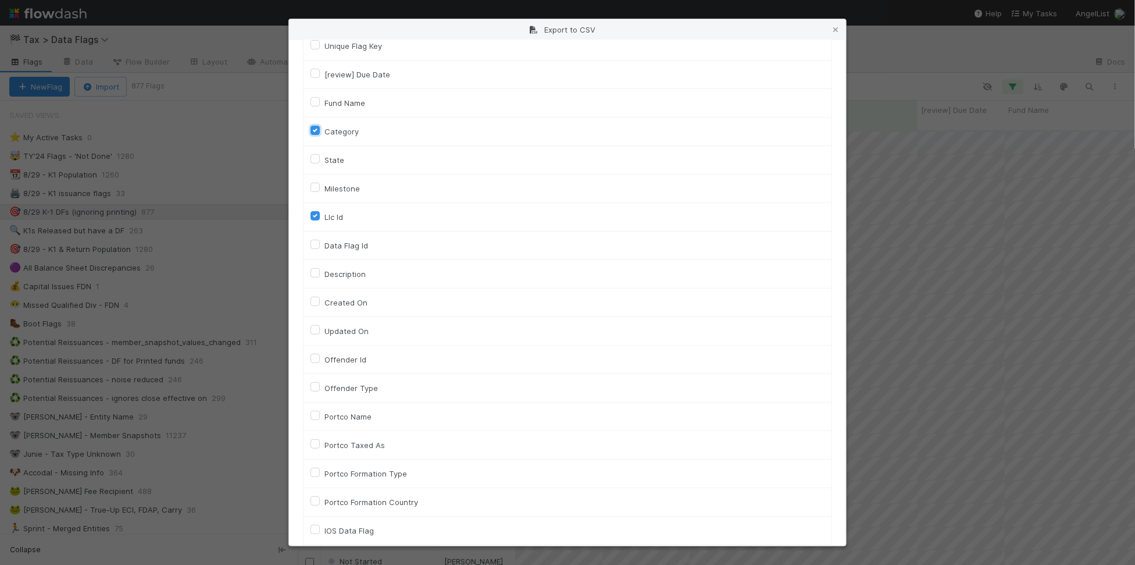
scroll to position [8, 0]
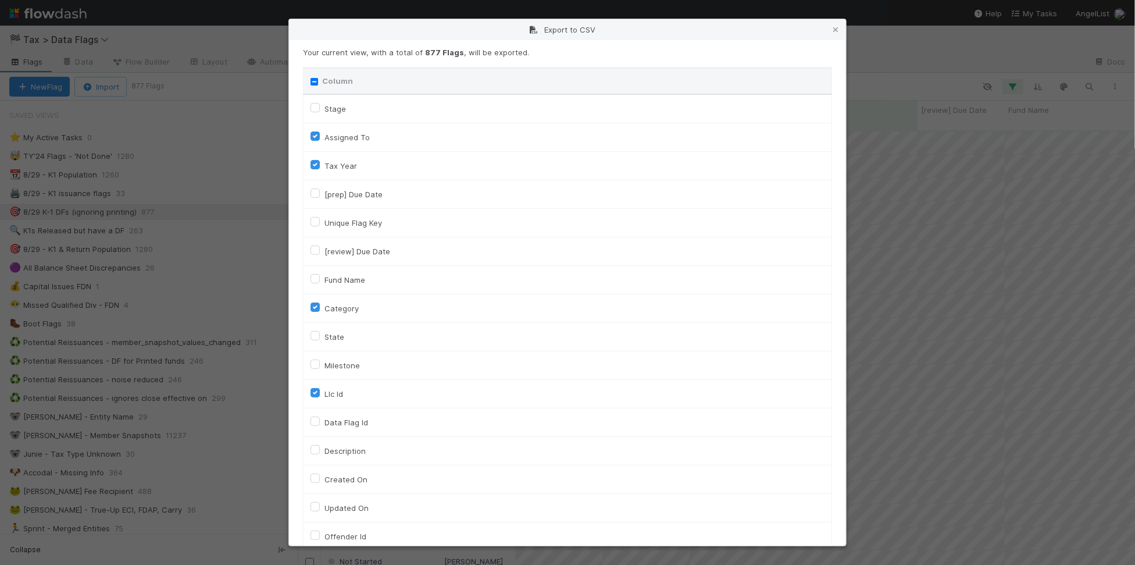
click at [347, 286] on label "Fund Name" at bounding box center [345, 280] width 41 height 14
click at [320, 283] on input "Fund Name" at bounding box center [315, 278] width 9 height 10
checkbox input "true"
click at [341, 160] on label "Tax Year" at bounding box center [341, 166] width 33 height 14
click at [320, 160] on input "Tax Year" at bounding box center [315, 164] width 9 height 10
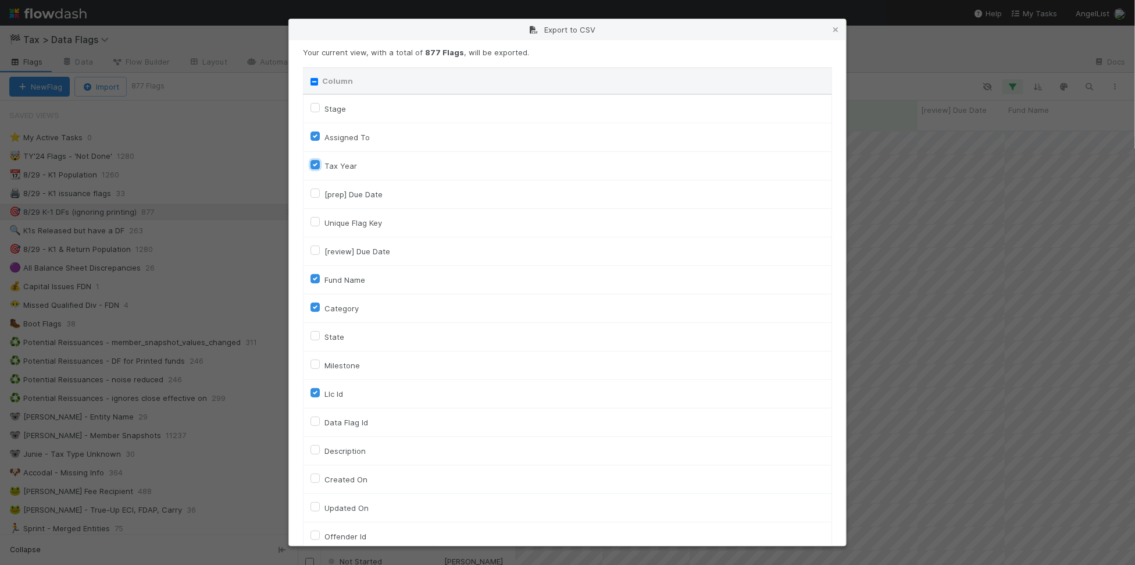
checkbox input "false"
click at [365, 222] on label "Unique Flag Key" at bounding box center [354, 223] width 58 height 14
click at [320, 222] on input "Unique Flag Key" at bounding box center [315, 221] width 9 height 10
checkbox input "true"
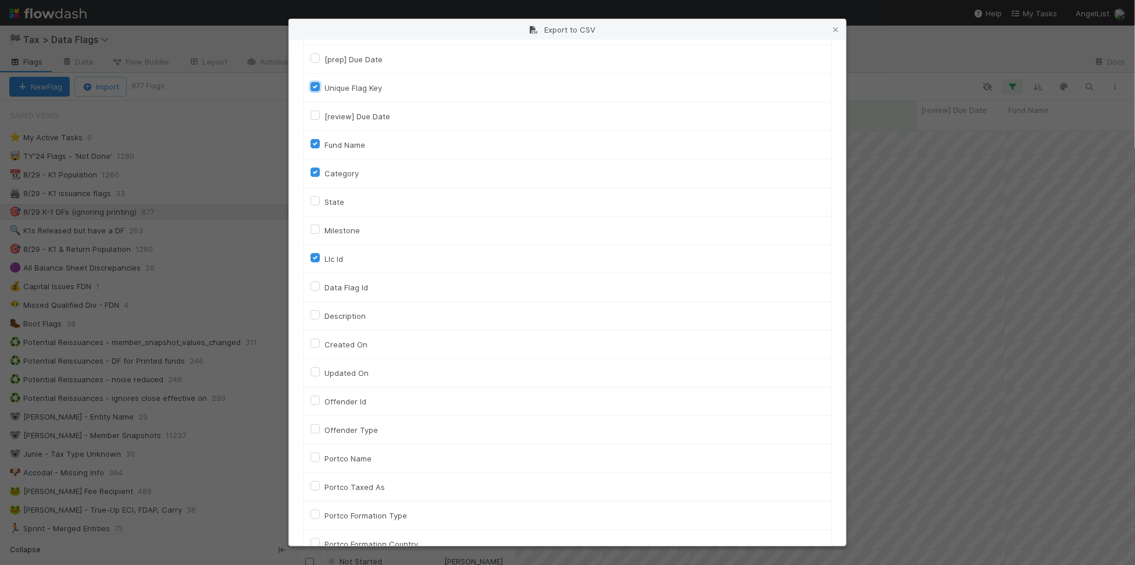
scroll to position [516, 0]
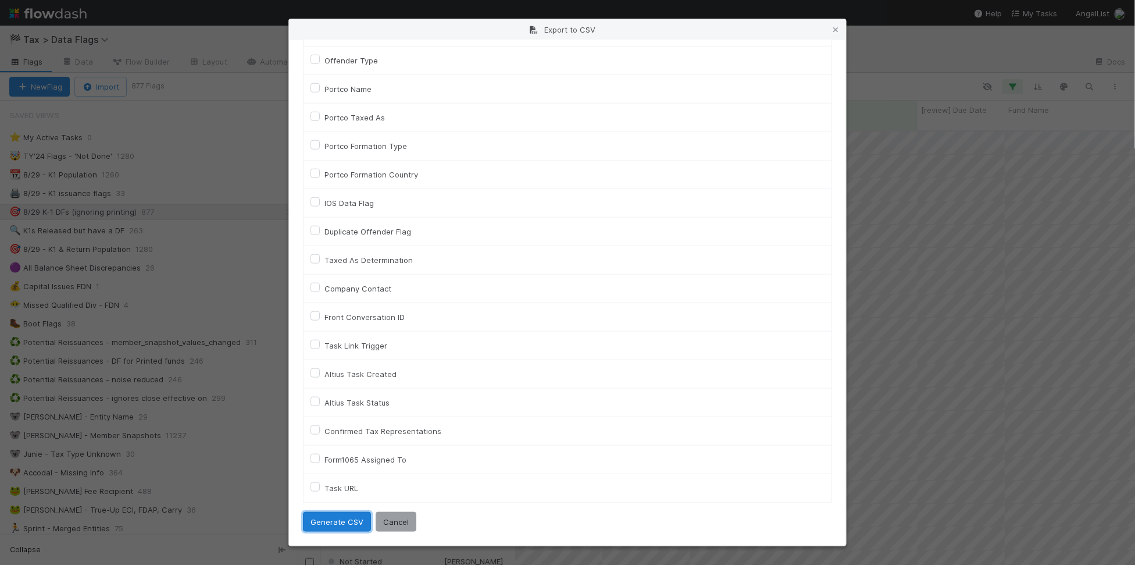
click at [320, 515] on button "Generate CSV" at bounding box center [337, 522] width 68 height 20
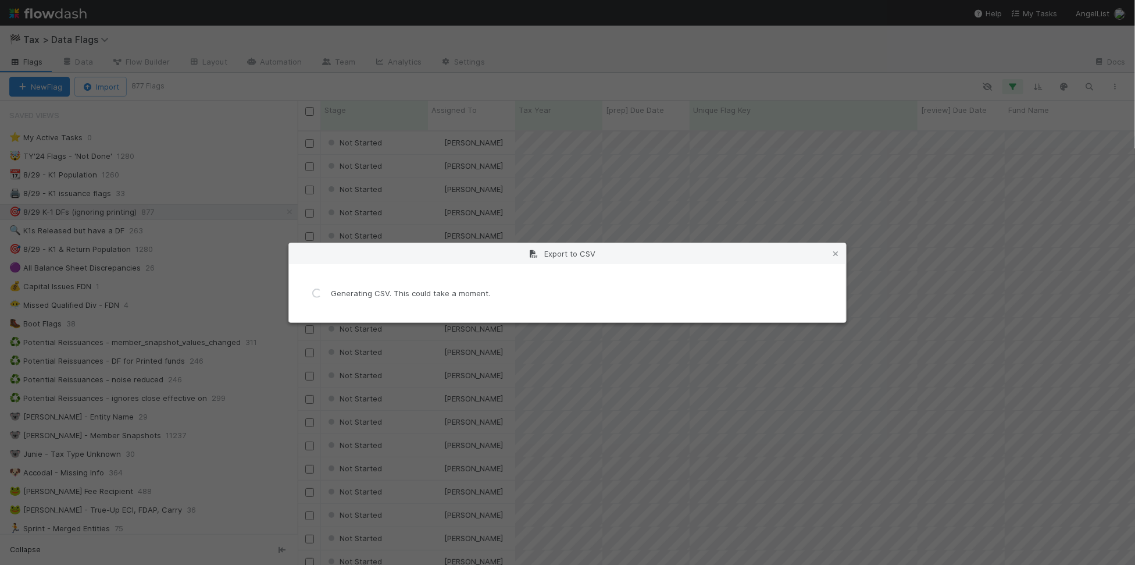
scroll to position [0, 0]
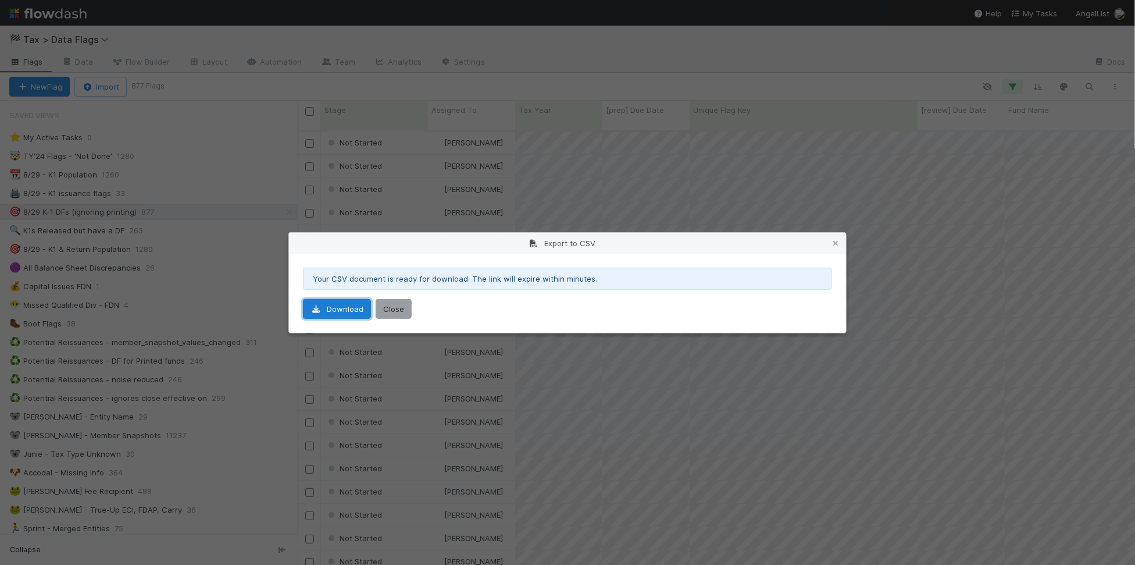
click at [343, 311] on link "Download" at bounding box center [337, 309] width 68 height 20
click at [836, 240] on icon at bounding box center [836, 244] width 12 height 8
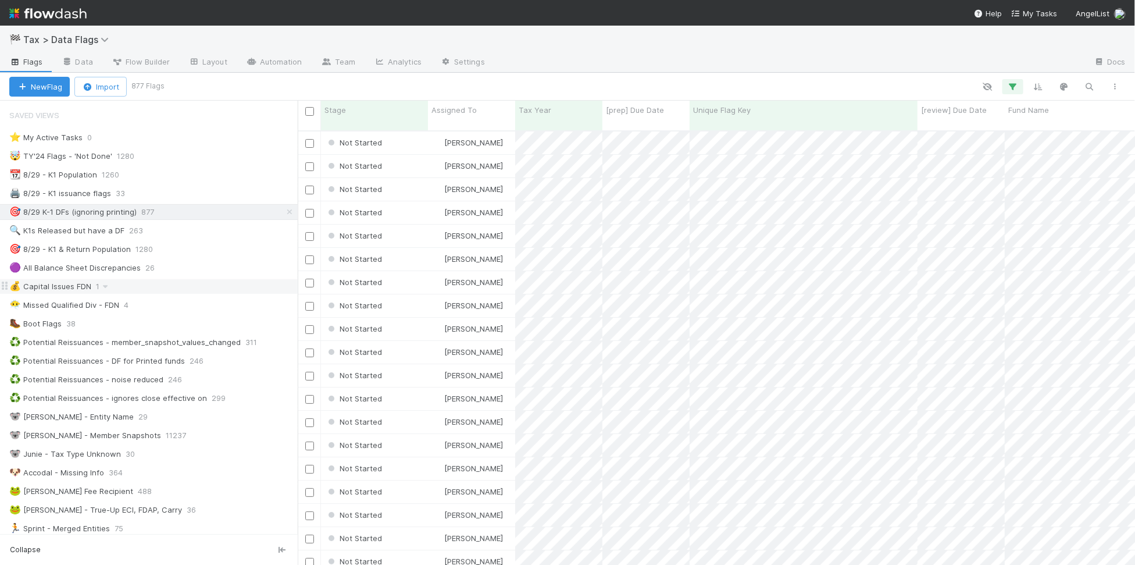
click at [222, 288] on div "💰 Capital Issues FDN 1" at bounding box center [153, 286] width 288 height 15
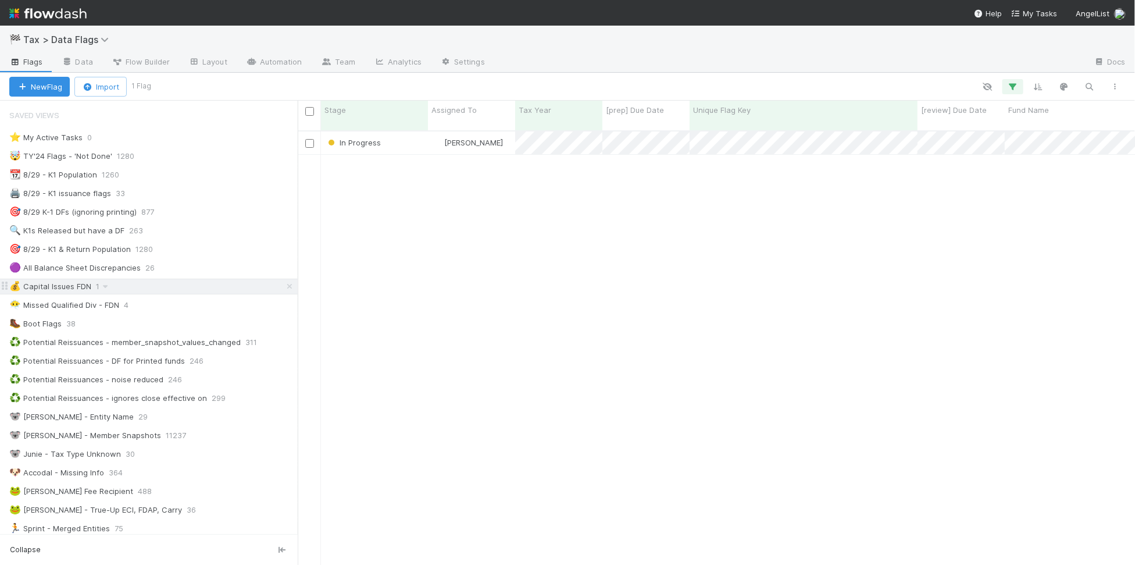
scroll to position [432, 827]
click at [202, 310] on div "😶‍🌫️ Missed Qualified Div - FDN 4" at bounding box center [153, 305] width 288 height 15
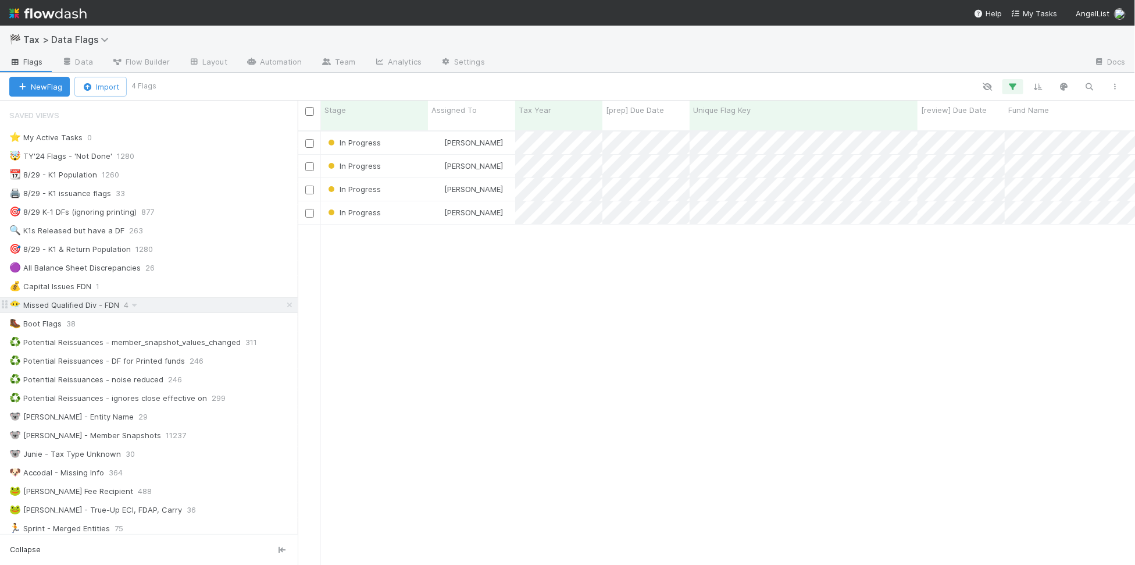
scroll to position [432, 827]
click at [204, 274] on div "🟣 All Balance Sheet Discrepancies 26" at bounding box center [153, 268] width 288 height 15
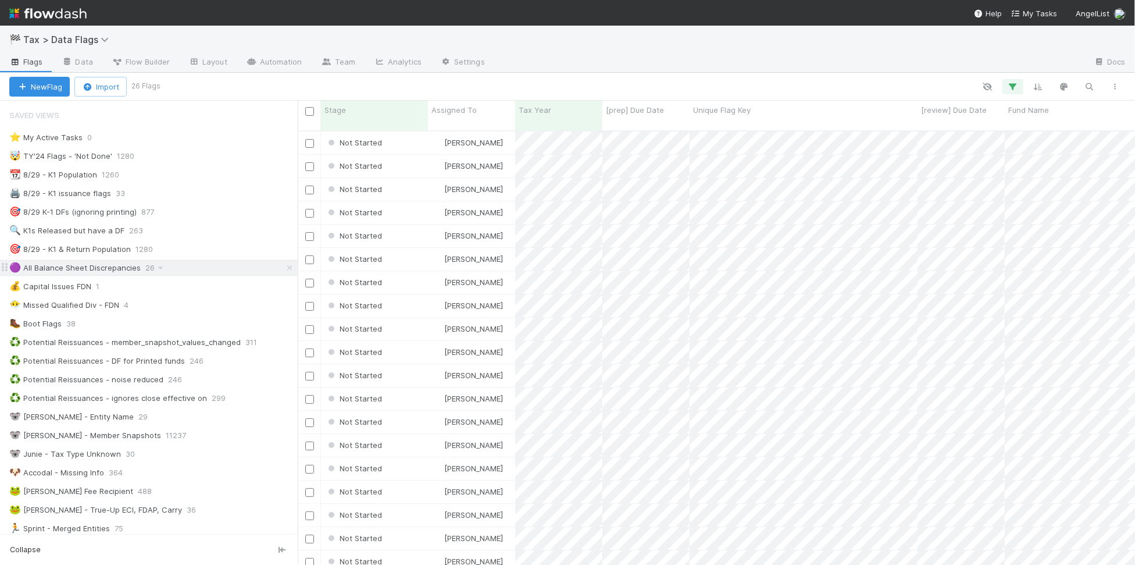
scroll to position [432, 827]
